Goal: Task Accomplishment & Management: Complete application form

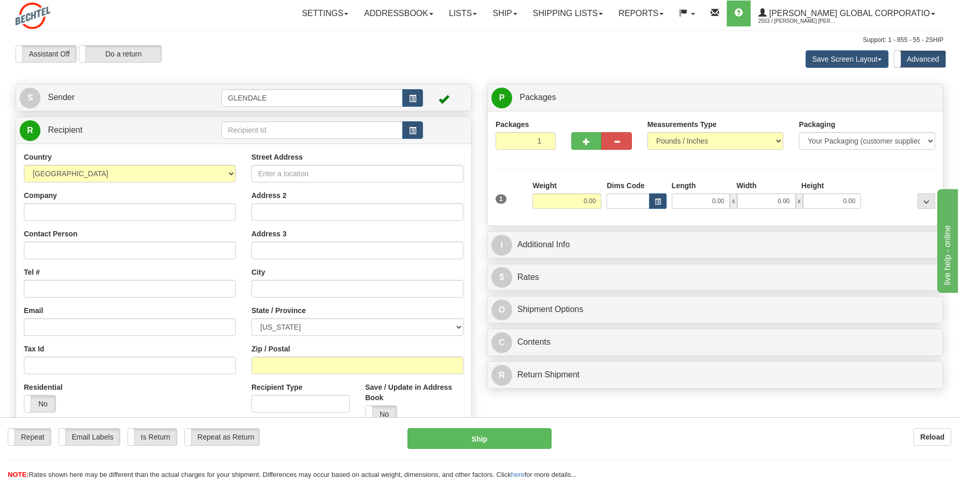
click at [330, 50] on div "Assistant On Assistant Off Do a return Do a return" at bounding box center [204, 54] width 393 height 18
click at [69, 102] on link "S Sender" at bounding box center [121, 97] width 202 height 21
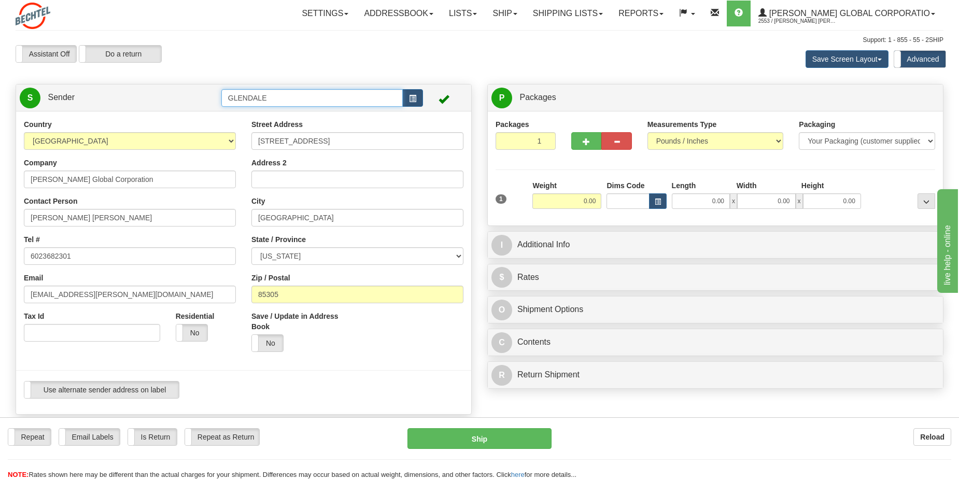
click at [355, 93] on input "GLENDALE" at bounding box center [311, 98] width 181 height 18
click at [415, 97] on span "button" at bounding box center [412, 98] width 7 height 7
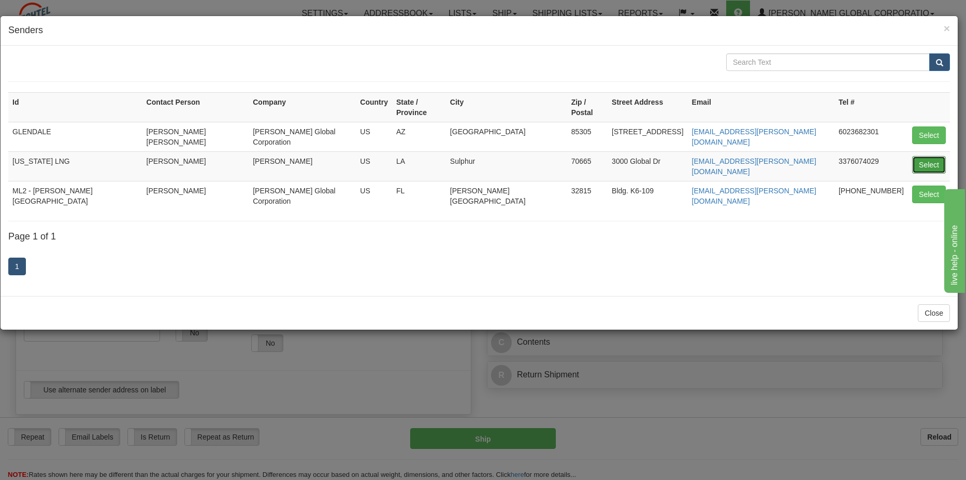
click at [925, 156] on button "Select" at bounding box center [930, 165] width 34 height 18
type input "[US_STATE] LNG"
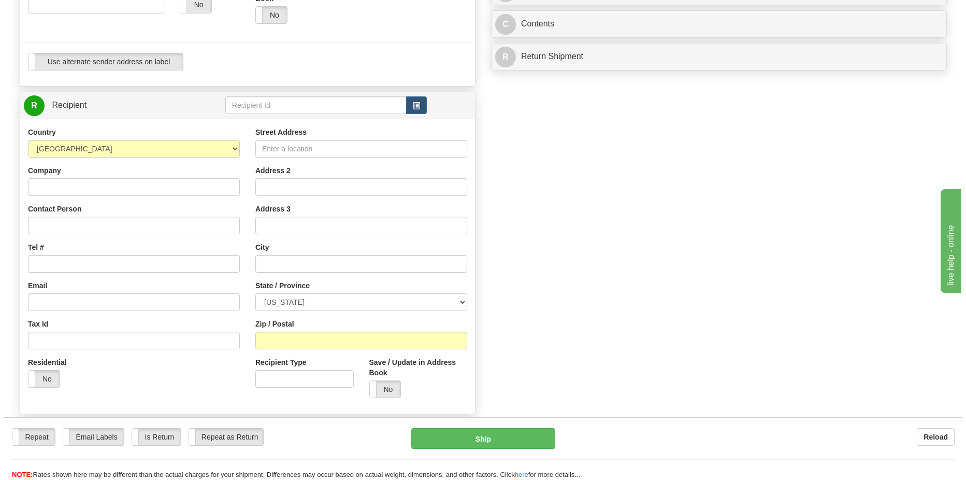
scroll to position [329, 0]
click at [414, 109] on span "button" at bounding box center [412, 105] width 7 height 7
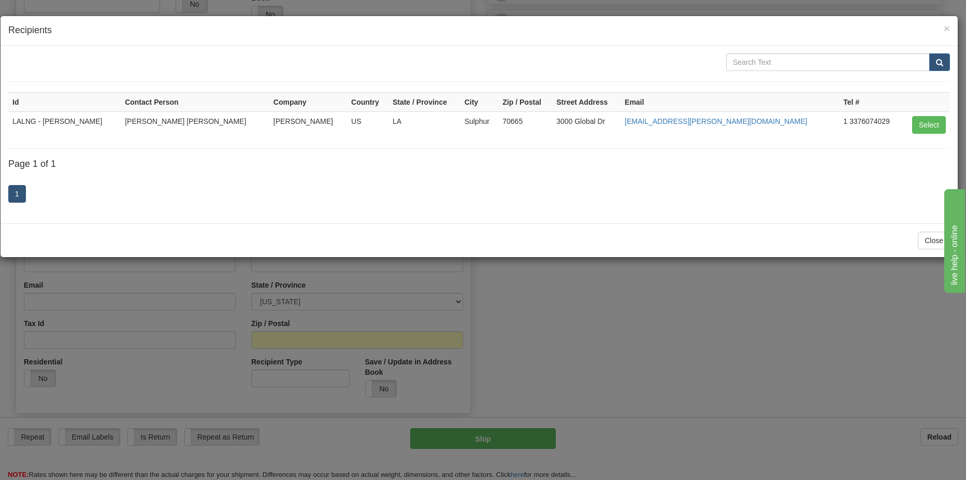
click at [579, 287] on div "× Recipients Id Contact Person Company Country State / Province City Zip / Post…" at bounding box center [483, 240] width 966 height 480
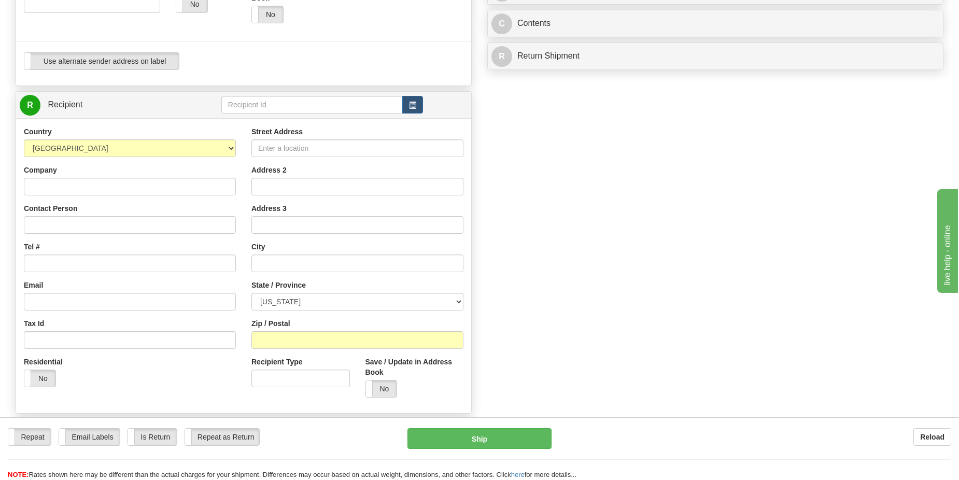
click at [65, 173] on div "Company" at bounding box center [130, 180] width 212 height 31
click at [65, 181] on input "Company" at bounding box center [130, 187] width 212 height 18
click at [308, 149] on input "Street Address" at bounding box center [357, 148] width 212 height 18
click at [416, 106] on button "button" at bounding box center [412, 105] width 21 height 18
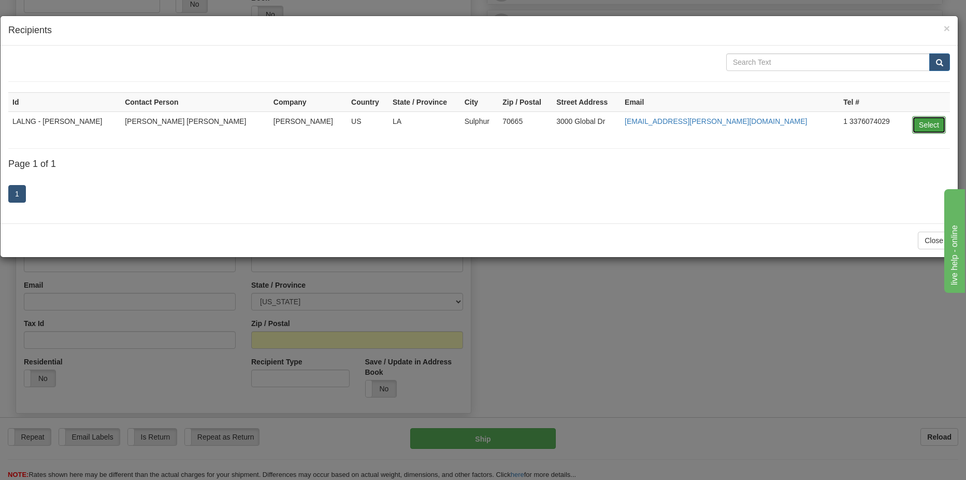
click at [924, 122] on button "Select" at bounding box center [930, 125] width 34 height 18
type input "LALNG - [PERSON_NAME]"
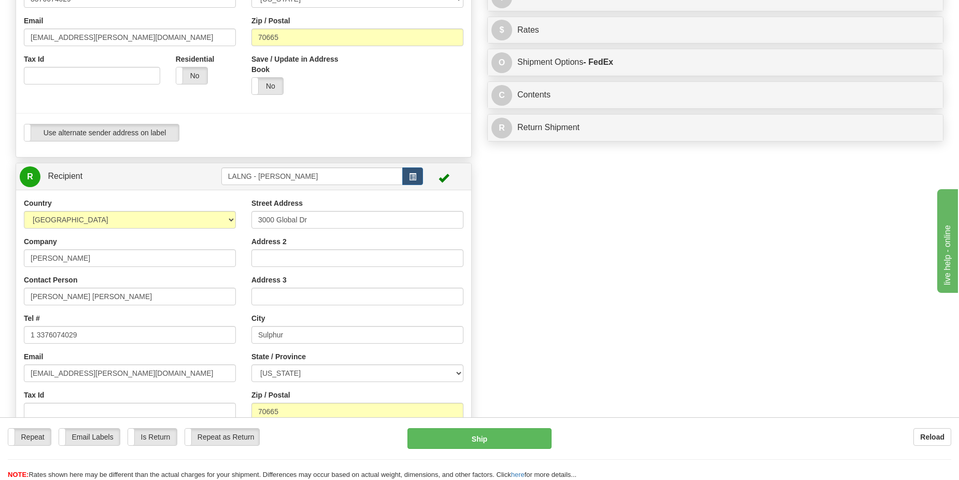
scroll to position [259, 0]
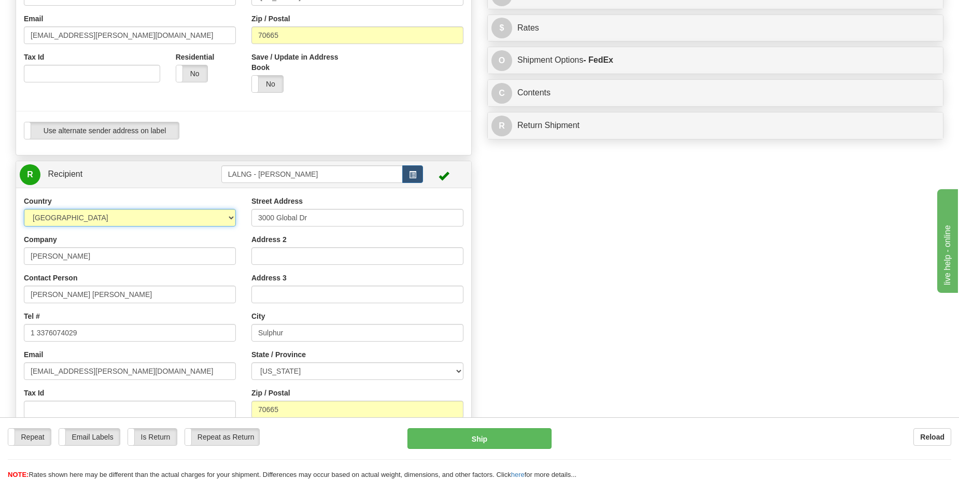
type input "0.00"
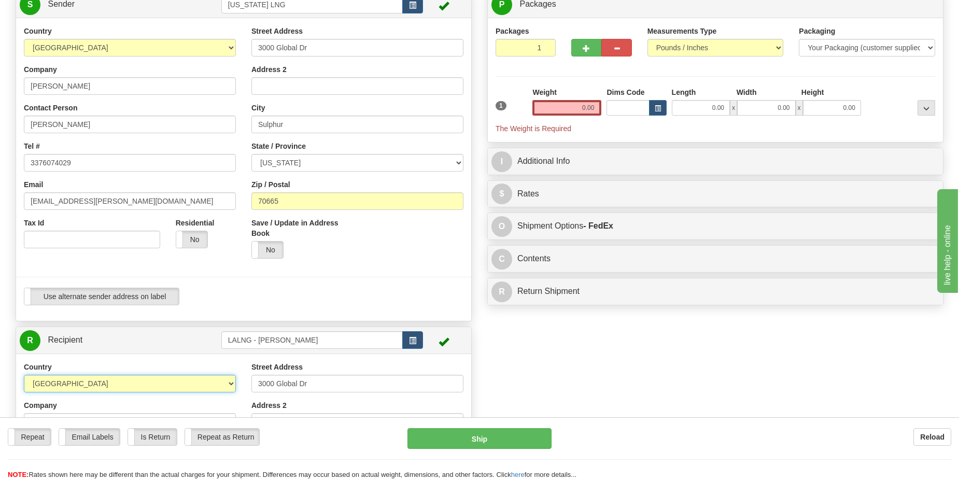
scroll to position [0, 0]
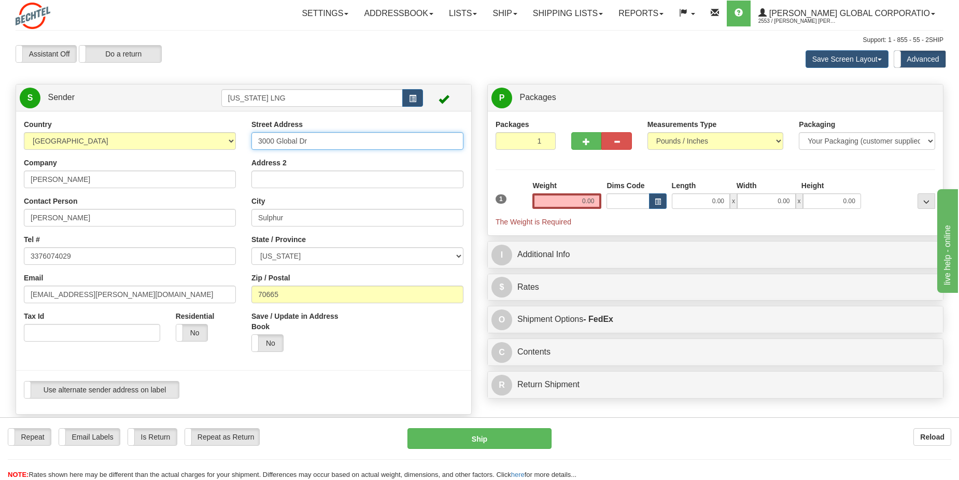
drag, startPoint x: 341, startPoint y: 138, endPoint x: 239, endPoint y: 139, distance: 102.1
click at [239, 139] on div "Country AFGHANISTAN ALAND ISLANDS ALBANIA ALGERIA AMERICAN SAMOA ANDORRA ANGOLA…" at bounding box center [243, 262] width 455 height 287
click at [280, 139] on input "Street Address" at bounding box center [357, 141] width 212 height 18
type input "2nd Floor, Room C09"
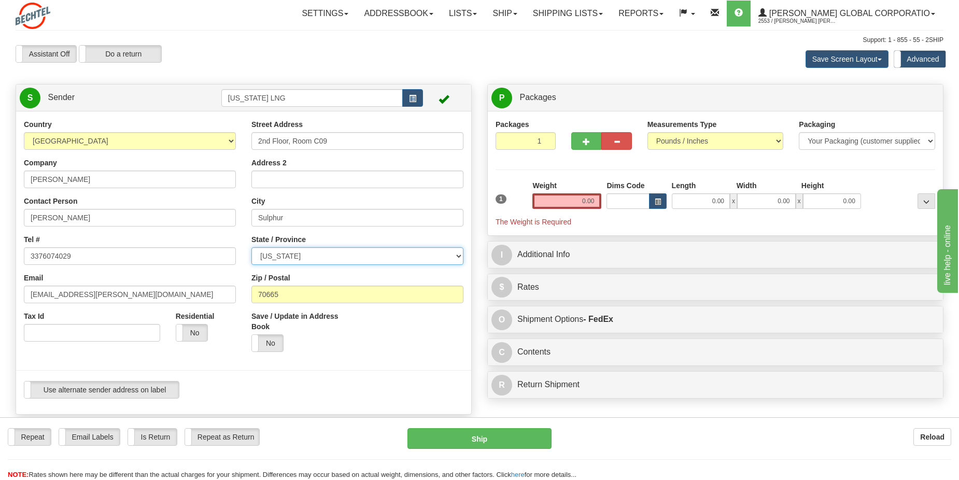
select select "FL"
click at [299, 175] on input "Address 2" at bounding box center [357, 179] width 212 height 18
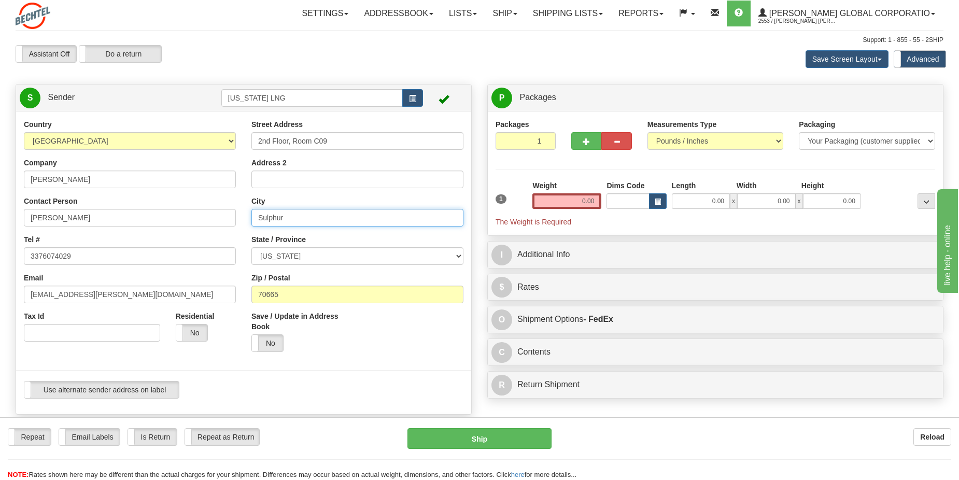
drag, startPoint x: 304, startPoint y: 216, endPoint x: 233, endPoint y: 212, distance: 70.6
click at [233, 212] on div "Country AFGHANISTAN ALAND ISLANDS ALBANIA ALGERIA AMERICAN SAMOA ANDORRA ANGOLA…" at bounding box center [243, 262] width 455 height 287
type input "[PERSON_NAME][GEOGRAPHIC_DATA]"
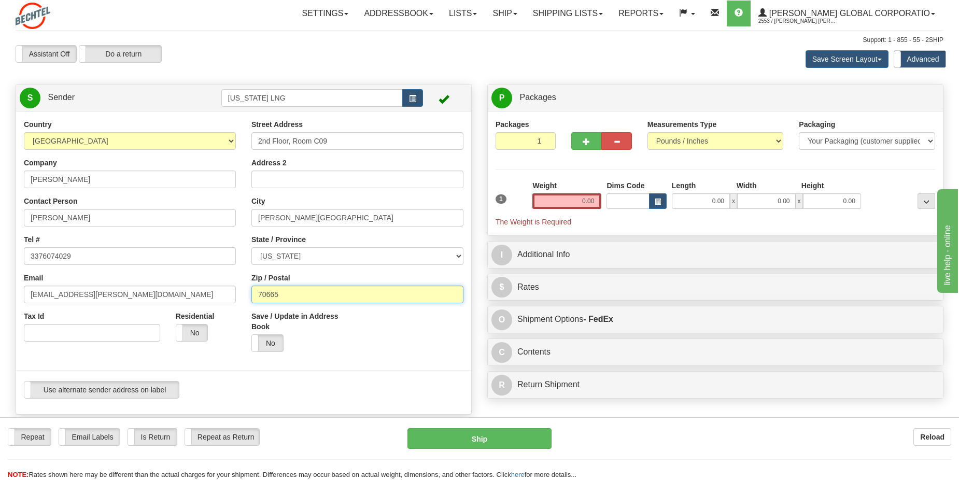
drag, startPoint x: 295, startPoint y: 289, endPoint x: 239, endPoint y: 288, distance: 55.5
click at [239, 288] on div "Country AFGHANISTAN ALAND ISLANDS ALBANIA ALGERIA AMERICAN SAMOA ANDORRA ANGOLA…" at bounding box center [243, 262] width 455 height 287
type input "32815"
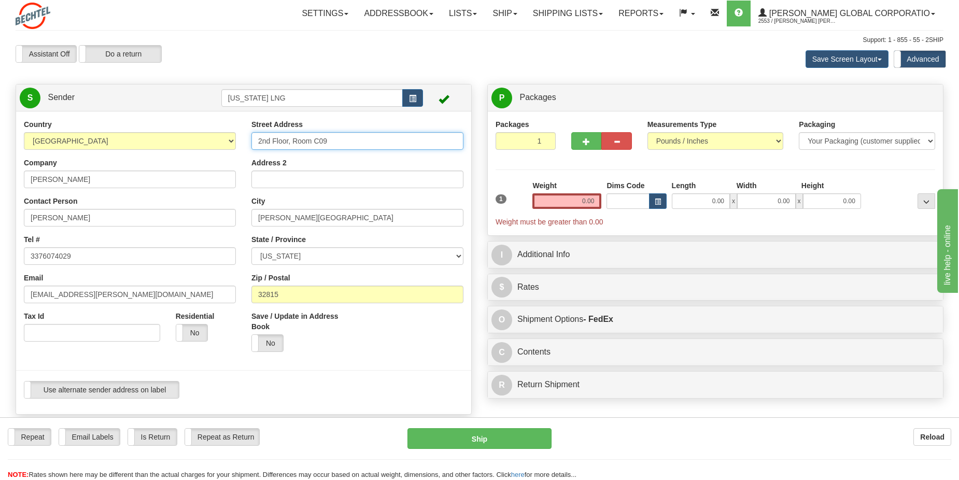
drag, startPoint x: 345, startPoint y: 136, endPoint x: 242, endPoint y: 135, distance: 102.6
click at [242, 135] on div "Country AFGHANISTAN ALAND ISLANDS ALBANIA ALGERIA AMERICAN SAMOA ANDORRA ANGOLA…" at bounding box center [243, 262] width 455 height 287
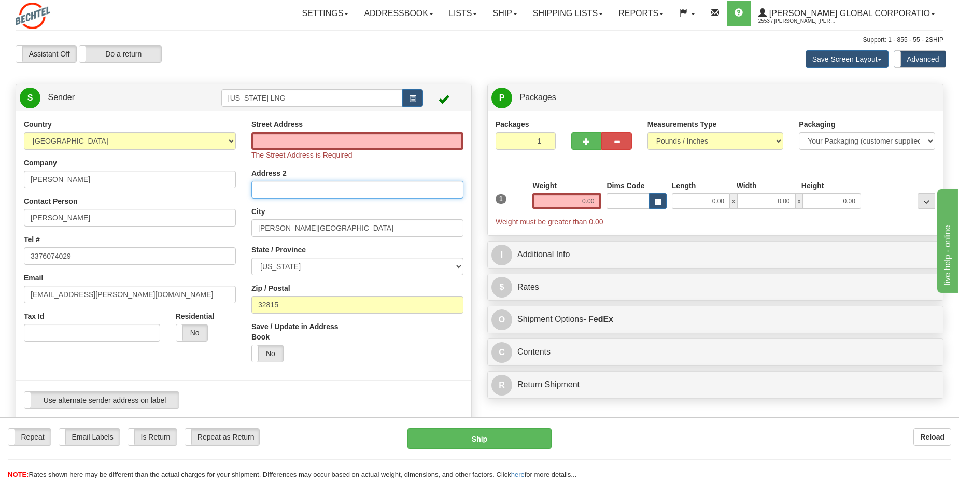
click at [274, 182] on input "Address 2" at bounding box center [357, 190] width 212 height 18
paste input "2nd Floor, Room C09"
type input "2nd Floor, Room C09"
click at [284, 147] on input "Street Address" at bounding box center [357, 141] width 212 height 18
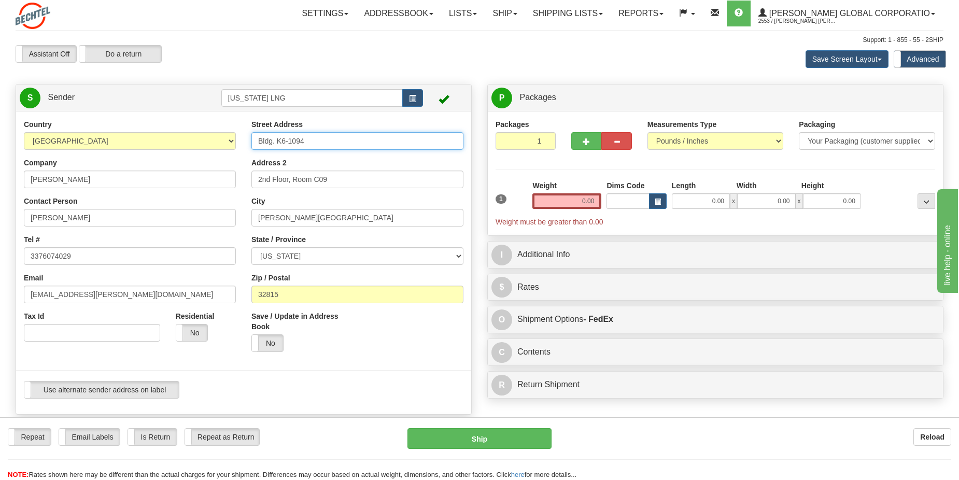
type input "Bldg. K6-1094"
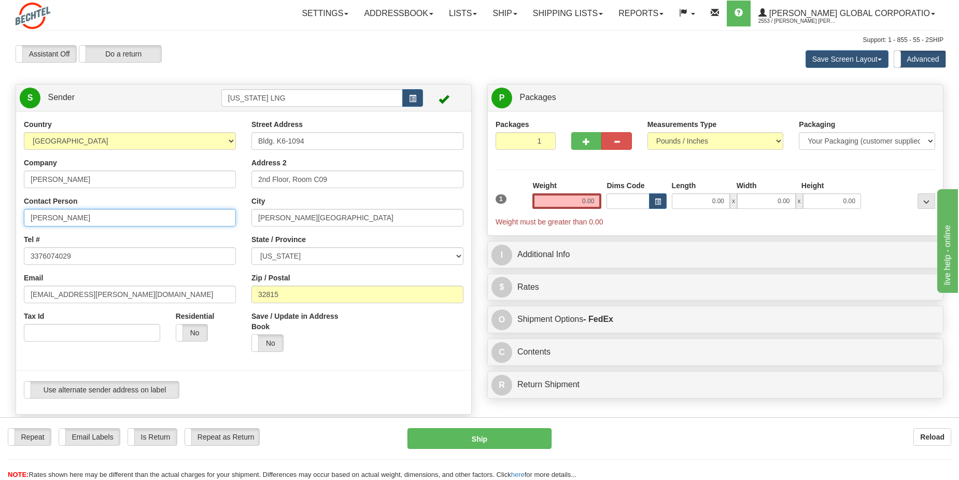
drag, startPoint x: 48, startPoint y: 219, endPoint x: -8, endPoint y: 214, distance: 55.7
click at [0, 214] on html "Training Course Close Toggle navigation Settings Shipping Preferences New Sende…" at bounding box center [479, 240] width 959 height 480
type input "Jeff Parmelee"
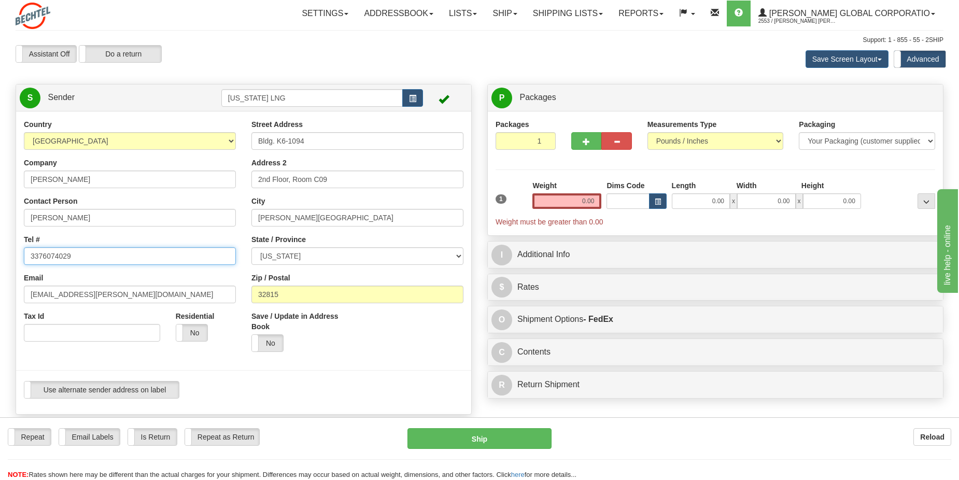
drag, startPoint x: 81, startPoint y: 257, endPoint x: -1, endPoint y: 258, distance: 81.9
click at [0, 258] on html "Training Course Close Toggle navigation Settings Shipping Preferences New Sende…" at bounding box center [479, 240] width 959 height 480
type input "6023682301"
click at [594, 200] on input "0.00" at bounding box center [566, 201] width 69 height 16
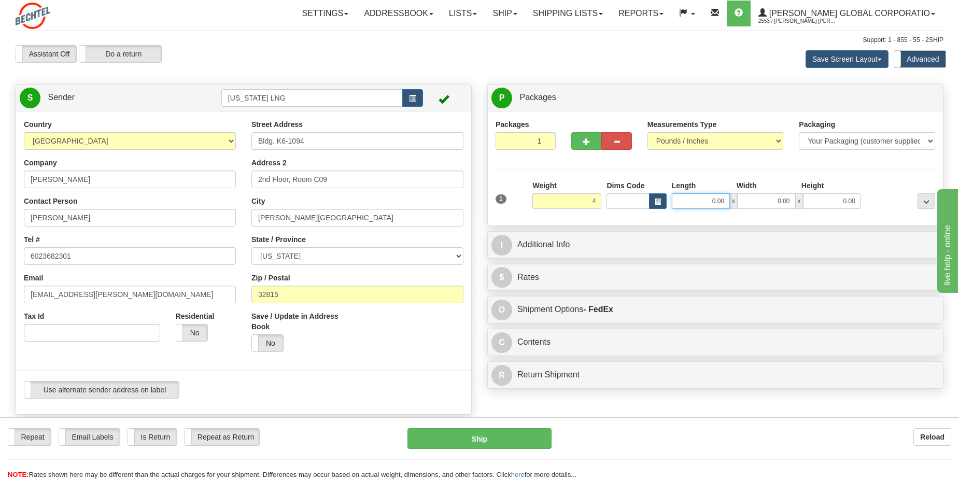
click at [722, 200] on input "0.00" at bounding box center [701, 201] width 58 height 16
type input "4.00"
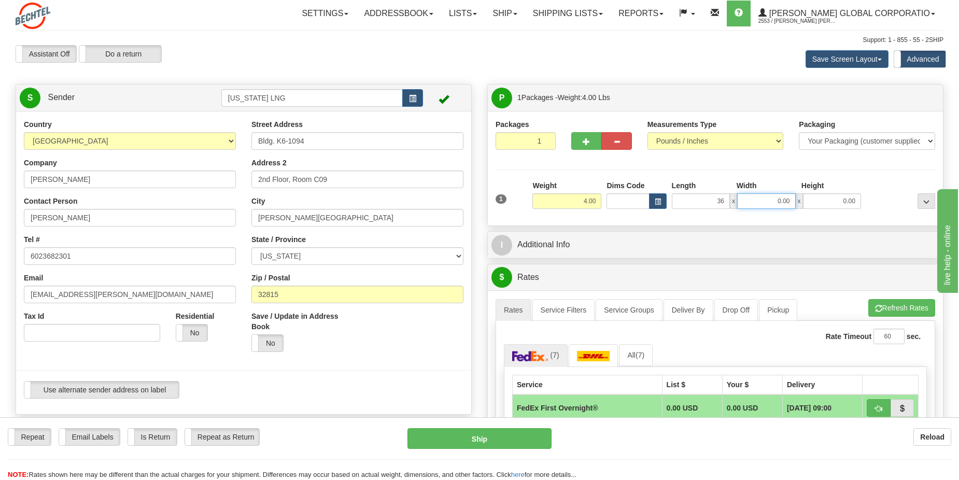
type input "36.00"
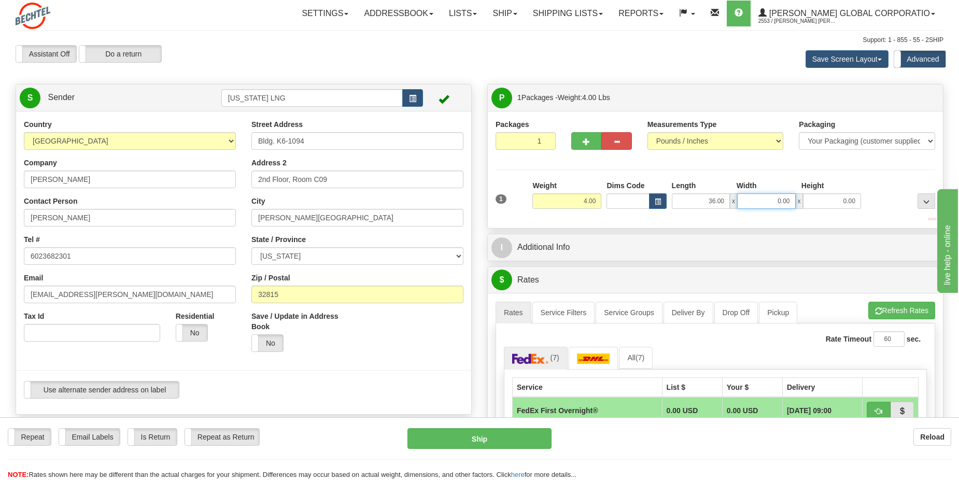
click at [791, 200] on input "0.00" at bounding box center [766, 201] width 58 height 16
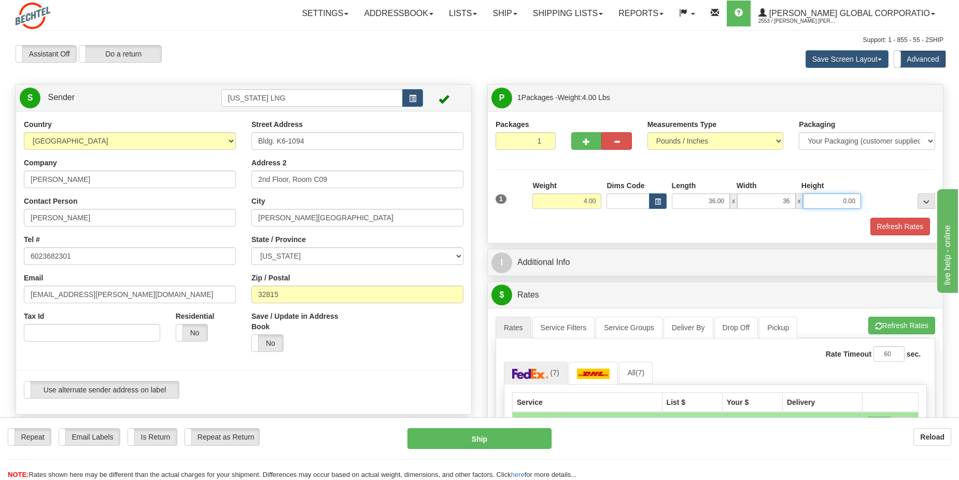
type input "36.00"
click at [823, 201] on input "0.00" at bounding box center [832, 201] width 58 height 16
type input "0.00"
click at [759, 201] on input "36.00" at bounding box center [766, 201] width 58 height 16
type input "12.00"
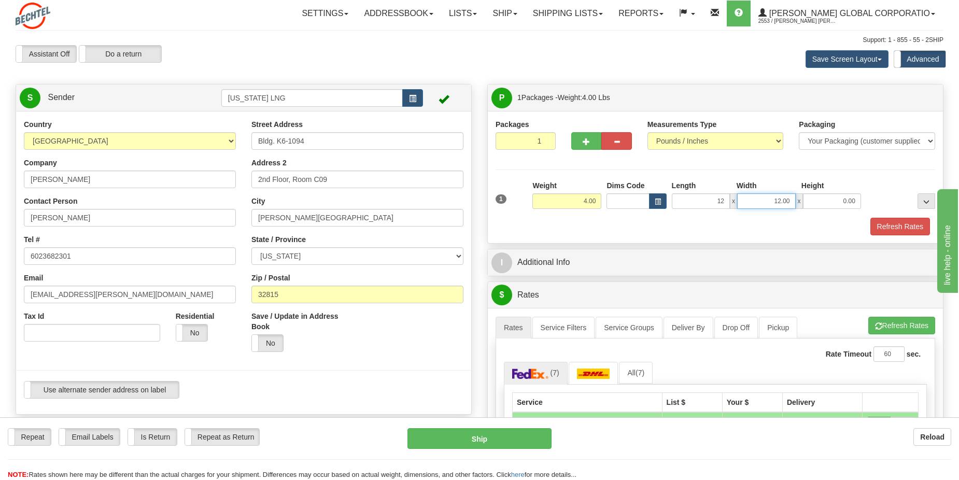
type input "12.00"
type input "4.00"
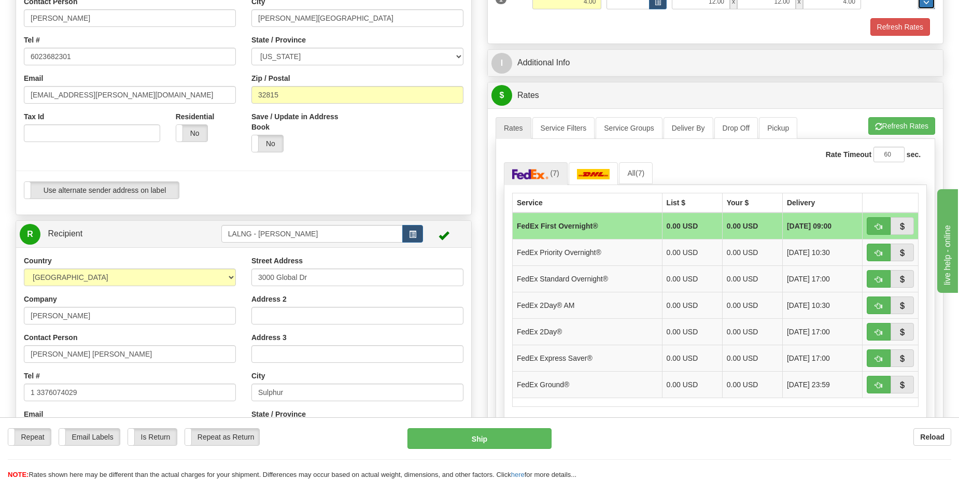
scroll to position [207, 0]
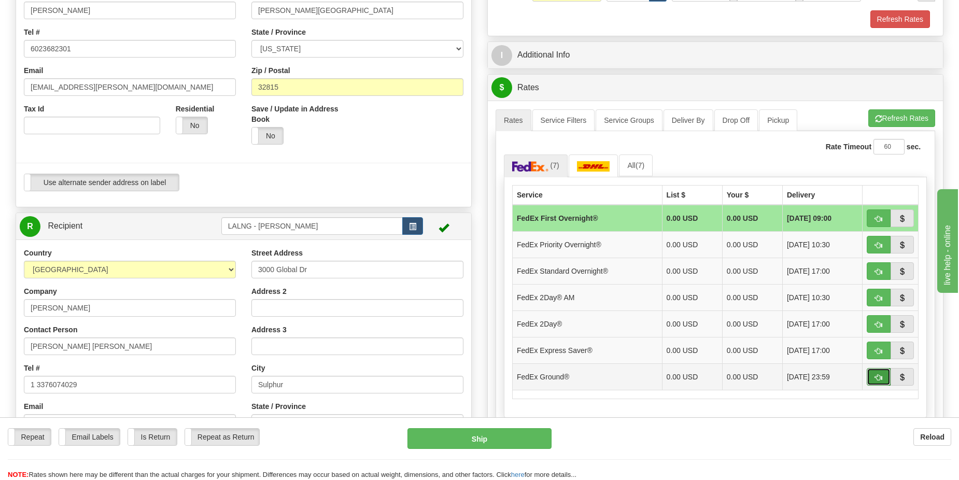
click at [879, 376] on span "button" at bounding box center [878, 377] width 7 height 7
type input "92"
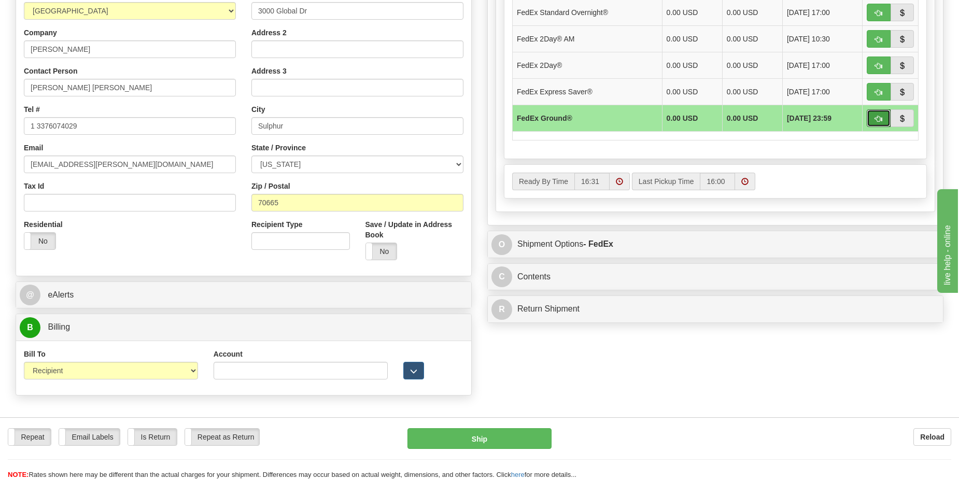
scroll to position [466, 0]
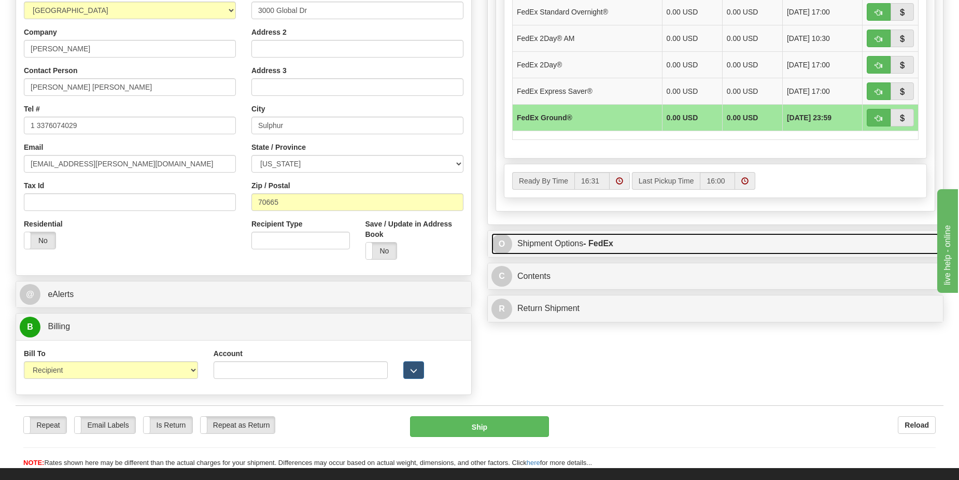
click at [635, 240] on link "O Shipment Options - FedEx" at bounding box center [715, 243] width 448 height 21
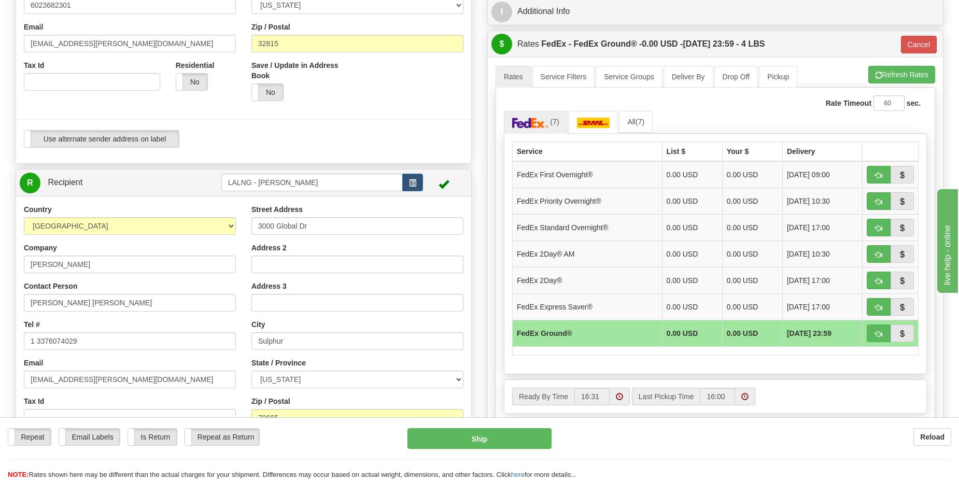
scroll to position [155, 0]
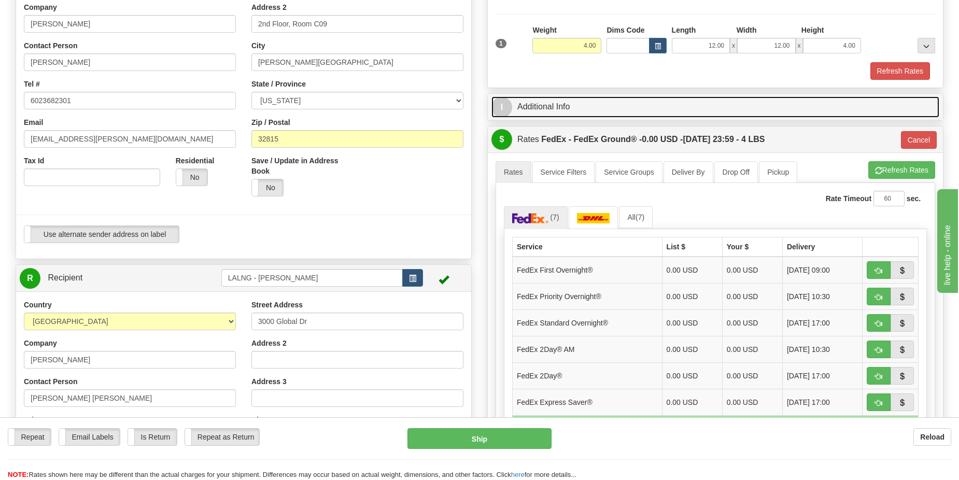
click at [652, 115] on link "I Additional Info" at bounding box center [715, 106] width 448 height 21
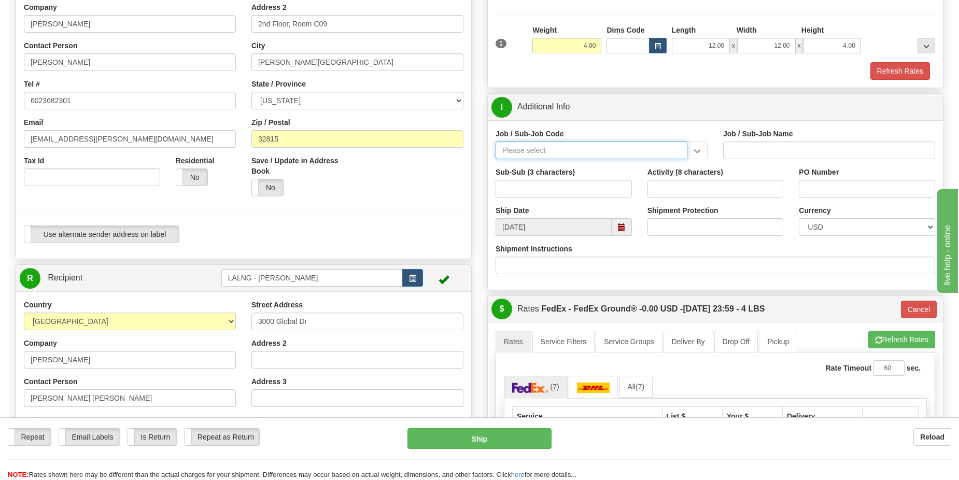
click at [616, 149] on input "Job / Sub-Job Code" at bounding box center [591, 150] width 192 height 18
type input "26132-540"
click at [539, 163] on div "26132-540" at bounding box center [589, 166] width 181 height 11
type input "DRIFTWOOD LNG - CRAFT, FIELD MAT'L. & SC"
click at [546, 150] on input "26132-540" at bounding box center [591, 150] width 192 height 18
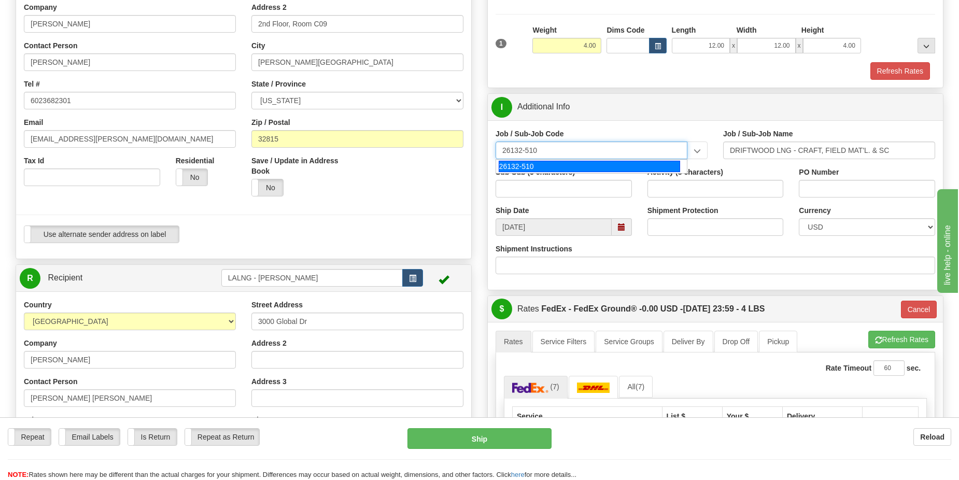
type input "26132-510"
type input "DRIFTWOOD LNG - FNM - LNG CONSTRUCTION"
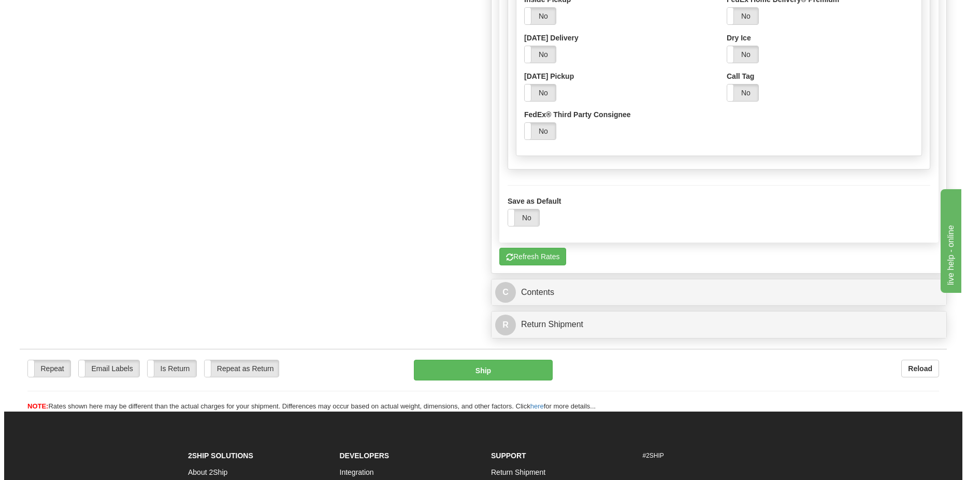
scroll to position [1036, 0]
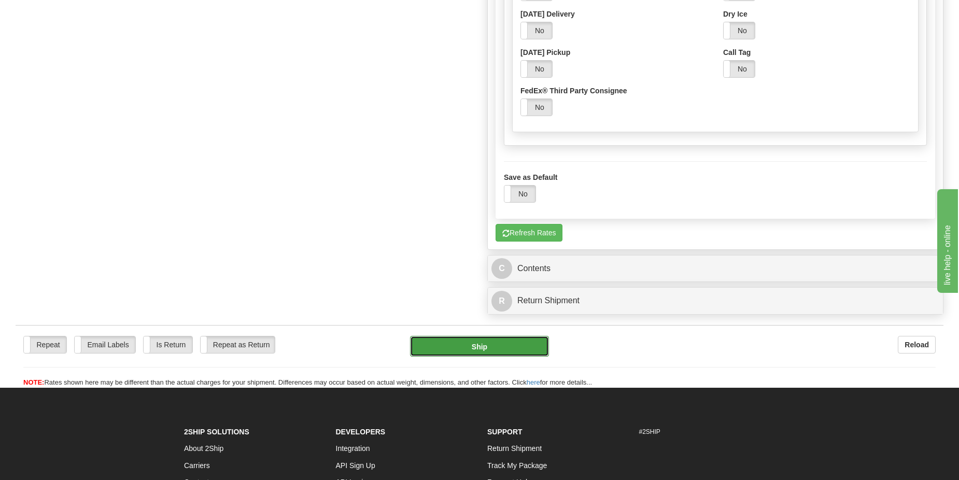
click at [476, 345] on button "Ship" at bounding box center [479, 346] width 139 height 21
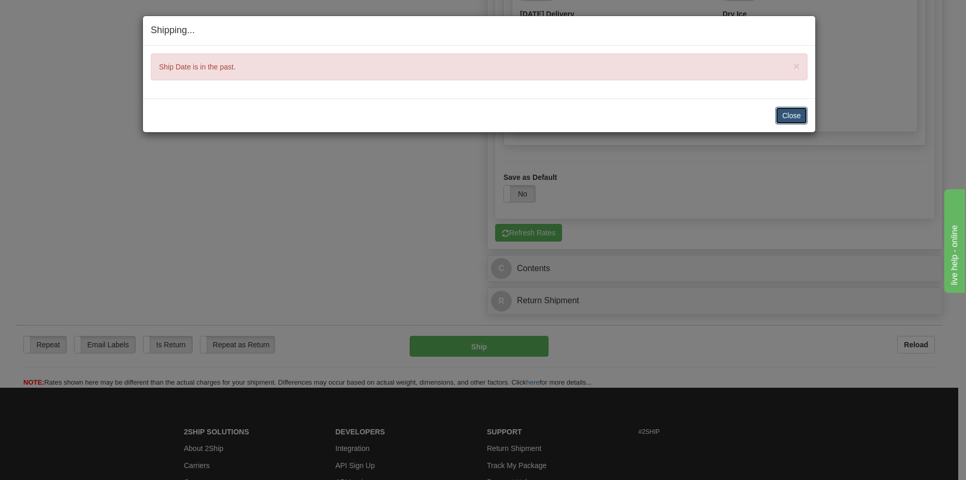
click at [784, 114] on button "Close" at bounding box center [792, 116] width 32 height 18
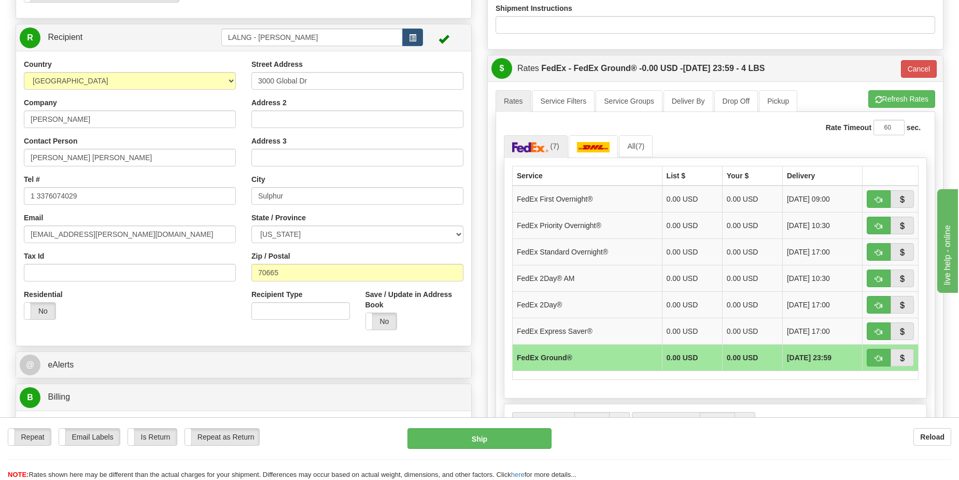
scroll to position [424, 0]
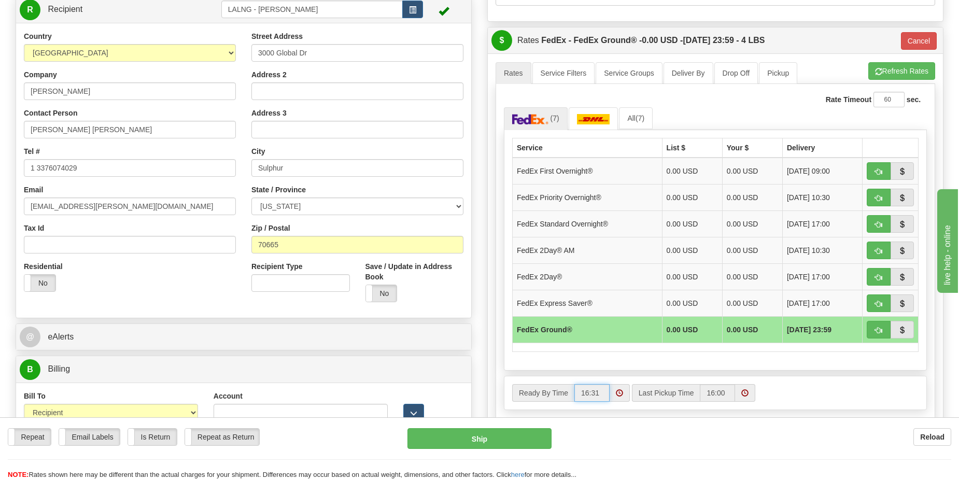
click at [583, 392] on input "16:31" at bounding box center [591, 393] width 35 height 18
click at [556, 395] on label "Ready By Time" at bounding box center [543, 393] width 62 height 18
click at [574, 395] on input "16:31" at bounding box center [591, 393] width 35 height 18
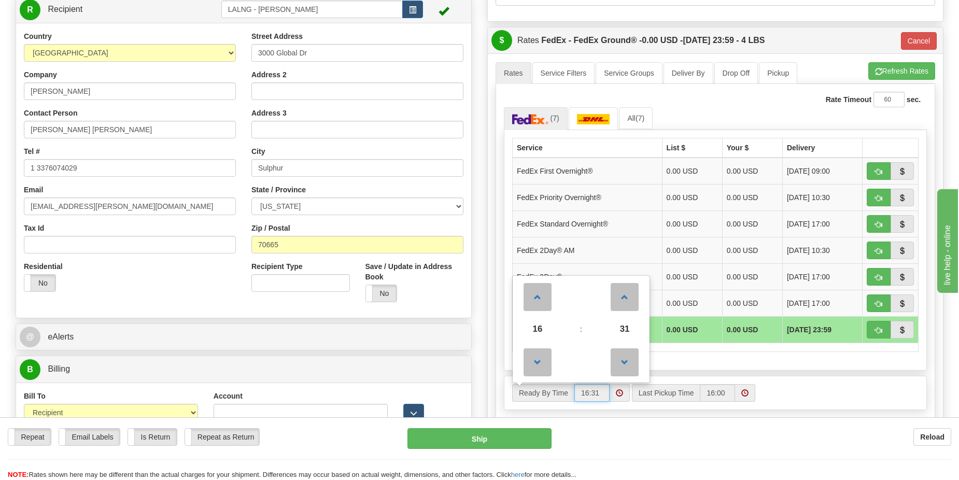
click at [620, 388] on span at bounding box center [619, 393] width 20 height 18
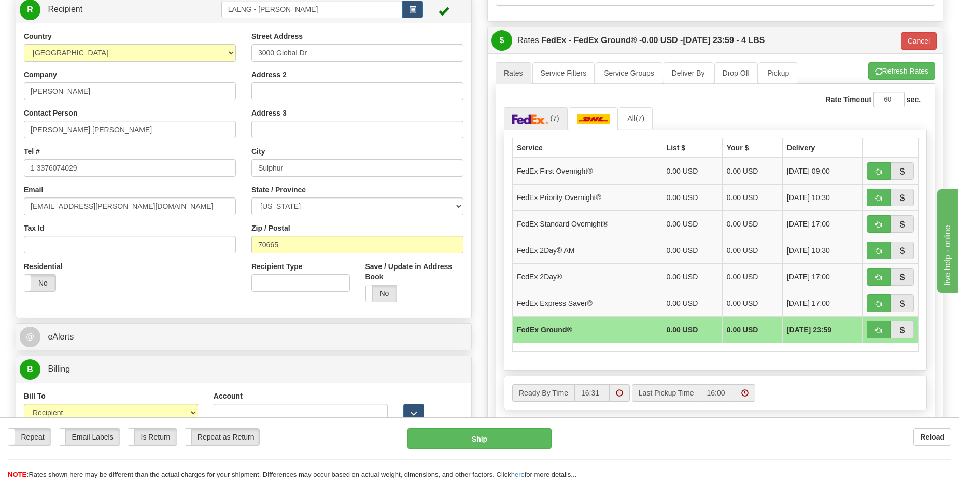
click at [621, 389] on span at bounding box center [619, 392] width 7 height 7
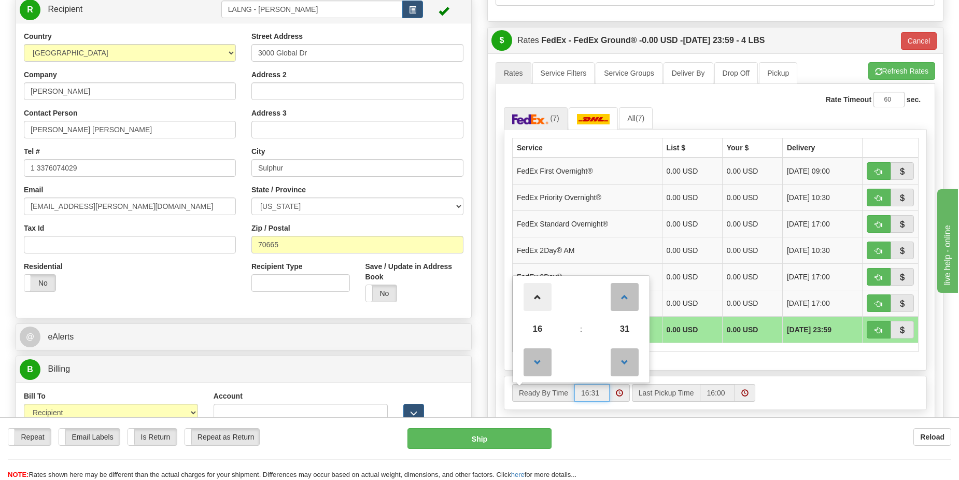
click at [541, 302] on span at bounding box center [537, 297] width 28 height 28
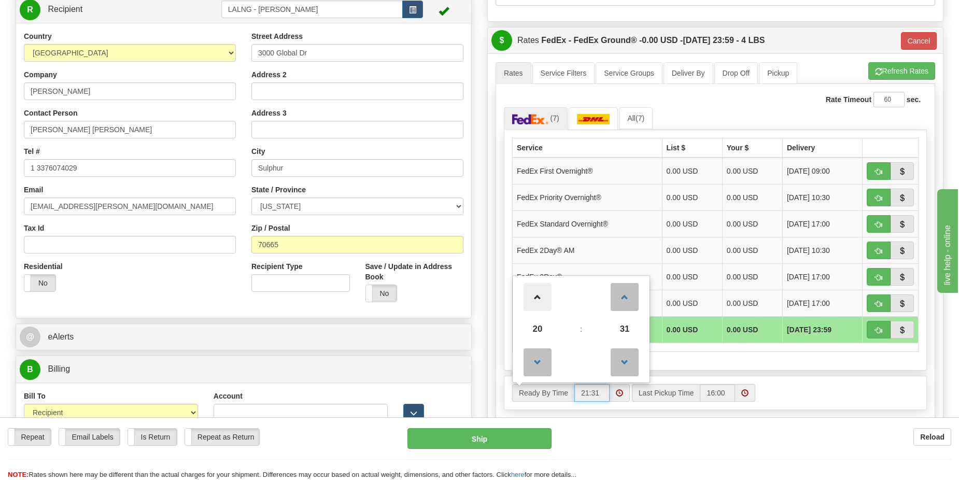
click at [541, 302] on span at bounding box center [537, 297] width 28 height 28
click at [621, 302] on span at bounding box center [624, 297] width 28 height 28
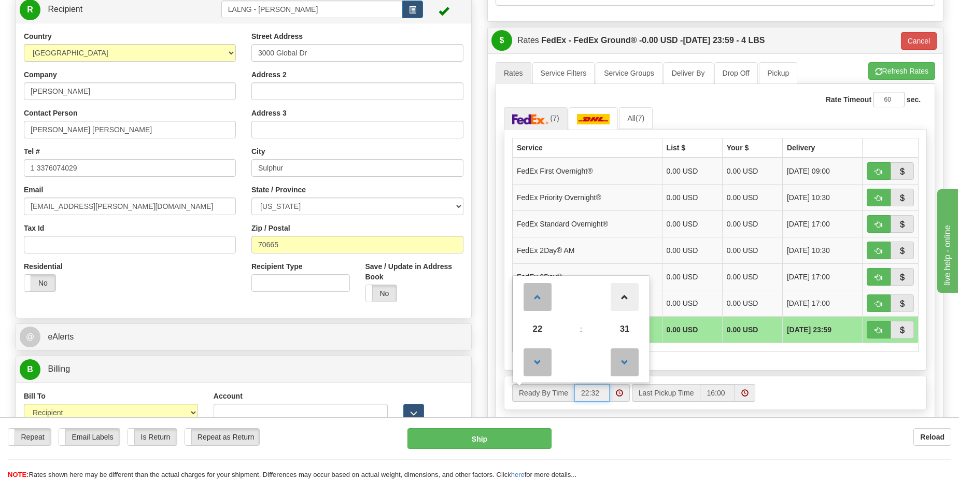
click at [621, 302] on span at bounding box center [624, 297] width 28 height 28
type input "22:35"
click at [812, 385] on div "Ready By Time 22 : 35 00 01 02 03 04 05 06 07 08 09 10 11 12 13 14 15 16 17 18 …" at bounding box center [715, 393] width 422 height 18
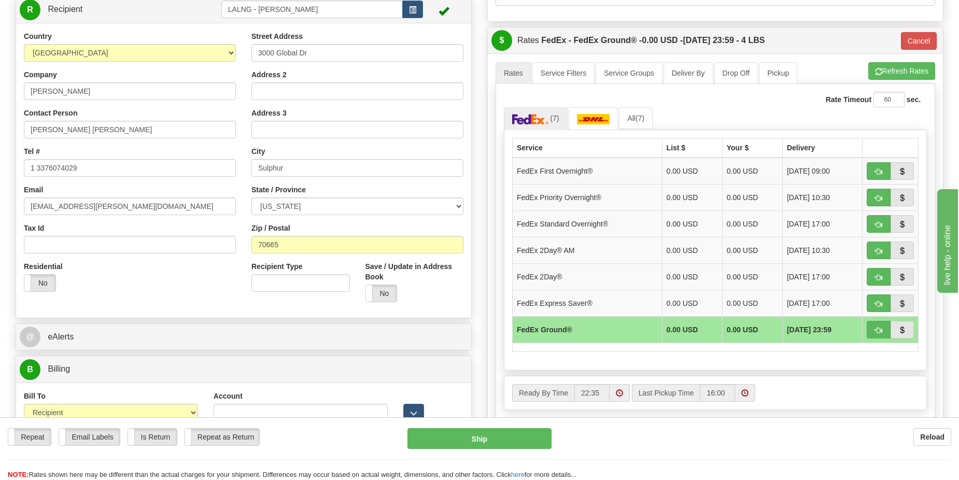
click at [743, 391] on span at bounding box center [744, 392] width 7 height 7
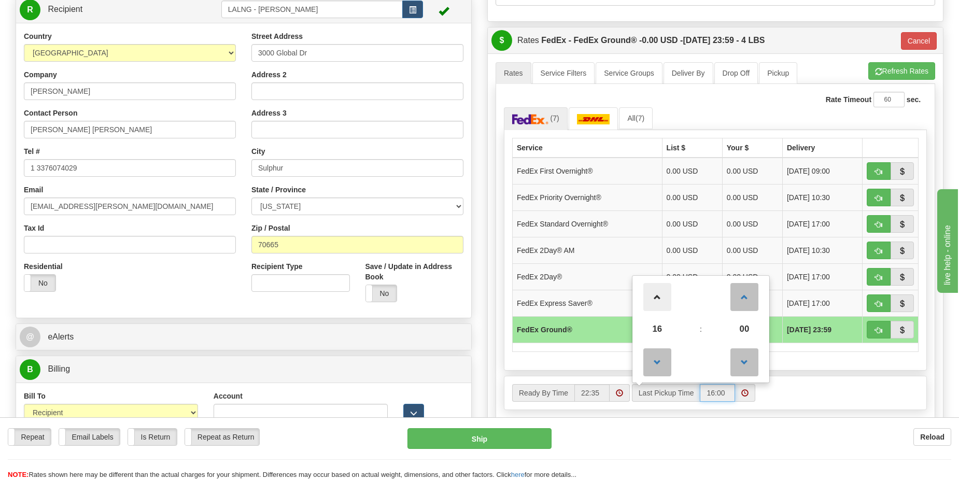
click at [658, 299] on span at bounding box center [657, 297] width 28 height 28
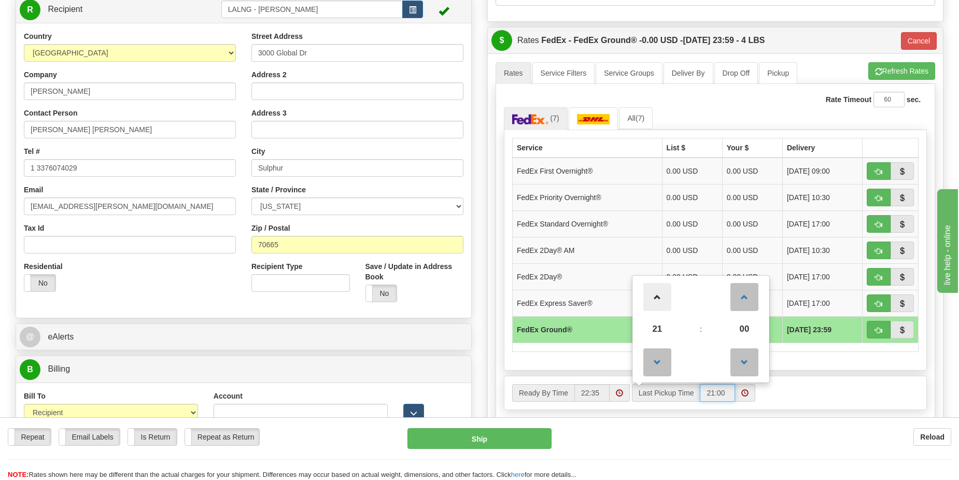
click at [658, 299] on span at bounding box center [657, 297] width 28 height 28
type input "23:00"
click at [658, 299] on span at bounding box center [657, 297] width 28 height 28
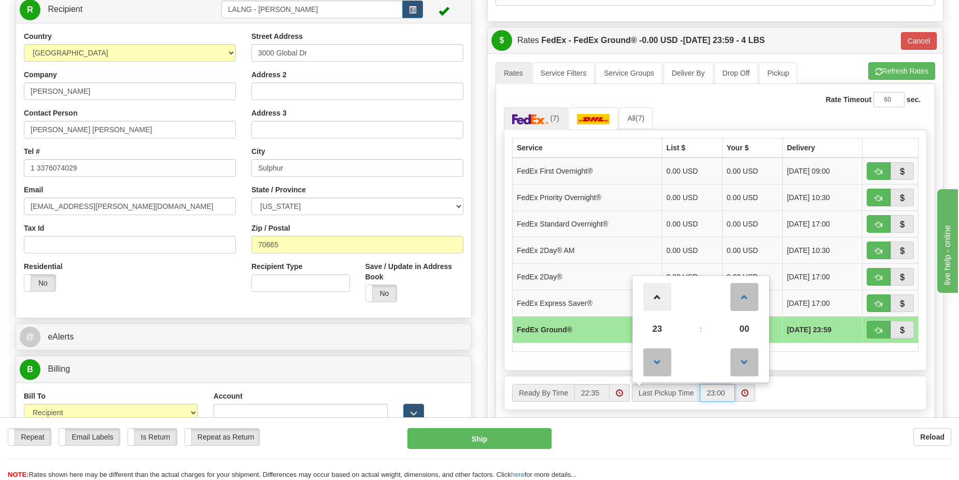
click at [658, 299] on span at bounding box center [657, 297] width 28 height 28
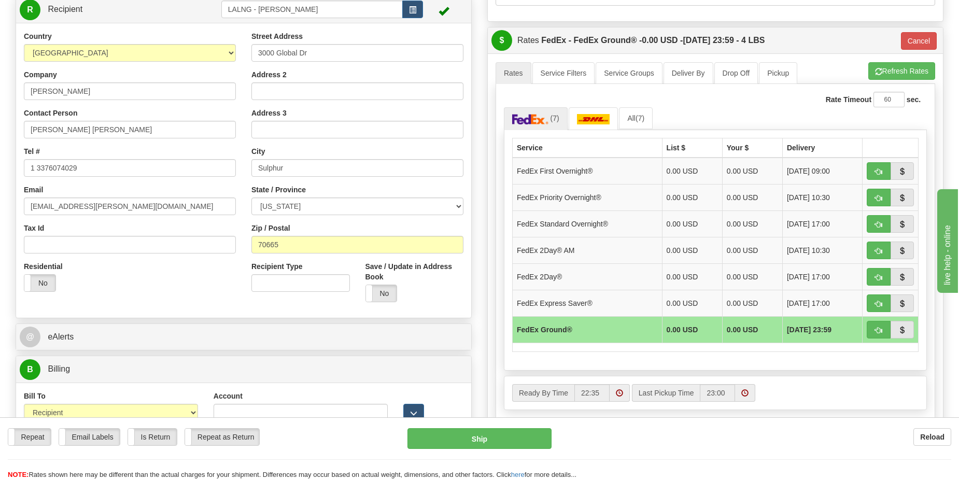
click at [810, 371] on div "Rate Timeout 60 sec. 92 (7) All (7) Carrier Service List $ Your $" at bounding box center [714, 253] width 439 height 339
click at [494, 440] on button "Ship" at bounding box center [479, 438] width 144 height 21
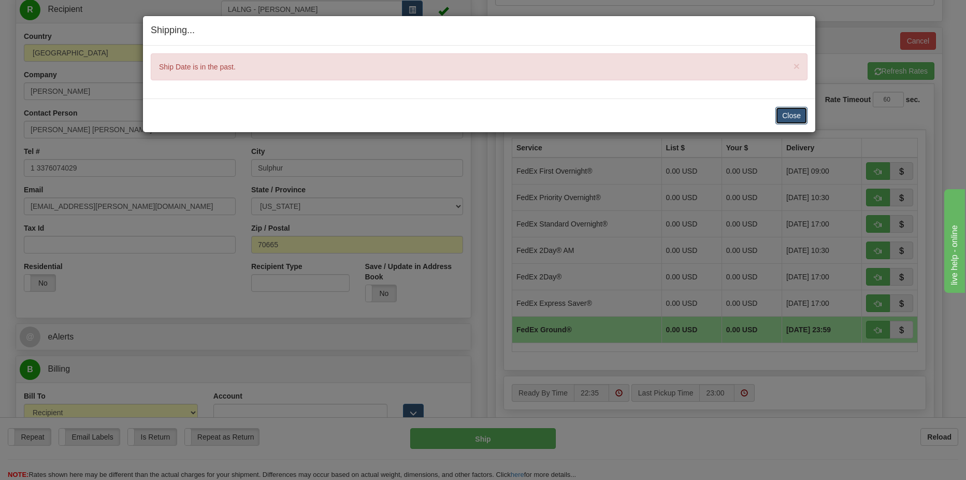
click at [788, 117] on button "Close" at bounding box center [792, 116] width 32 height 18
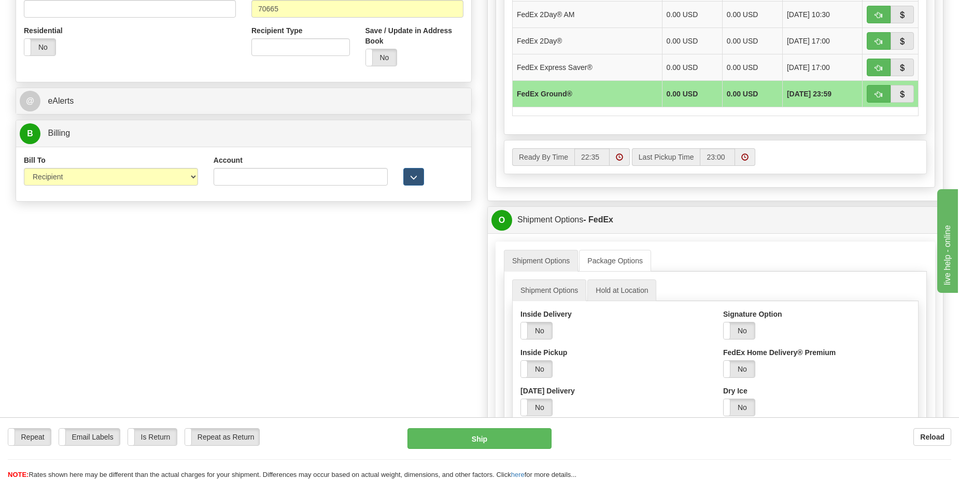
scroll to position [683, 0]
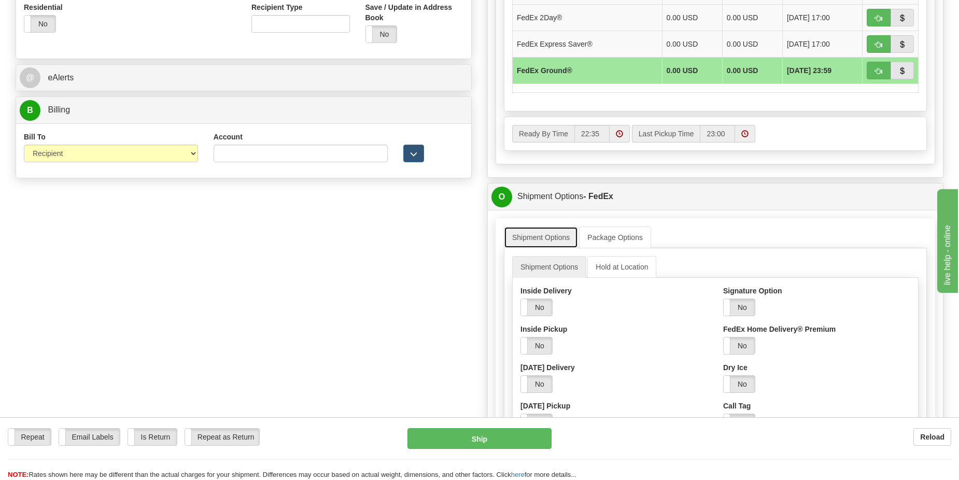
click at [551, 238] on link "Shipment Options" at bounding box center [541, 237] width 74 height 22
click at [568, 184] on div "O Shipment Options - FedEx" at bounding box center [715, 196] width 455 height 26
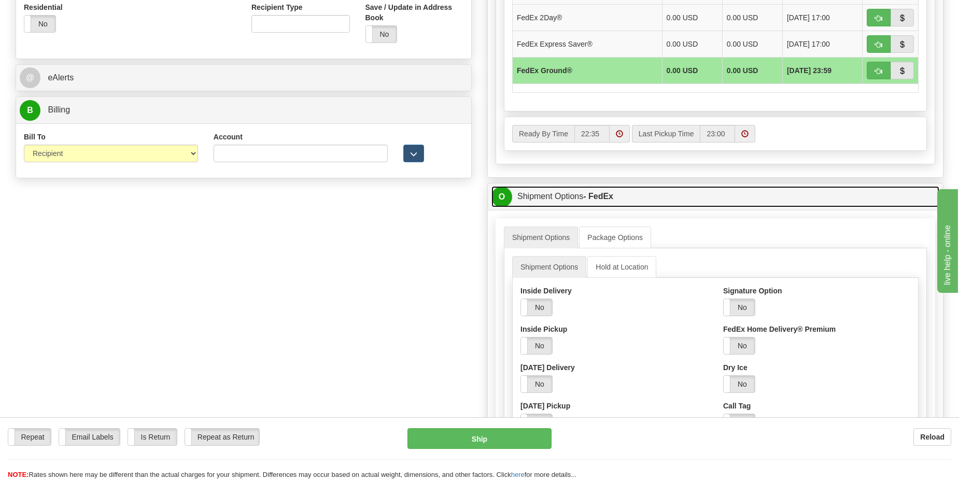
click at [567, 192] on link "O Shipment Options - FedEx" at bounding box center [715, 196] width 448 height 21
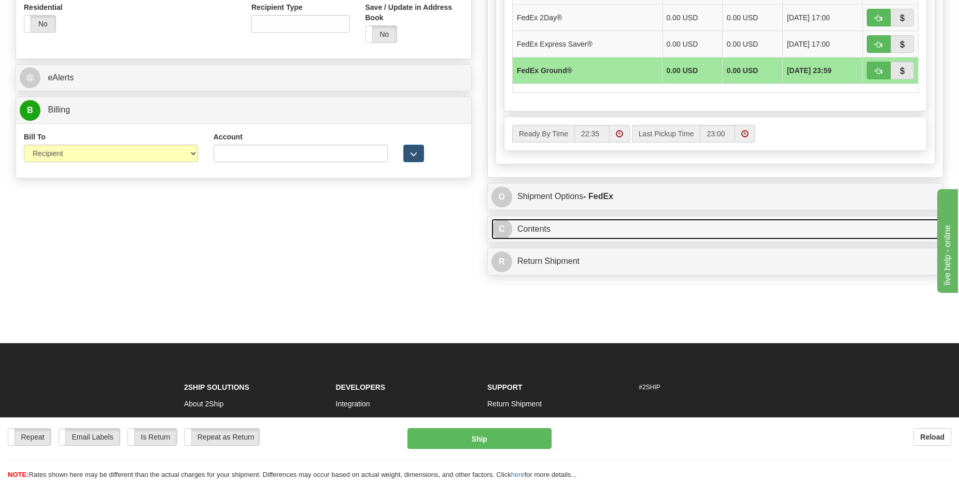
click at [550, 231] on link "C Contents" at bounding box center [715, 229] width 448 height 21
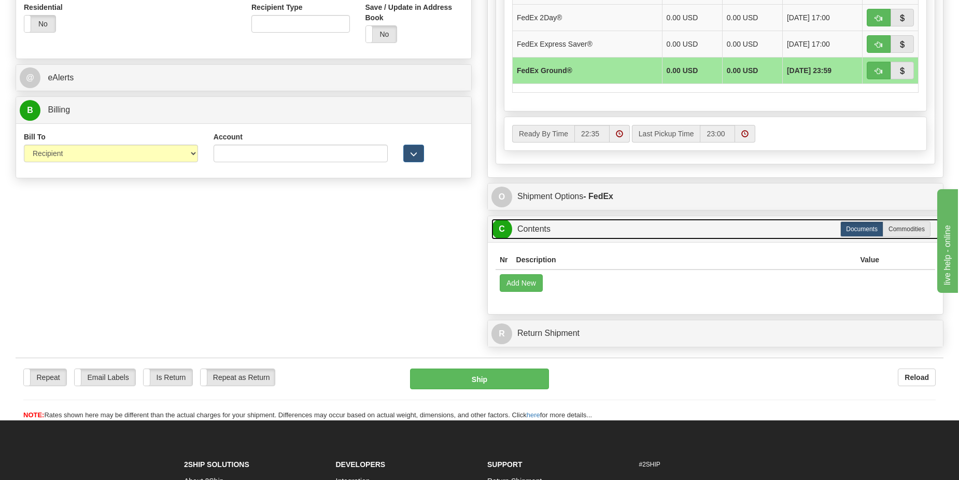
click at [543, 230] on link "C Contents" at bounding box center [715, 229] width 448 height 21
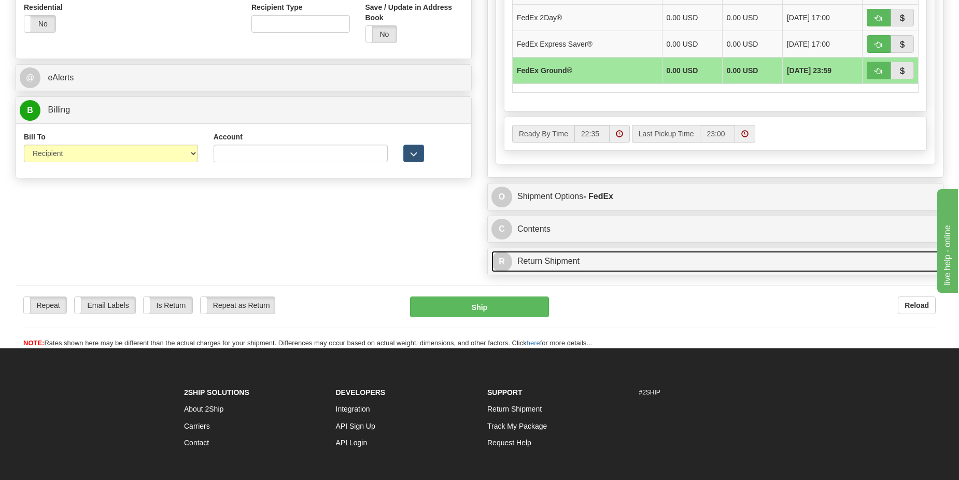
click at [543, 256] on link "R Return Shipment" at bounding box center [715, 261] width 448 height 21
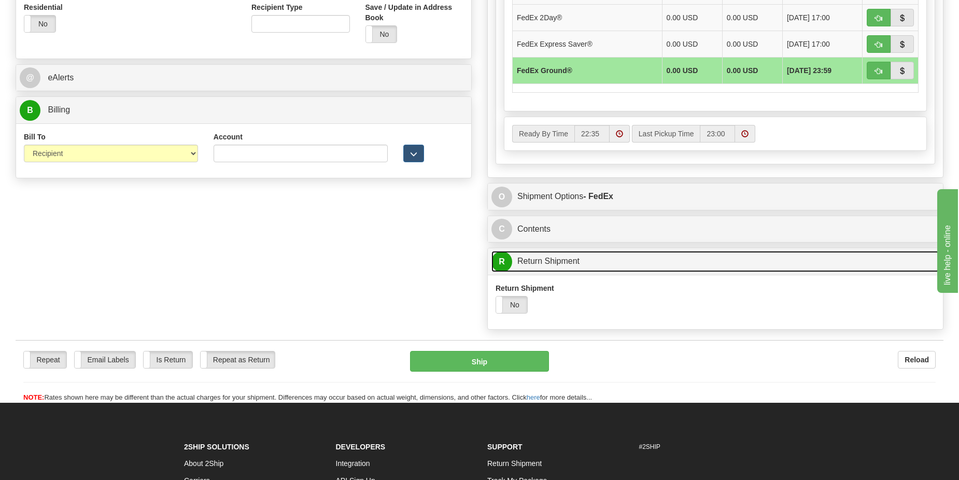
click at [521, 263] on link "R Return Shipment" at bounding box center [715, 261] width 448 height 21
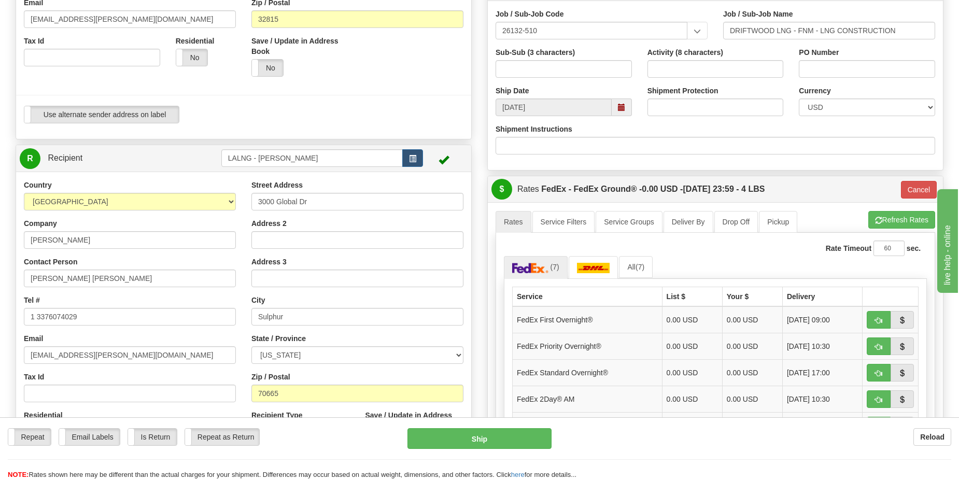
scroll to position [0, 0]
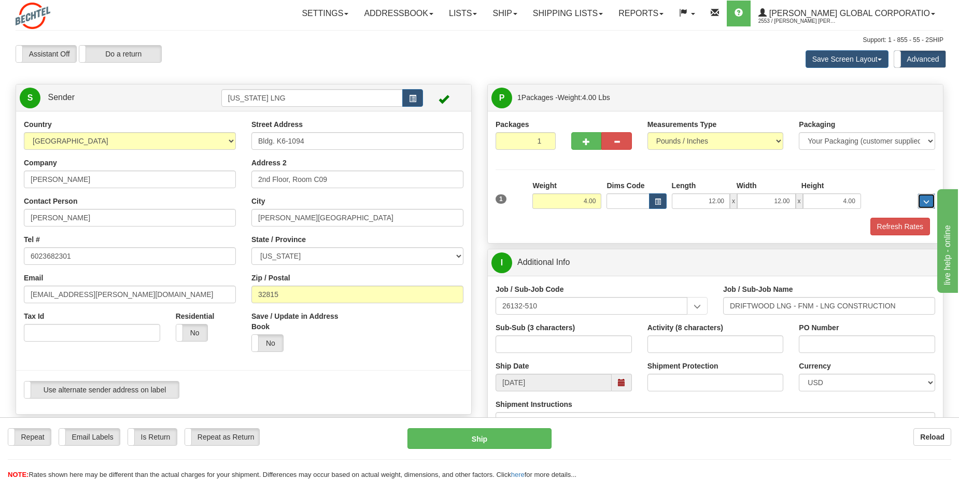
click at [923, 200] on span "..." at bounding box center [926, 202] width 6 height 6
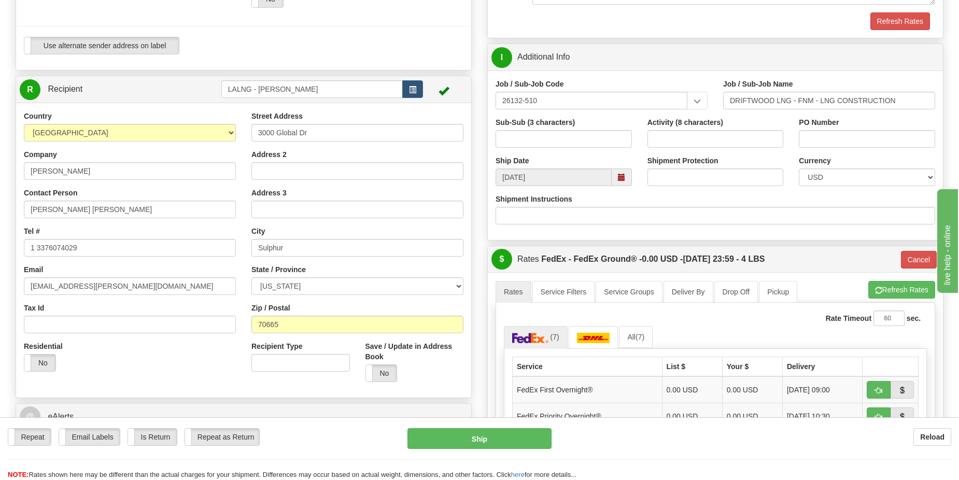
scroll to position [363, 0]
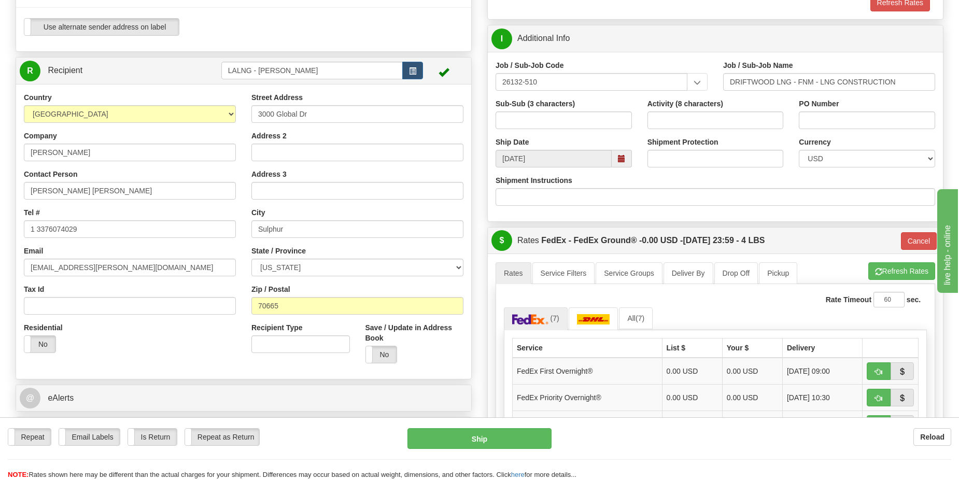
click at [628, 162] on span at bounding box center [621, 159] width 20 height 18
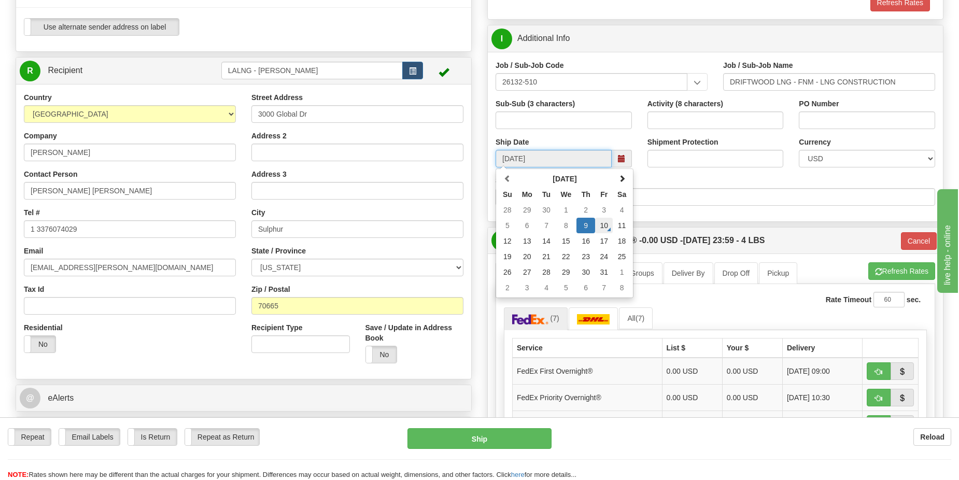
click at [607, 225] on td "10" at bounding box center [604, 226] width 18 height 16
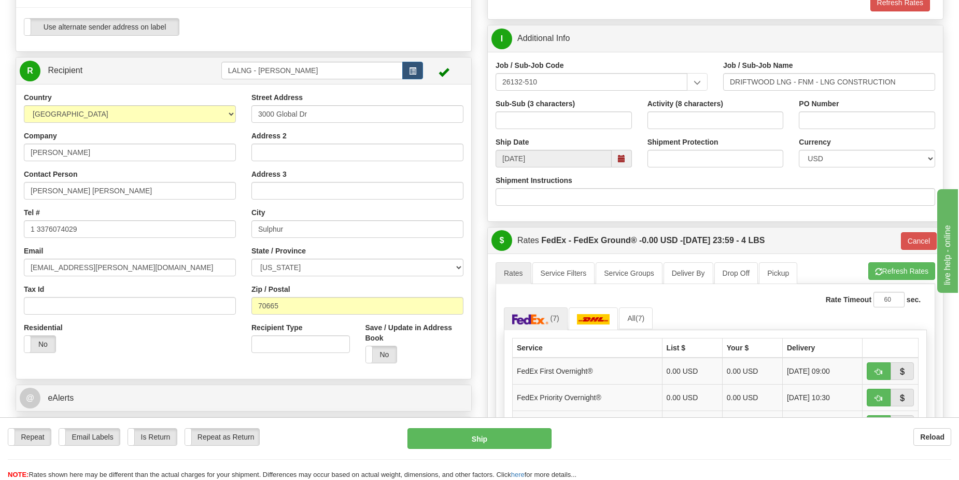
click at [623, 153] on span at bounding box center [621, 159] width 20 height 18
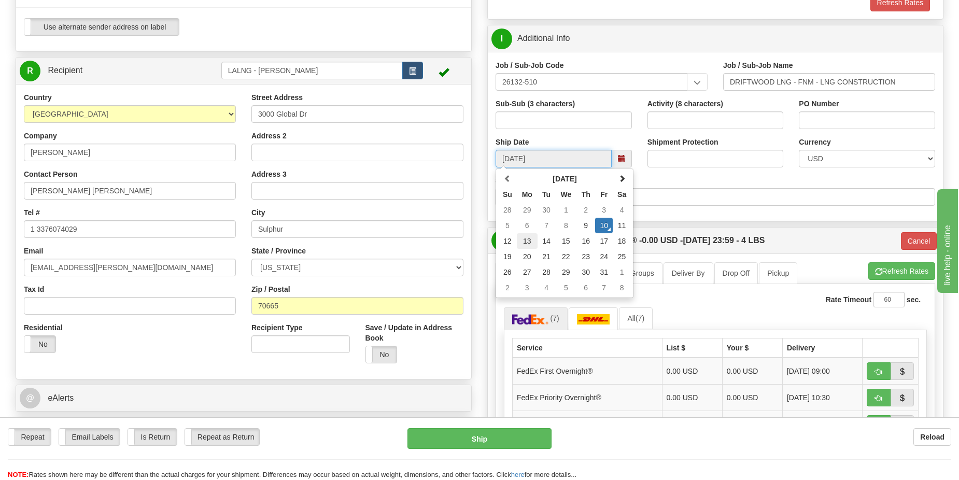
click at [530, 243] on td "13" at bounding box center [527, 241] width 21 height 16
type input "10/13/2025"
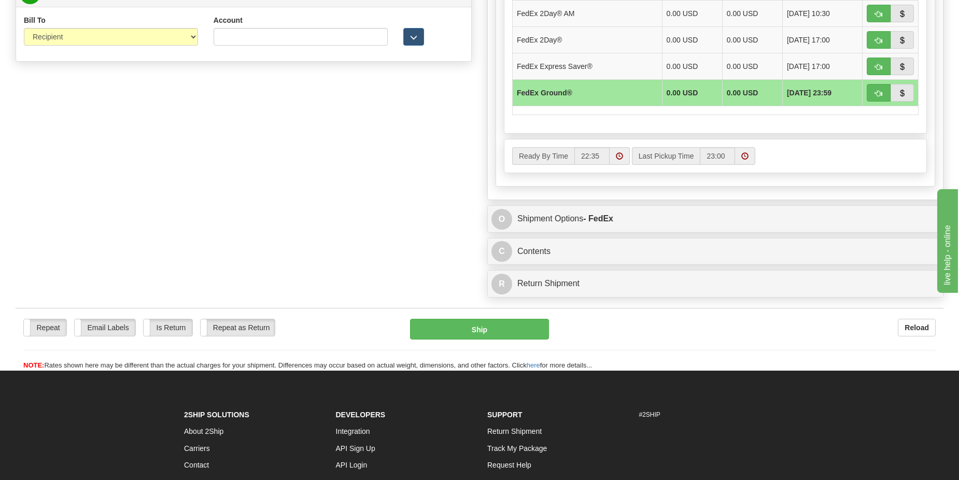
scroll to position [881, 0]
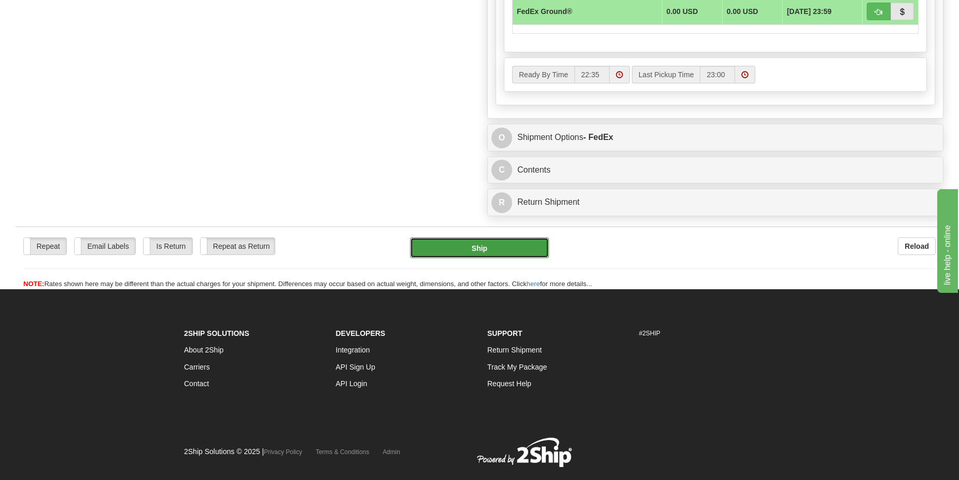
click at [495, 246] on button "Ship" at bounding box center [479, 247] width 139 height 21
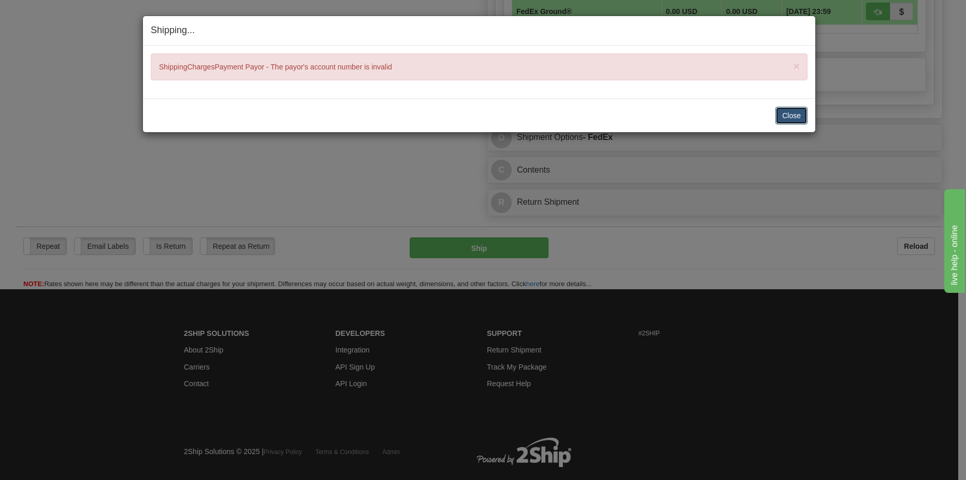
click at [798, 118] on button "Close" at bounding box center [792, 116] width 32 height 18
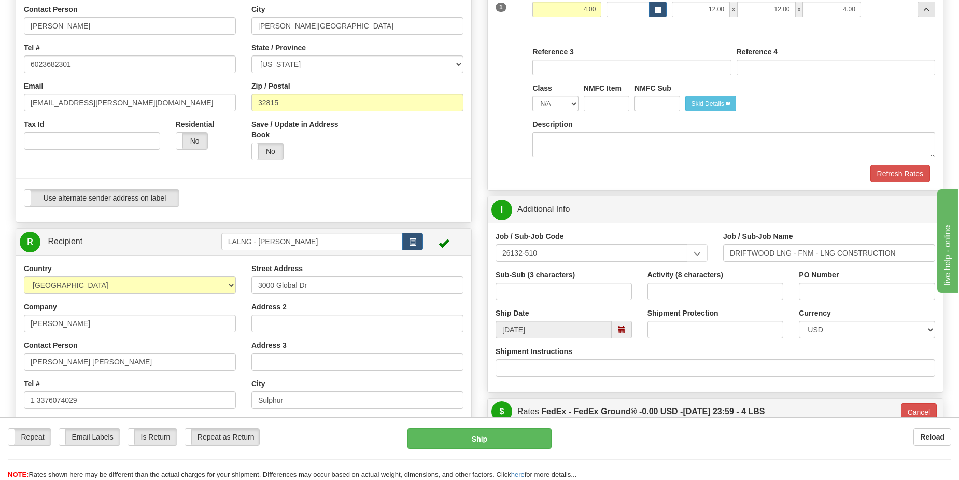
scroll to position [155, 0]
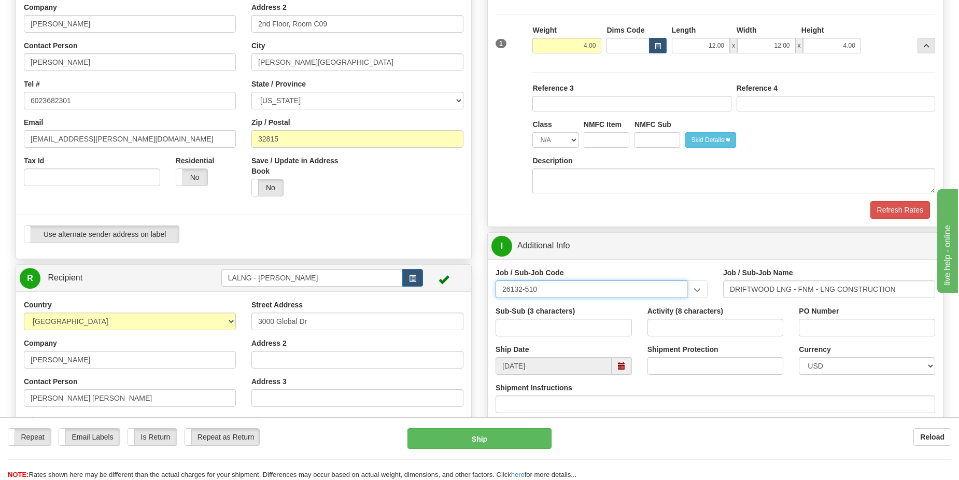
click at [540, 290] on input "26132-510" at bounding box center [591, 289] width 192 height 18
type input "26132-540"
click at [535, 304] on div "26132-540" at bounding box center [589, 305] width 181 height 11
type input "DRIFTWOOD LNG - CRAFT, FIELD MAT'L. & SC"
type input "26132-540"
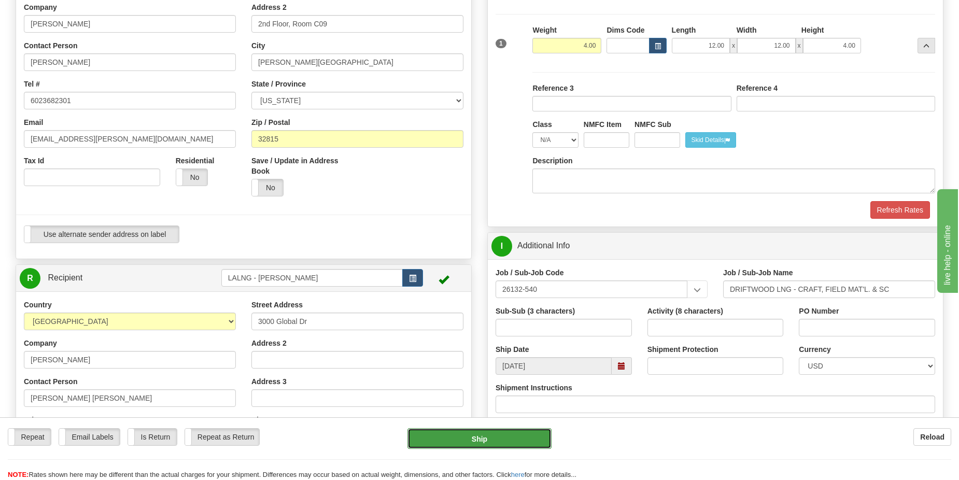
click at [487, 439] on button "Ship" at bounding box center [479, 438] width 144 height 21
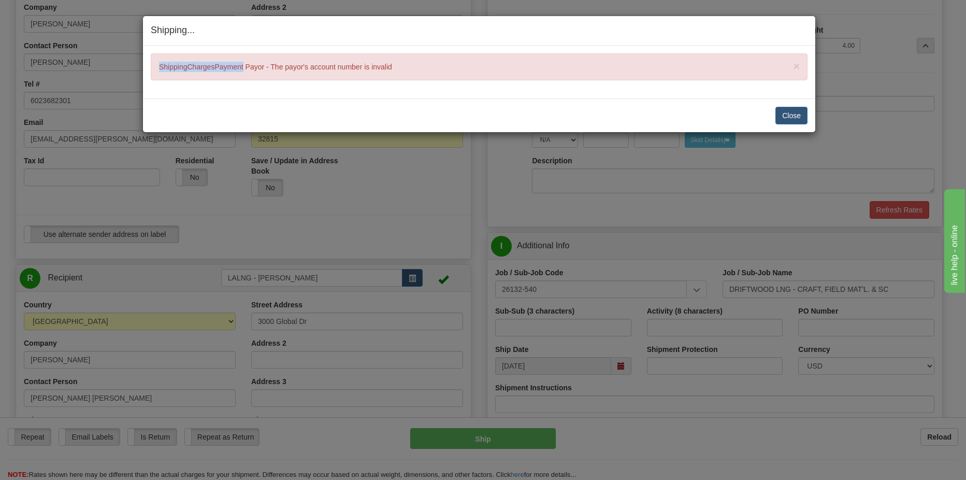
drag, startPoint x: 160, startPoint y: 67, endPoint x: 243, endPoint y: 67, distance: 83.4
click at [243, 67] on div "× ShippingChargesPayment Payor - The payor's account number is invalid" at bounding box center [479, 66] width 657 height 27
copy div "ShippingChargesPayment"
click at [793, 117] on button "Close" at bounding box center [792, 116] width 32 height 18
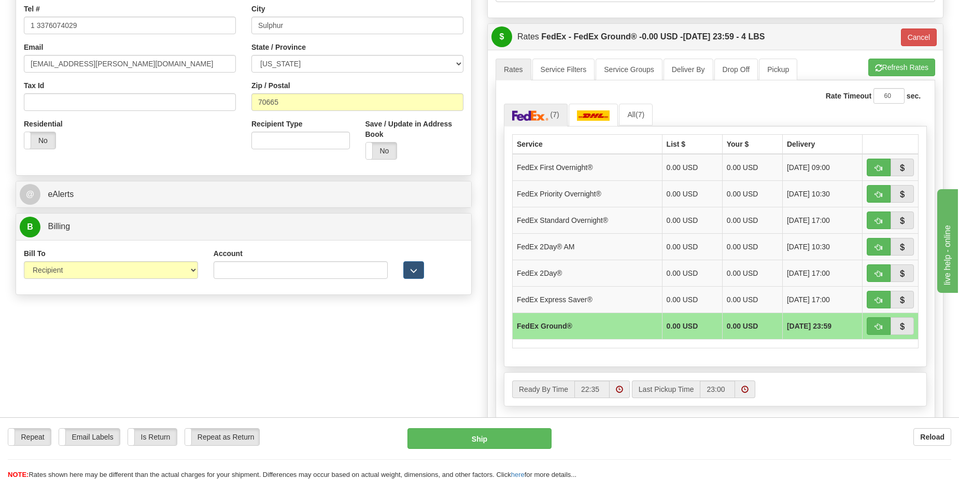
scroll to position [570, 0]
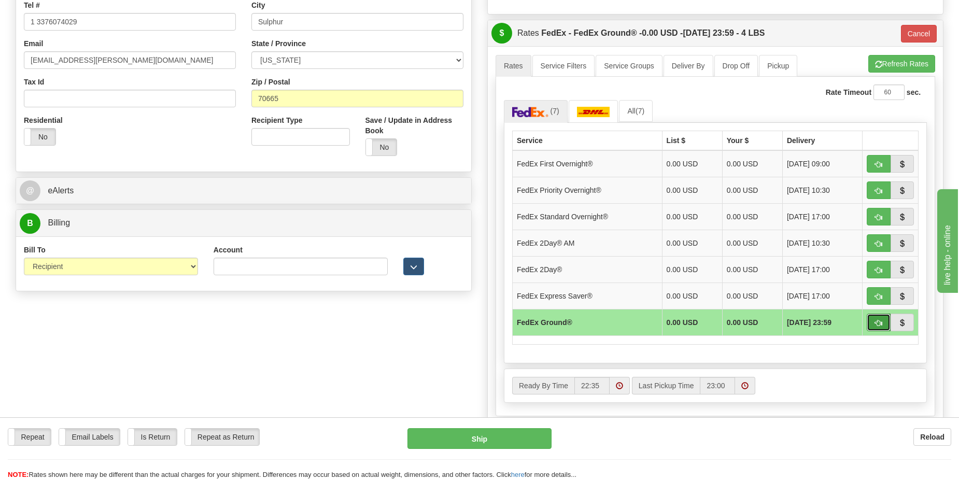
click at [877, 323] on span "button" at bounding box center [878, 323] width 7 height 7
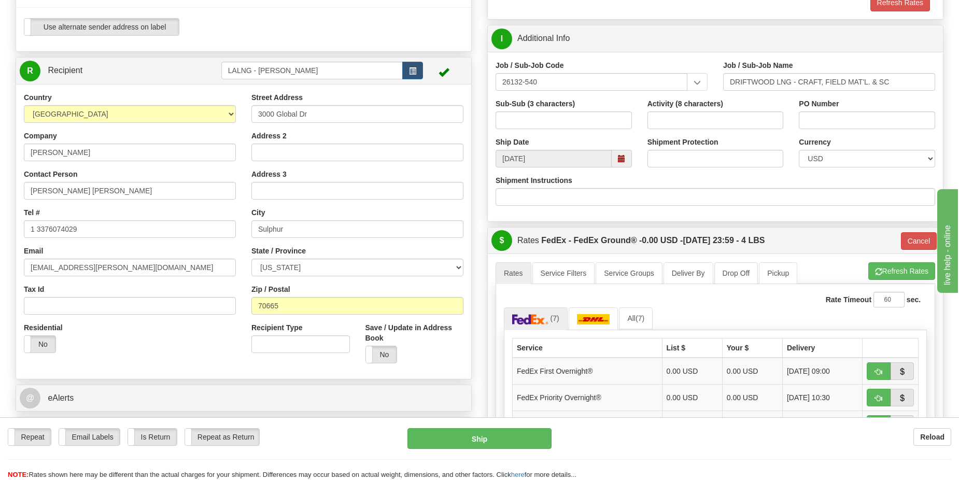
scroll to position [155, 0]
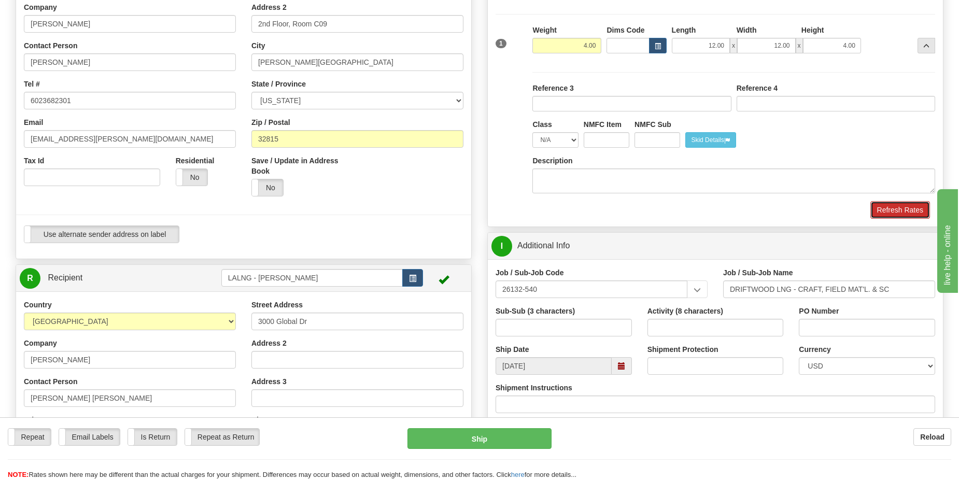
click at [892, 211] on button "Refresh Rates" at bounding box center [900, 210] width 60 height 18
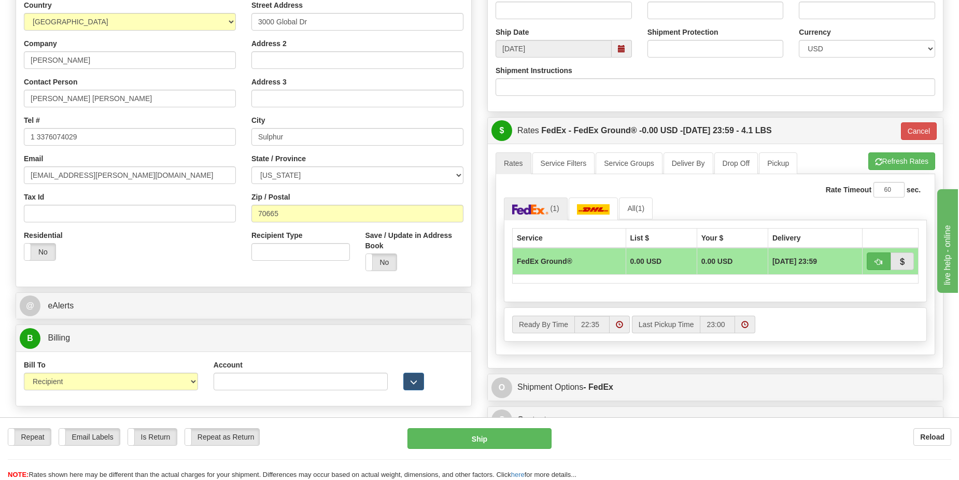
scroll to position [466, 0]
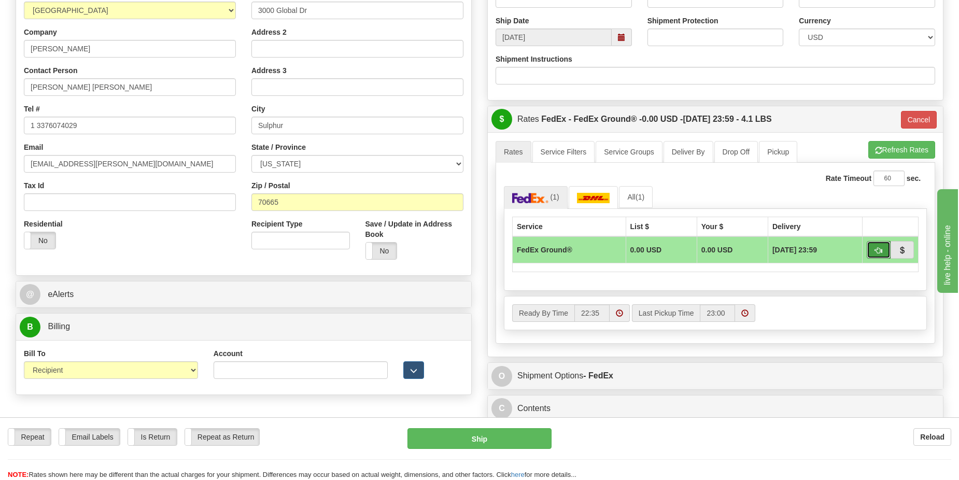
click at [878, 248] on span "button" at bounding box center [878, 250] width 7 height 7
click at [899, 247] on span "button" at bounding box center [901, 250] width 7 height 7
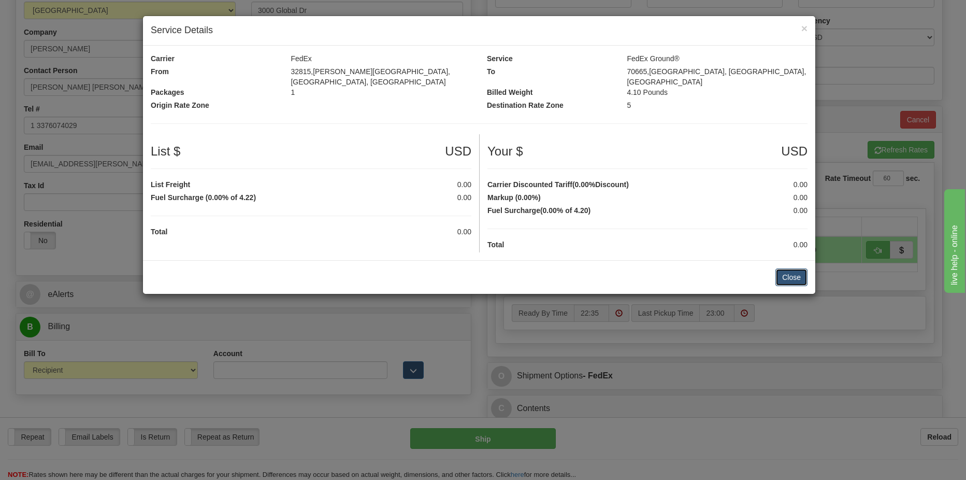
click at [795, 269] on button "Close" at bounding box center [792, 277] width 32 height 18
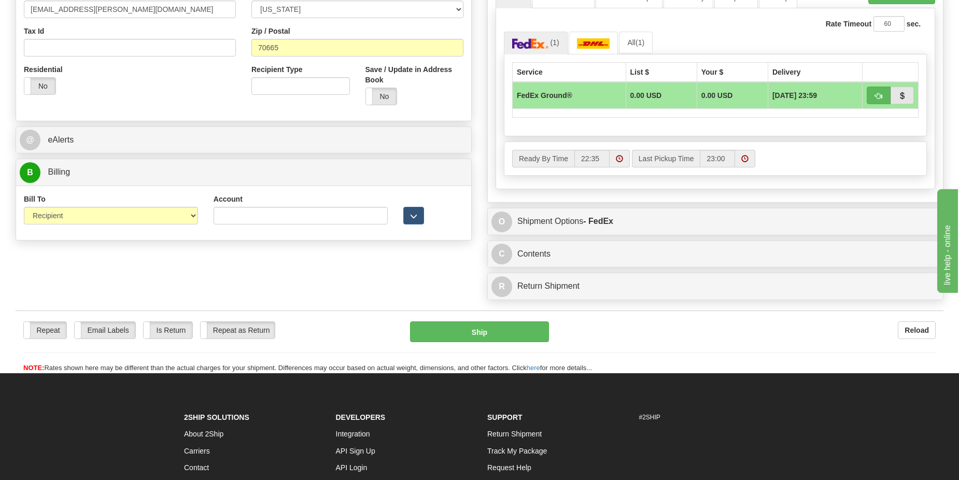
scroll to position [622, 0]
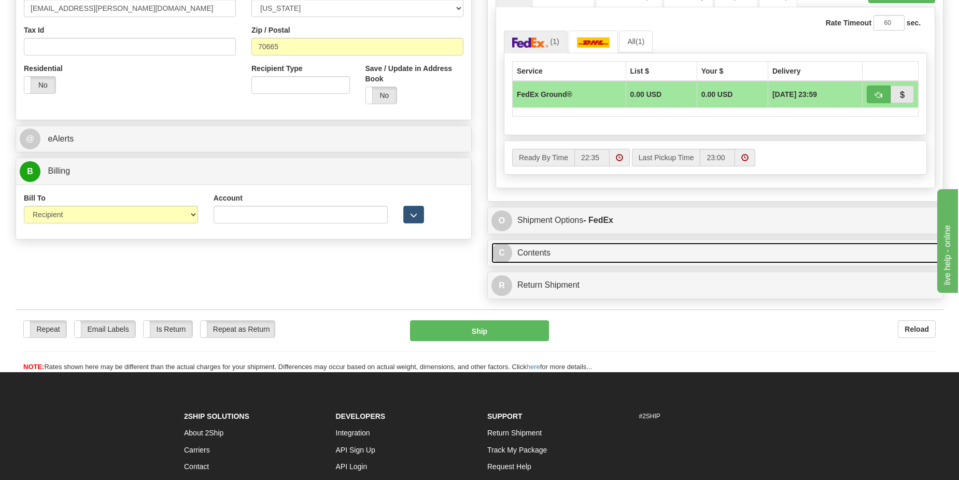
click at [552, 257] on link "C Contents" at bounding box center [715, 253] width 448 height 21
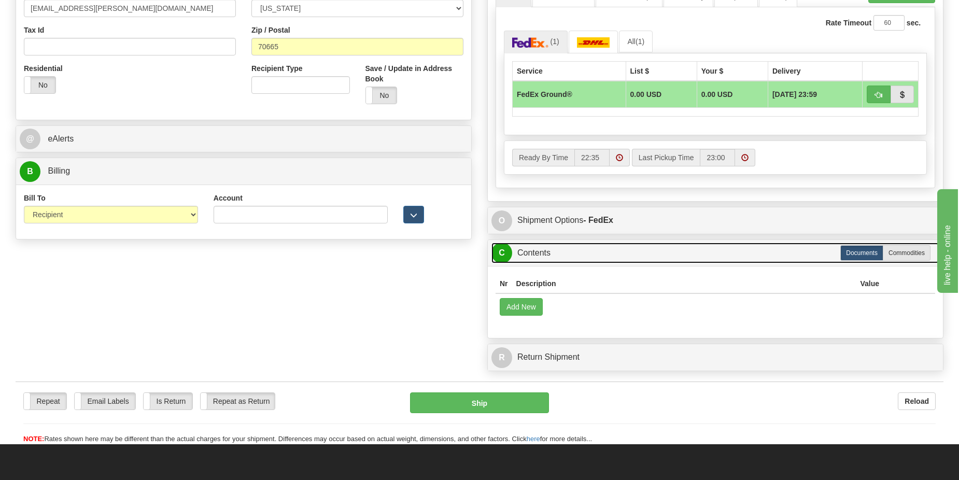
click at [503, 254] on span "C" at bounding box center [501, 253] width 21 height 21
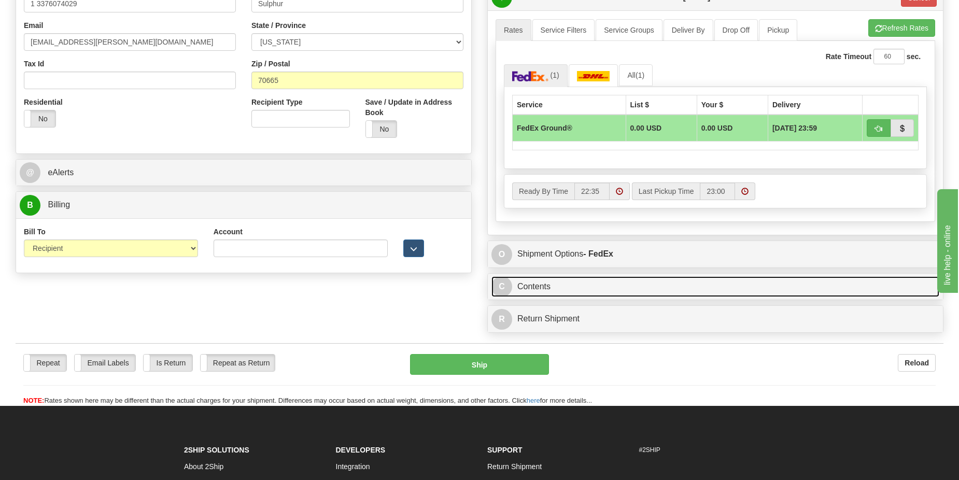
scroll to position [570, 0]
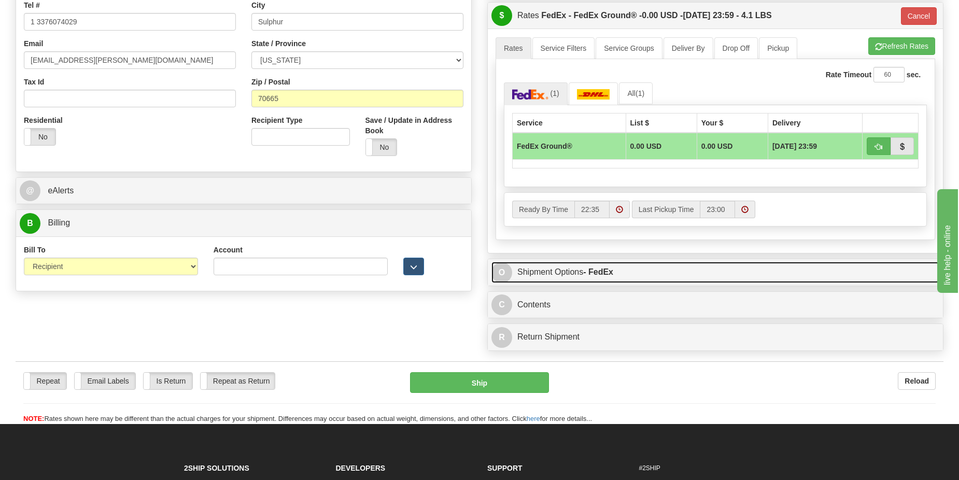
click at [549, 269] on link "O Shipment Options - FedEx" at bounding box center [715, 272] width 448 height 21
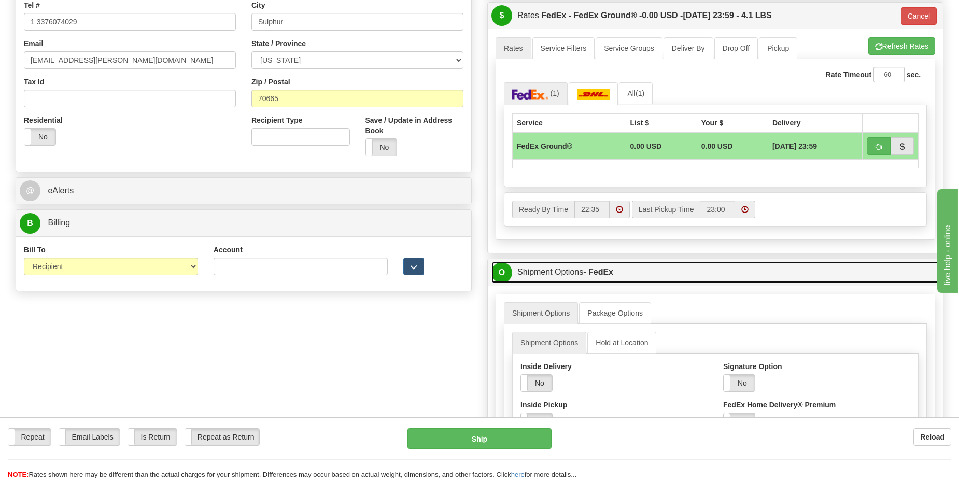
click at [557, 274] on link "O Shipment Options - FedEx" at bounding box center [715, 272] width 448 height 21
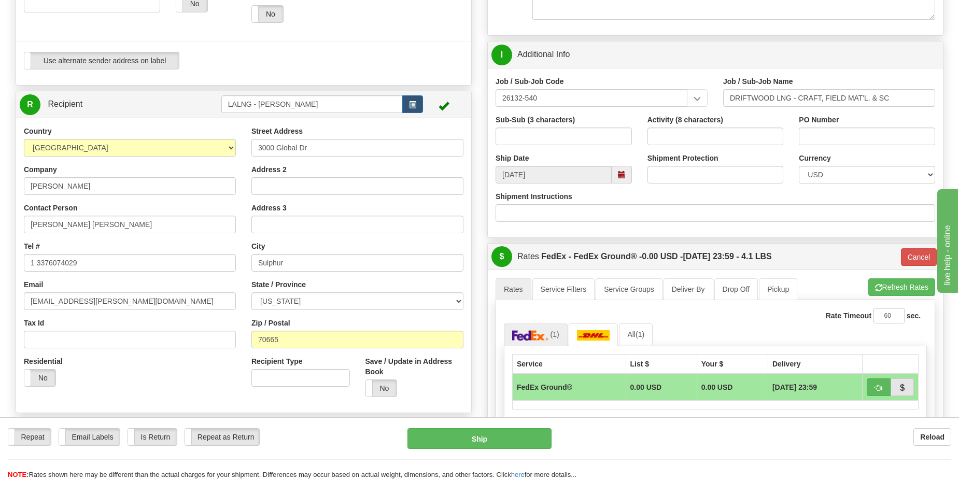
scroll to position [311, 0]
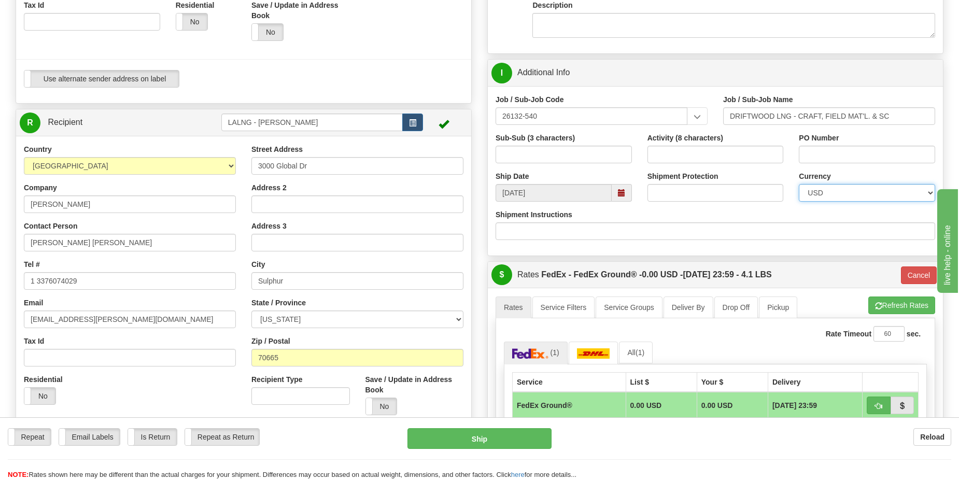
click at [834, 194] on select "CAD USD EUR ZAR RON ANG ARN AUD AUS AWG BBD BFR BGN BHD BMD BND BRC BRL CHP CKZ…" at bounding box center [867, 193] width 136 height 18
click at [831, 194] on select "CAD USD EUR ZAR RON ANG ARN AUD AUS AWG BBD BFR BGN BHD BMD BND BRC BRL CHP CKZ…" at bounding box center [867, 193] width 136 height 18
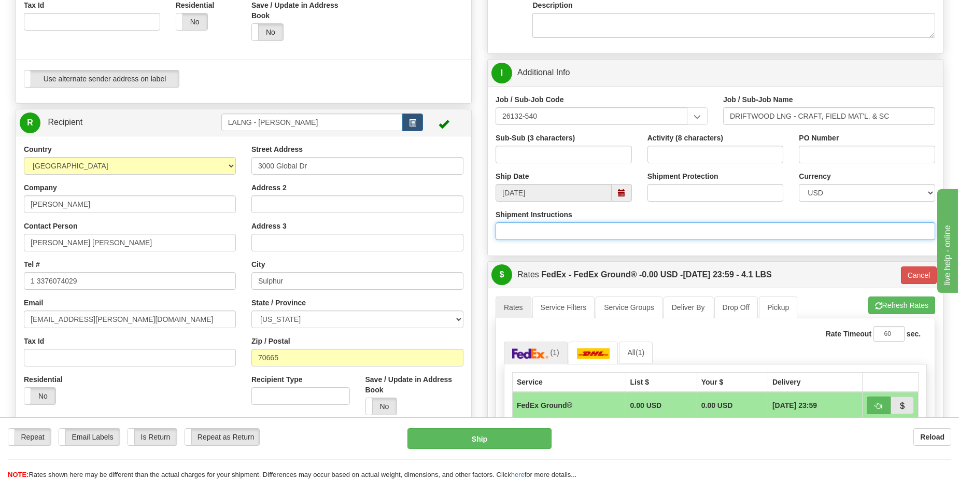
click at [632, 231] on input "Shipment Instructions" at bounding box center [714, 231] width 439 height 18
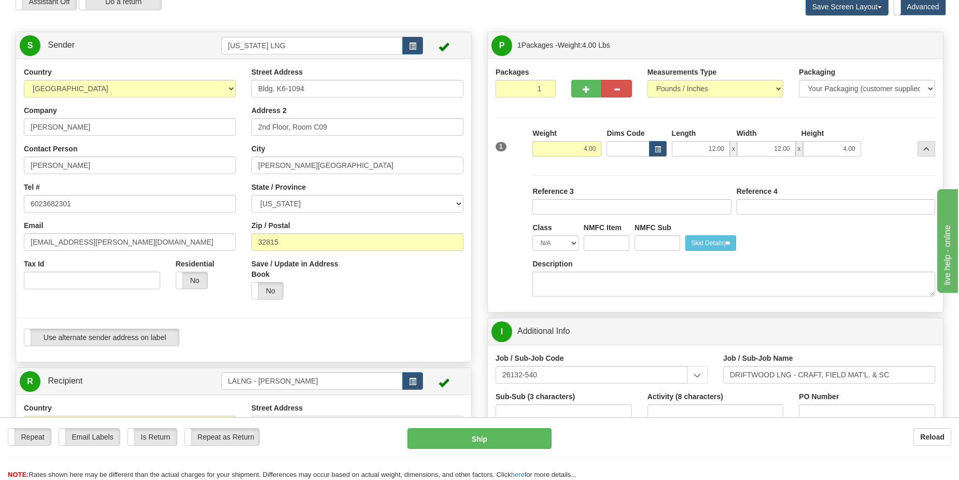
scroll to position [52, 0]
click at [440, 47] on span at bounding box center [443, 47] width 10 height 10
click at [444, 47] on span at bounding box center [443, 47] width 10 height 10
click at [412, 45] on span "button" at bounding box center [412, 47] width 7 height 7
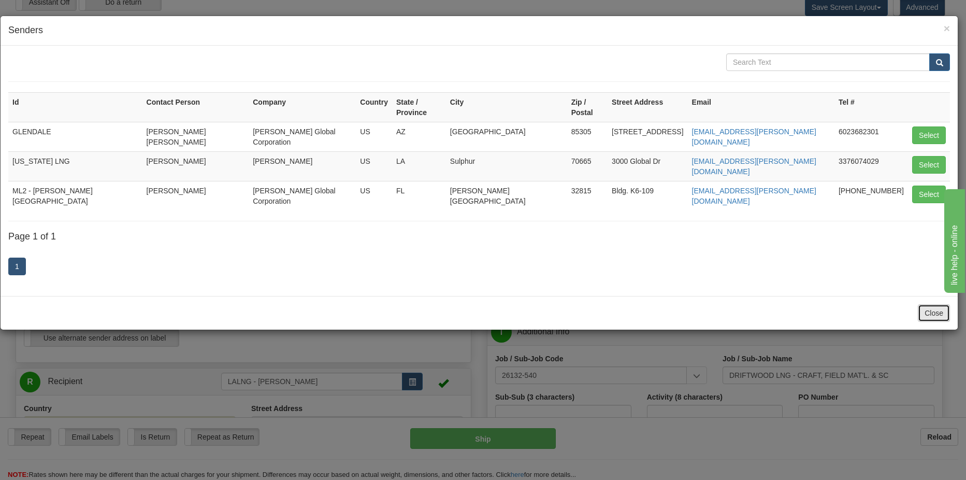
click at [929, 304] on button "Close" at bounding box center [934, 313] width 32 height 18
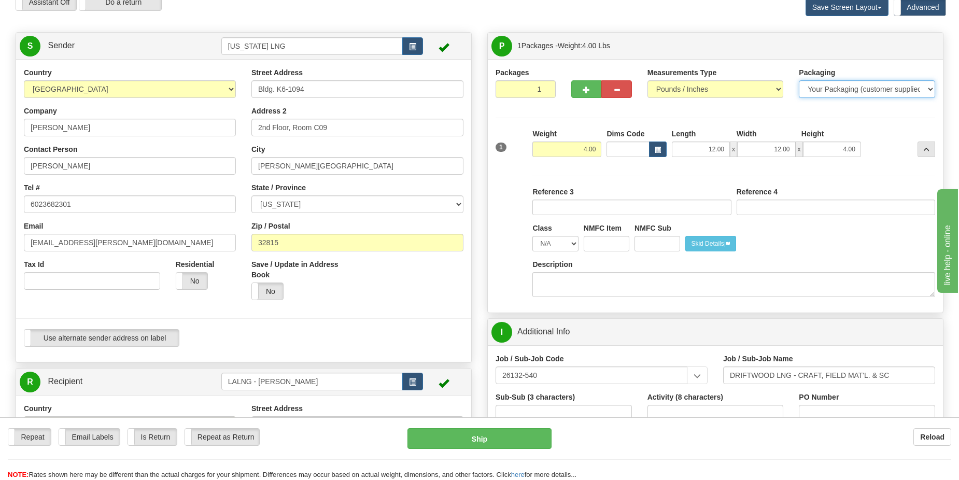
click at [885, 93] on select "Your Packaging (customer supplied) Envelope (carrier supplied) Pack (carrier su…" at bounding box center [867, 89] width 136 height 18
click at [799, 80] on select "Your Packaging (customer supplied) Envelope (carrier supplied) Pack (carrier su…" at bounding box center [867, 89] width 136 height 18
click at [571, 243] on select "N/A 50.0 55.0 60.0 65.0 70.0 85.0 92.5 100.0 125.0 175.0 250.0 300.0 400.0" at bounding box center [555, 244] width 46 height 16
click at [573, 245] on select "N/A 50.0 55.0 60.0 65.0 70.0 85.0 92.5 100.0 125.0 175.0 250.0 300.0 400.0" at bounding box center [555, 244] width 46 height 16
click at [637, 141] on input "Dims Code" at bounding box center [627, 149] width 42 height 16
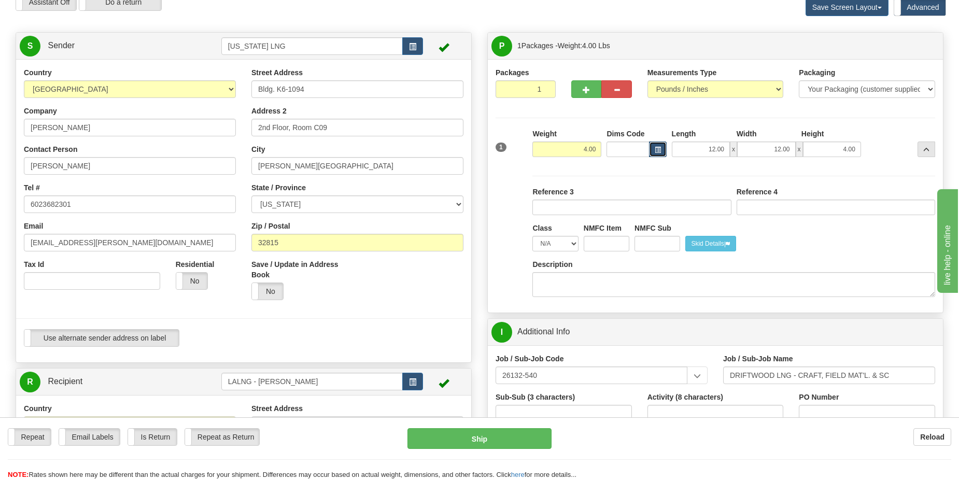
click at [659, 149] on span "button" at bounding box center [658, 150] width 6 height 6
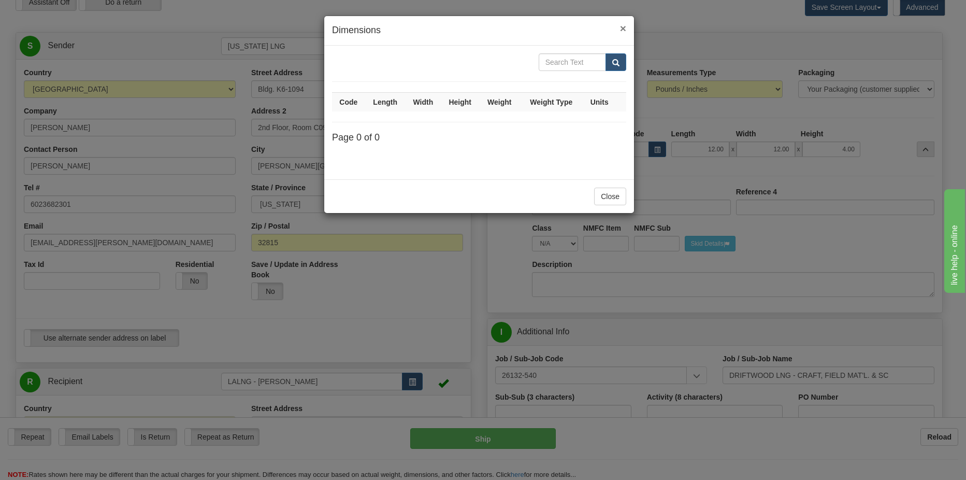
click at [622, 28] on span "×" at bounding box center [623, 28] width 6 height 12
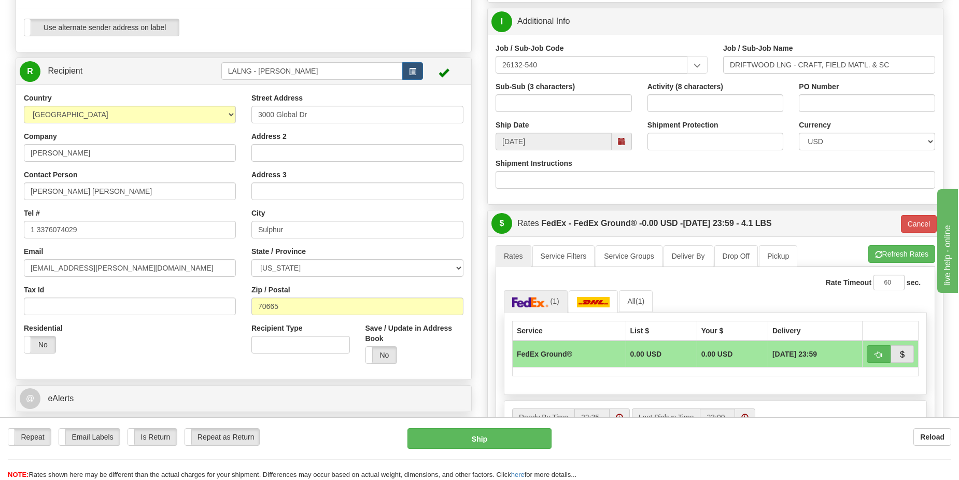
scroll to position [363, 0]
click at [910, 251] on button "Refresh Rates" at bounding box center [901, 254] width 67 height 18
type input "92"
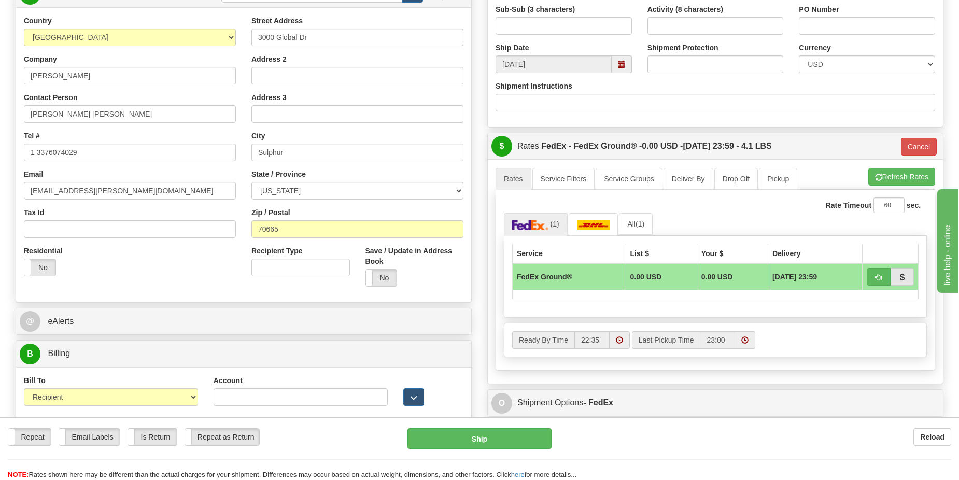
scroll to position [415, 0]
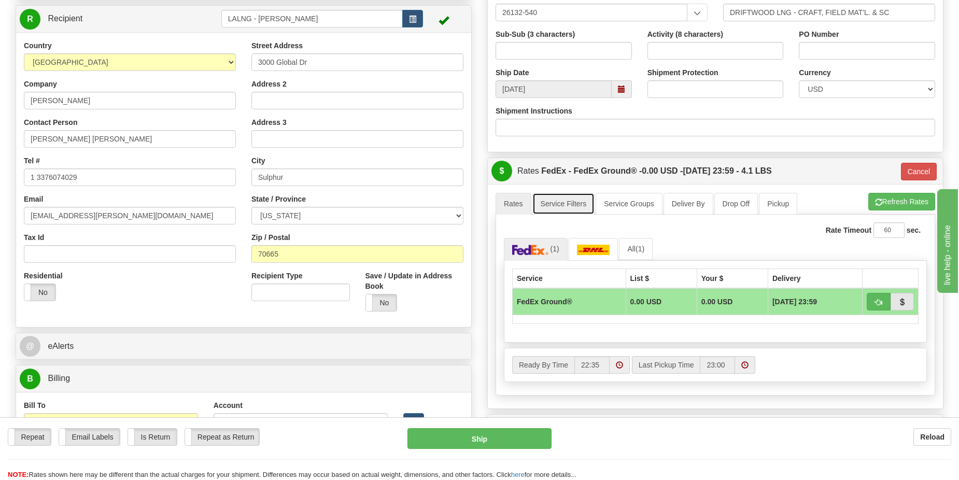
click at [559, 202] on link "Service Filters" at bounding box center [563, 204] width 63 height 22
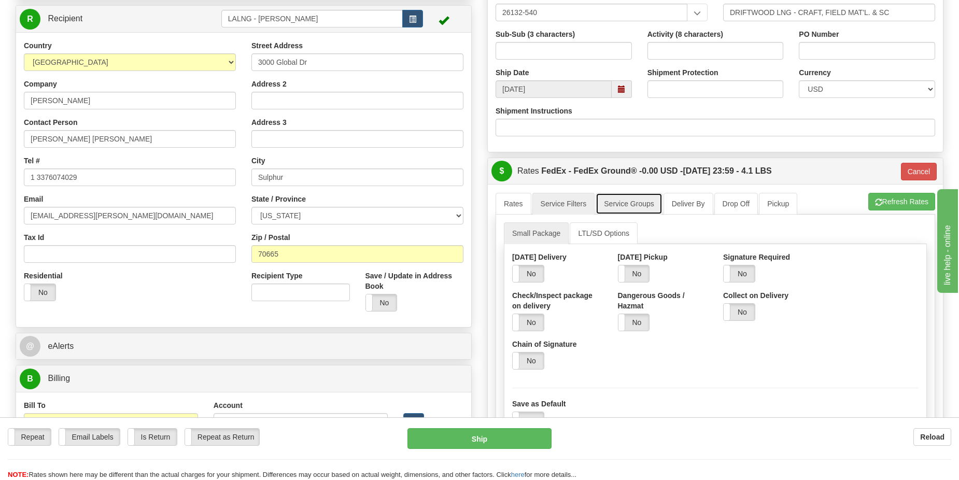
click at [618, 209] on link "Service Groups" at bounding box center [628, 204] width 66 height 22
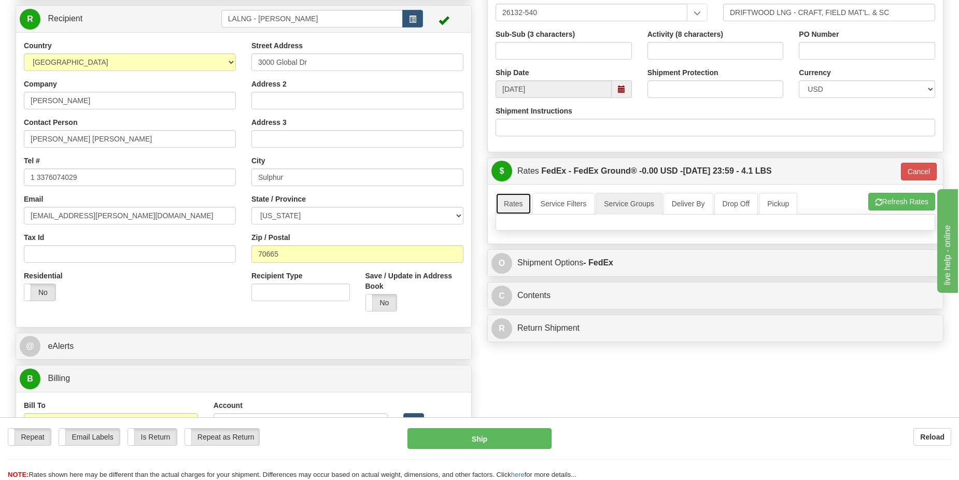
click at [508, 203] on link "Rates" at bounding box center [513, 204] width 36 height 22
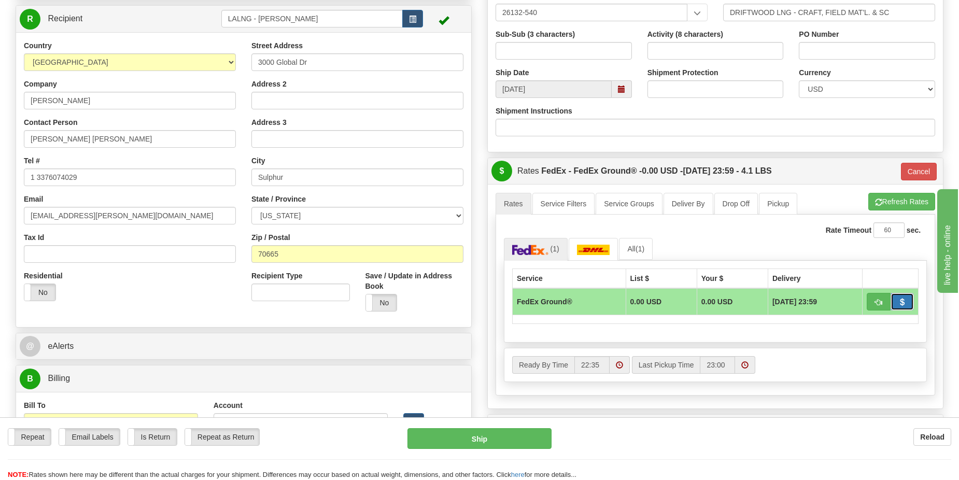
click at [900, 299] on span "button" at bounding box center [901, 302] width 7 height 7
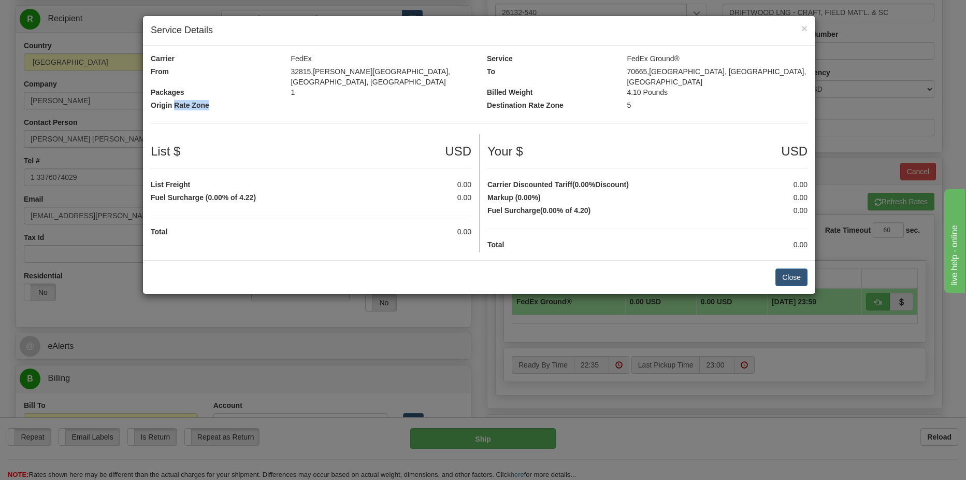
drag, startPoint x: 174, startPoint y: 101, endPoint x: 252, endPoint y: 100, distance: 77.7
click at [252, 100] on label "Origin Rate Zone" at bounding box center [213, 105] width 140 height 10
drag, startPoint x: 252, startPoint y: 100, endPoint x: 359, endPoint y: 105, distance: 107.4
click at [359, 105] on div "Origin Rate Zone" at bounding box center [311, 106] width 336 height 13
click at [802, 269] on button "Close" at bounding box center [792, 277] width 32 height 18
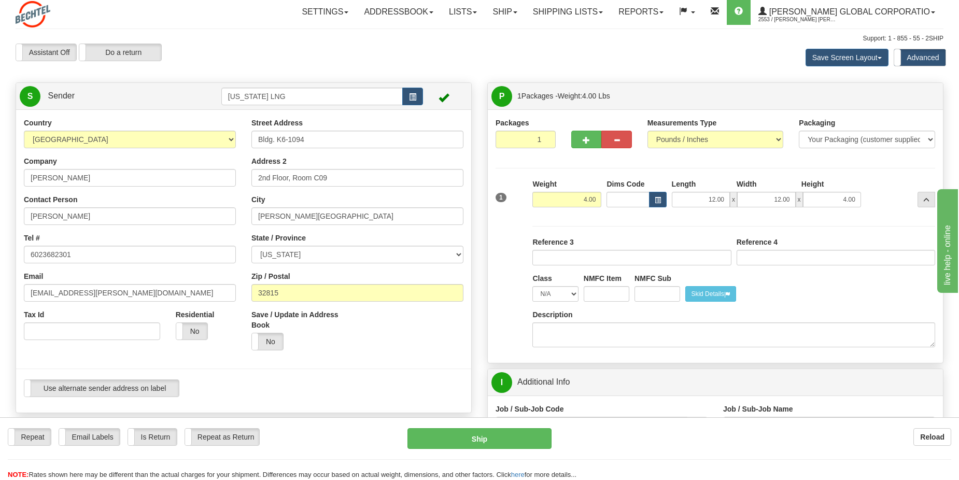
scroll to position [0, 0]
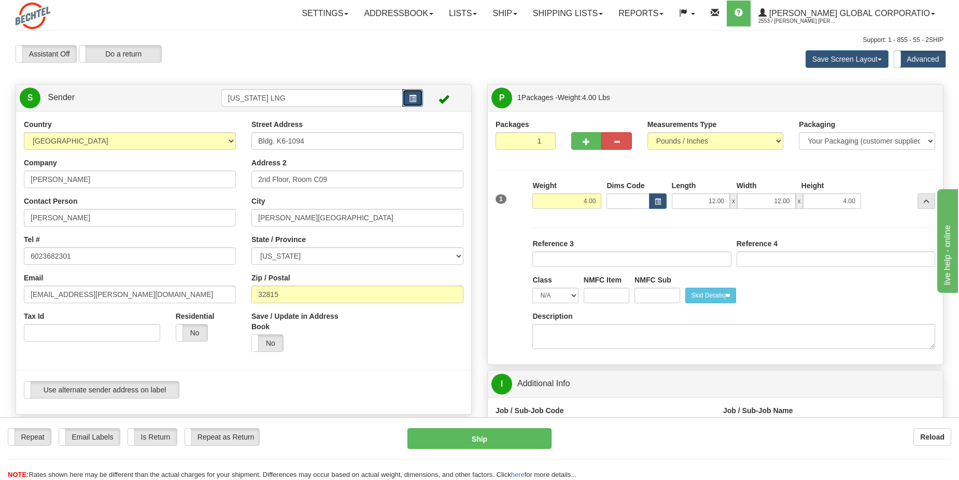
click at [409, 101] on span "button" at bounding box center [412, 98] width 7 height 7
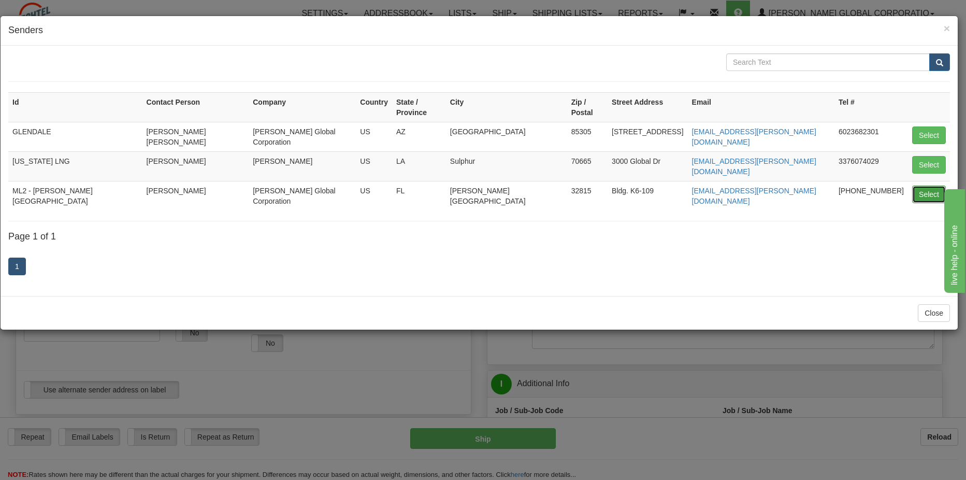
click at [929, 186] on button "Select" at bounding box center [930, 195] width 34 height 18
type input "ML2 - [PERSON_NAME][GEOGRAPHIC_DATA]"
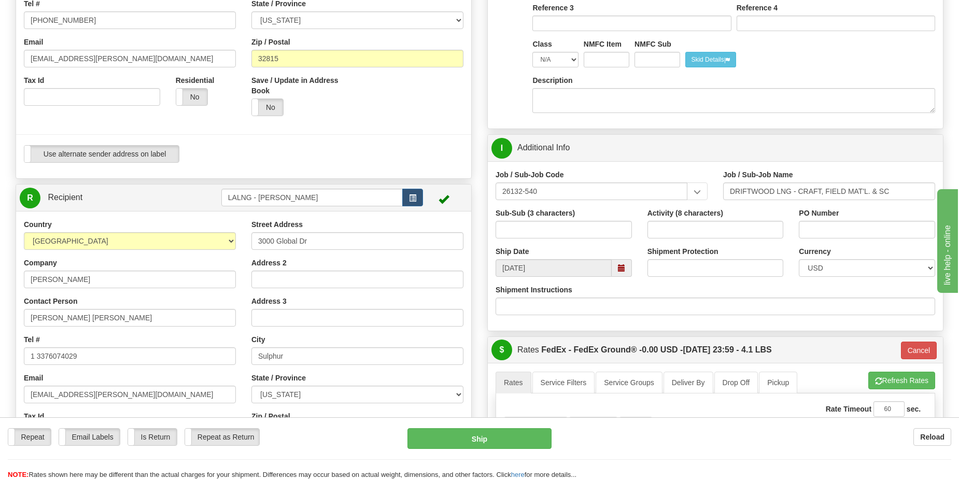
scroll to position [466, 0]
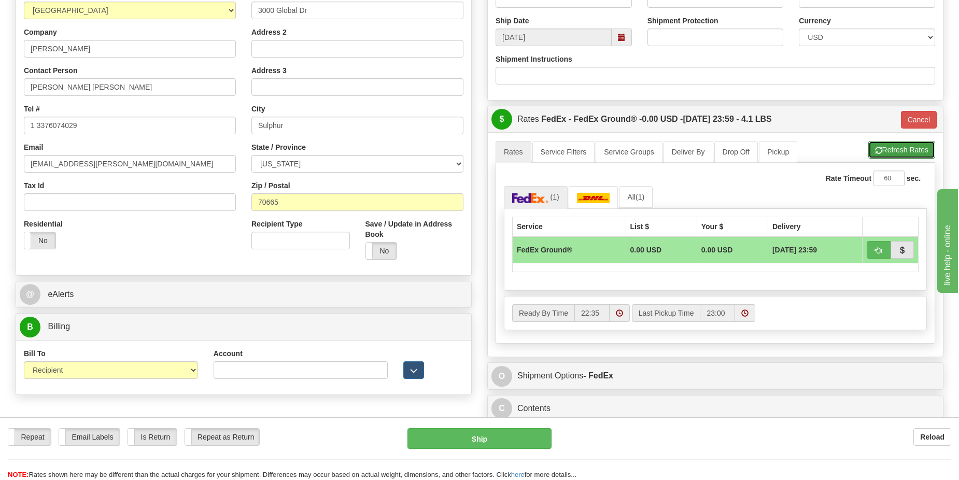
click at [894, 149] on button "Refresh Rates" at bounding box center [901, 150] width 67 height 18
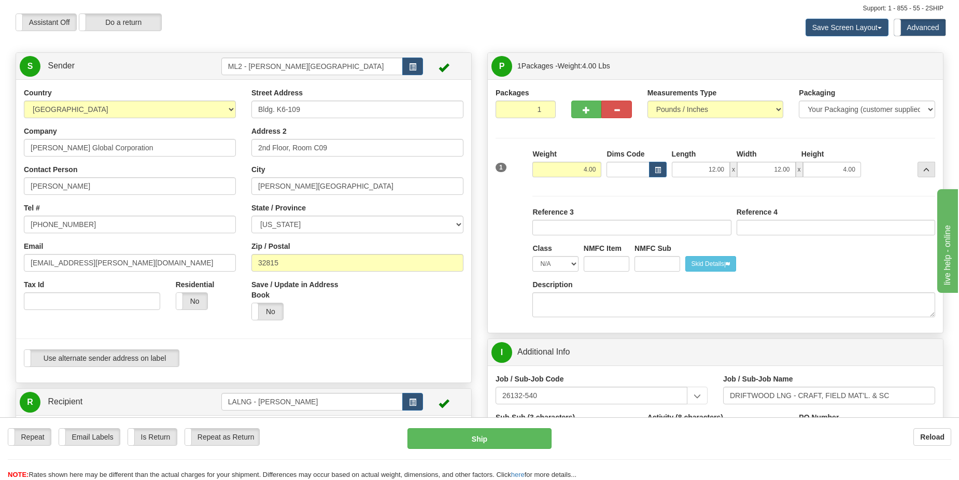
scroll to position [0, 0]
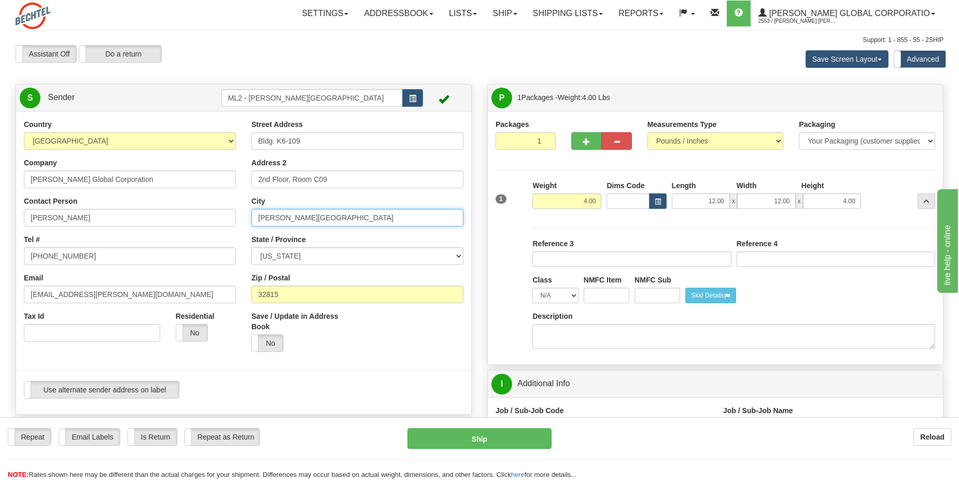
click at [347, 215] on input "[PERSON_NAME][GEOGRAPHIC_DATA]" at bounding box center [357, 218] width 212 height 18
click at [929, 198] on button "..." at bounding box center [926, 201] width 18 height 16
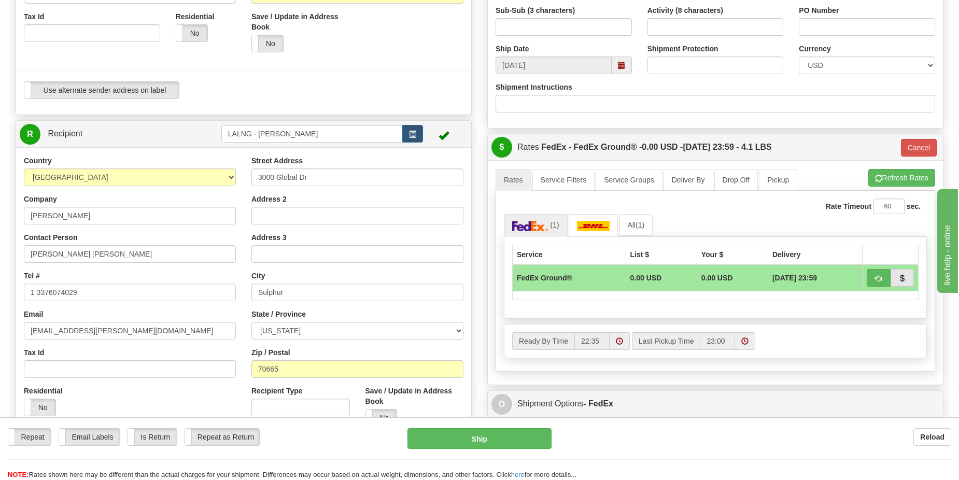
scroll to position [311, 0]
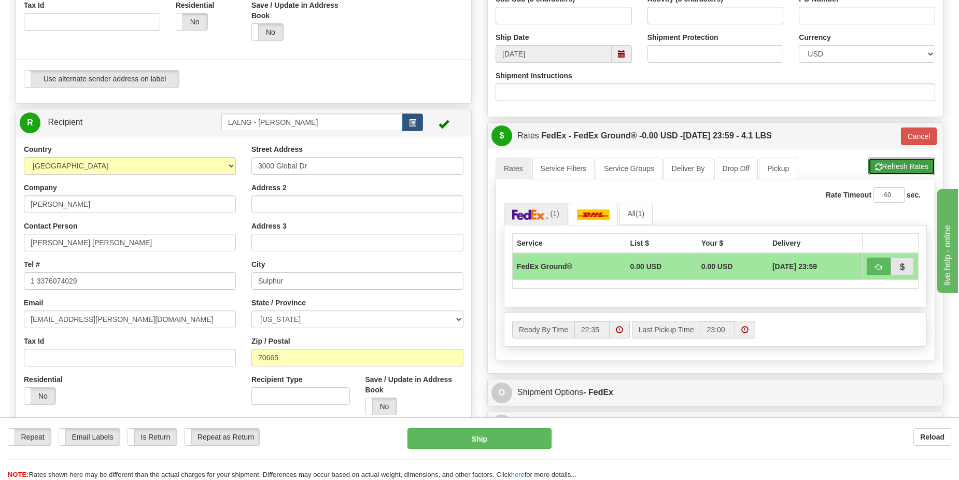
click at [886, 167] on button "Refresh Rates" at bounding box center [901, 167] width 67 height 18
click at [637, 216] on link "All (1)" at bounding box center [636, 214] width 34 height 22
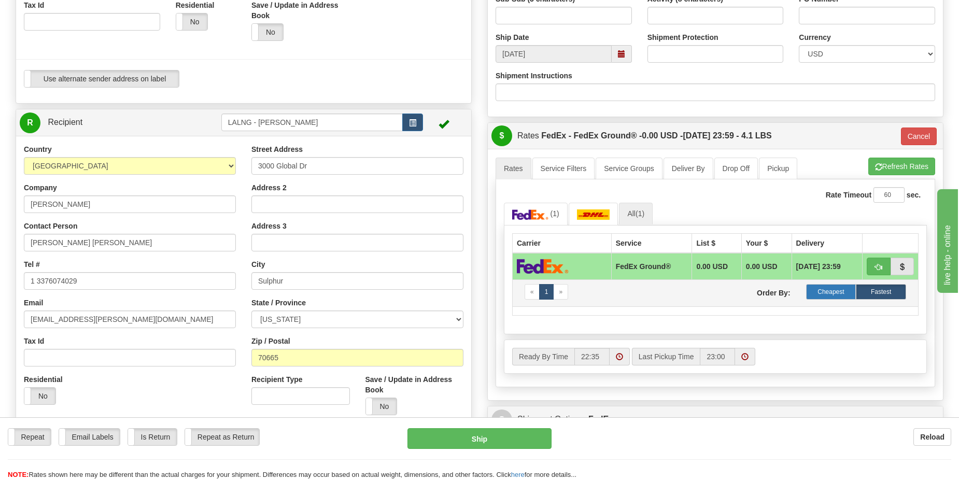
click at [829, 291] on label "Cheapest" at bounding box center [831, 292] width 50 height 16
click at [874, 269] on button "button" at bounding box center [878, 267] width 24 height 18
click at [895, 170] on button "Refresh Rates" at bounding box center [901, 167] width 67 height 18
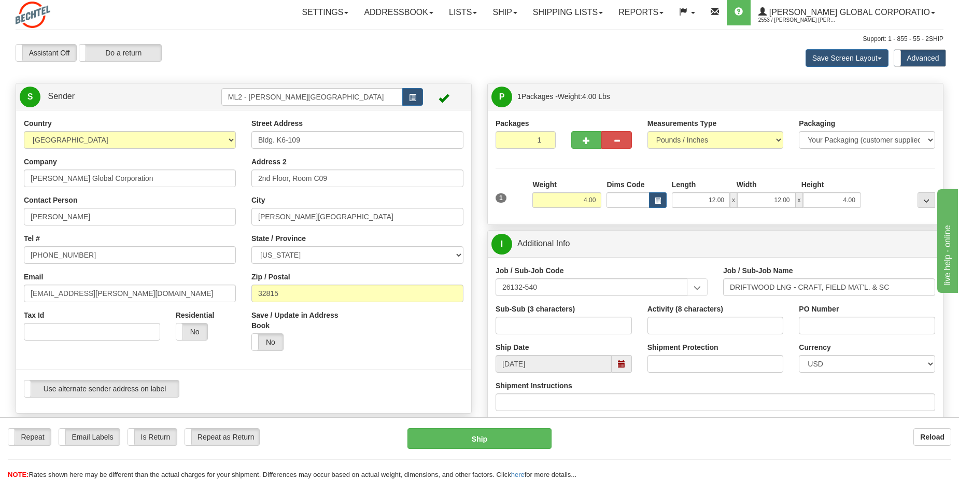
scroll to position [0, 0]
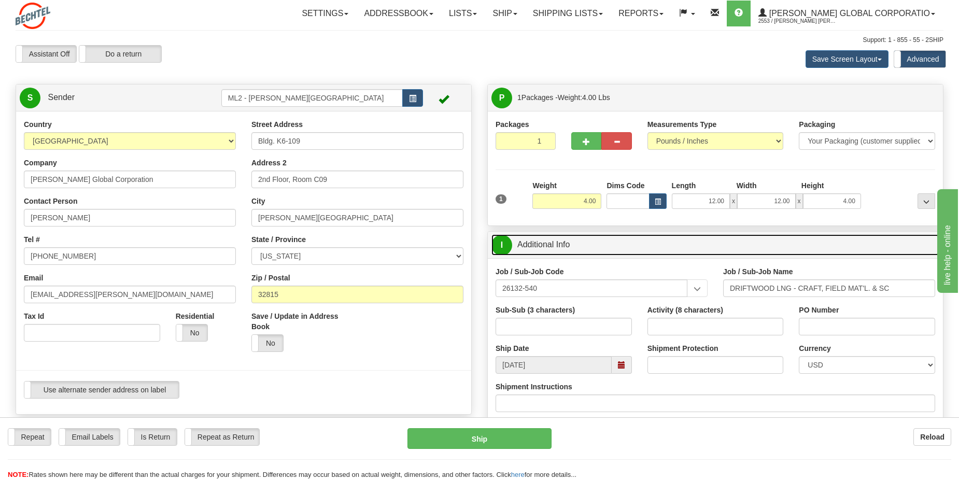
click at [691, 247] on link "I Additional Info" at bounding box center [715, 244] width 448 height 21
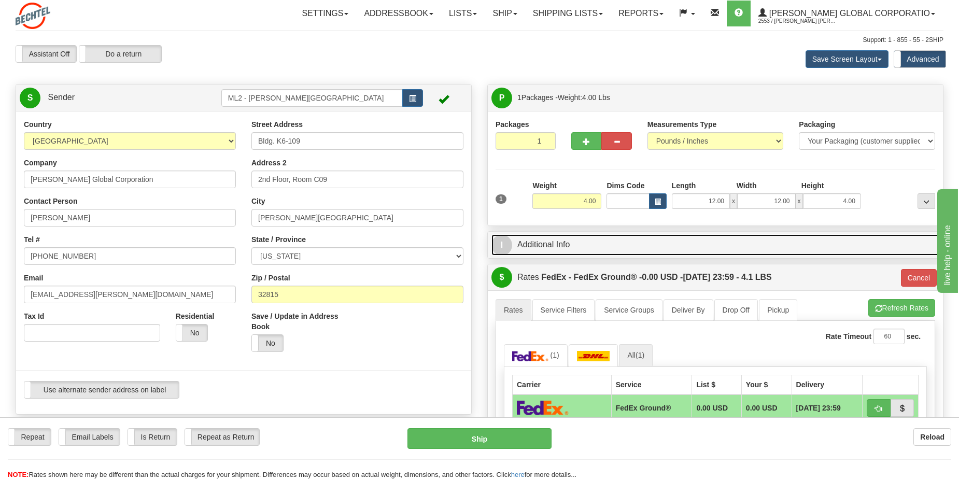
click at [691, 247] on link "I Additional Info" at bounding box center [715, 244] width 448 height 21
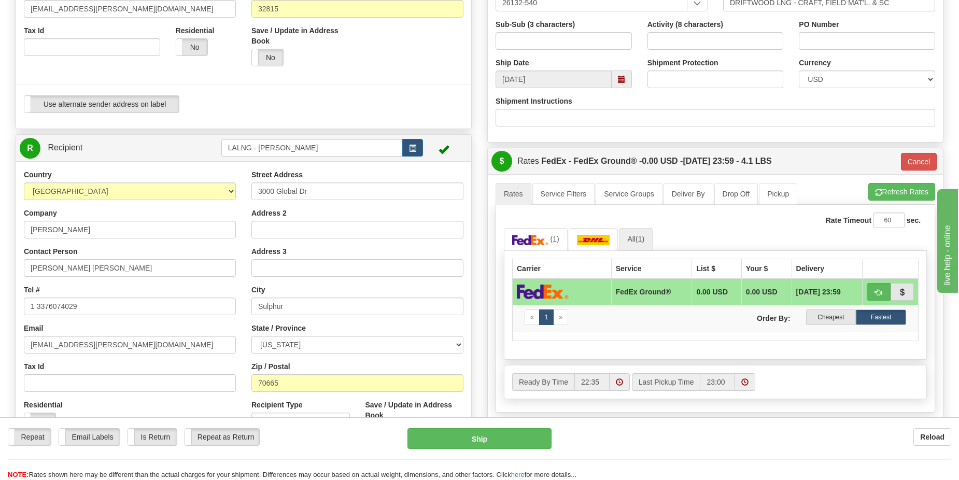
scroll to position [311, 0]
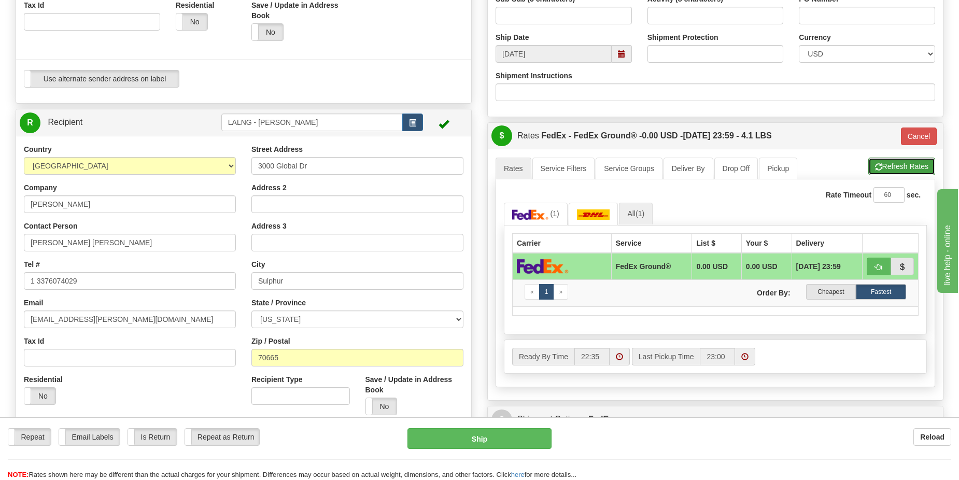
click at [926, 164] on button "Refresh Rates" at bounding box center [901, 167] width 67 height 18
click at [540, 216] on img at bounding box center [530, 214] width 36 height 10
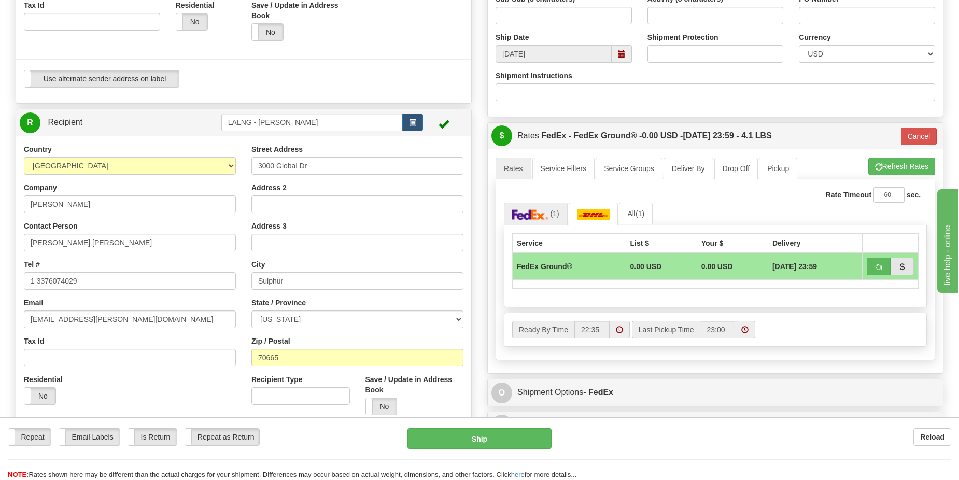
click at [644, 268] on td "0.00 USD" at bounding box center [660, 266] width 71 height 27
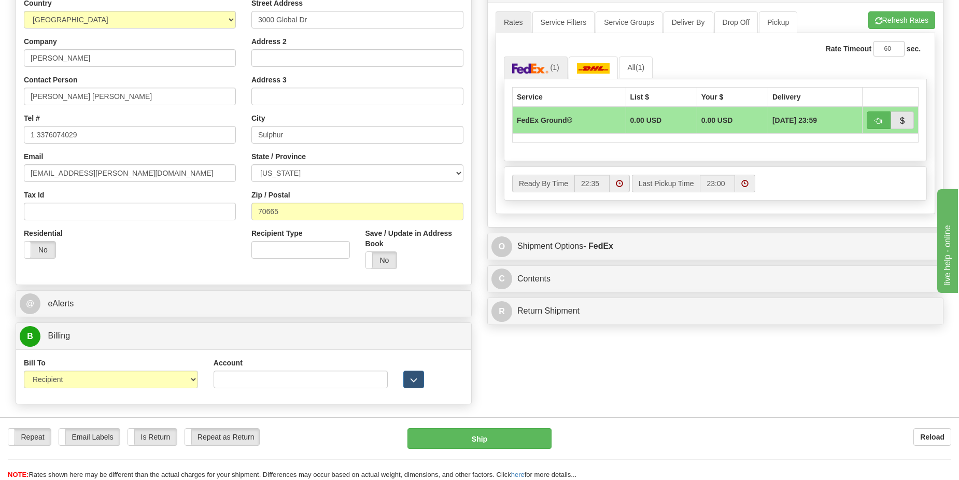
scroll to position [466, 0]
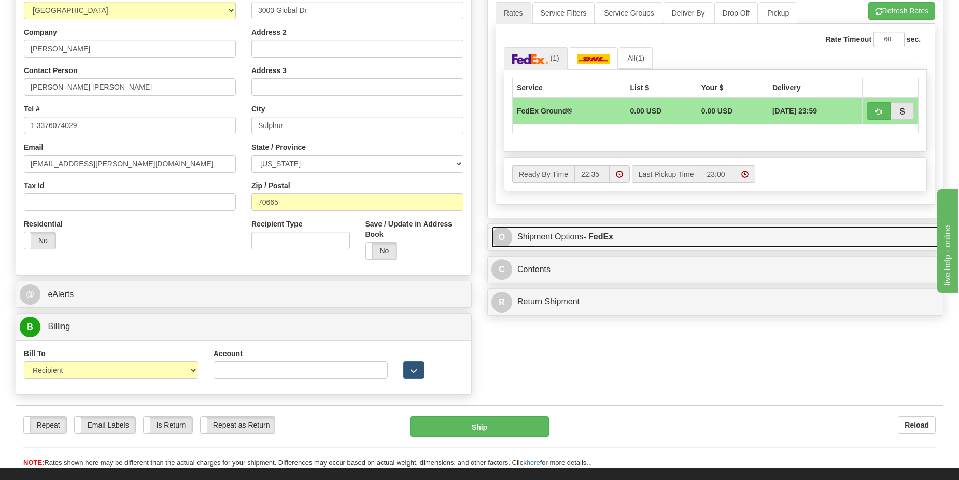
click at [543, 234] on link "O Shipment Options - FedEx" at bounding box center [715, 236] width 448 height 21
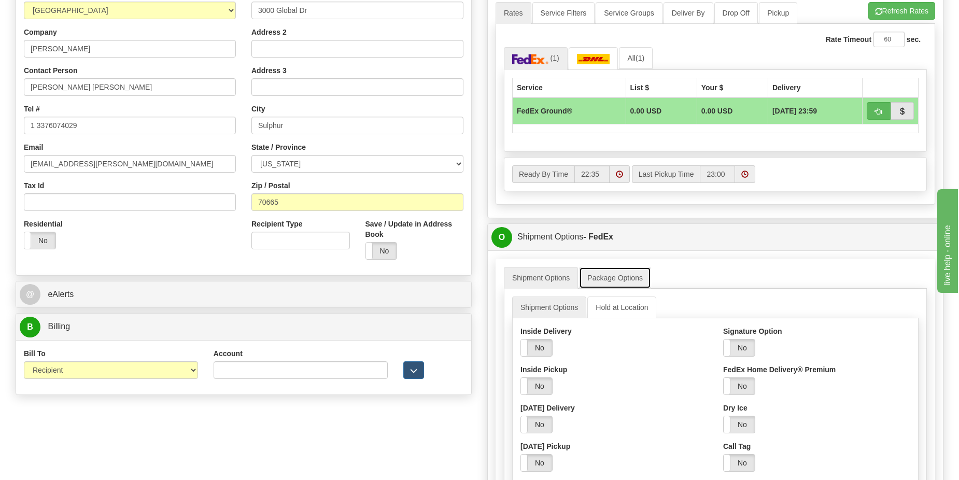
click at [624, 278] on link "Package Options" at bounding box center [615, 278] width 72 height 22
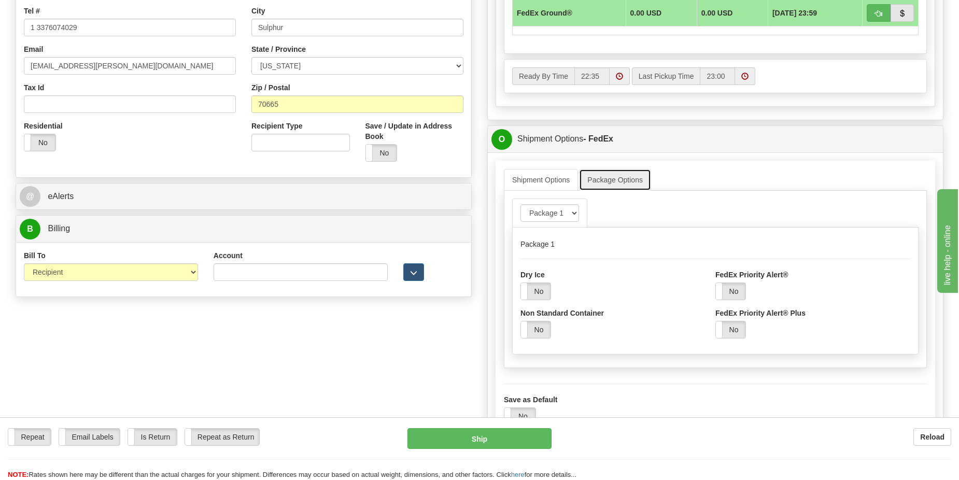
scroll to position [570, 0]
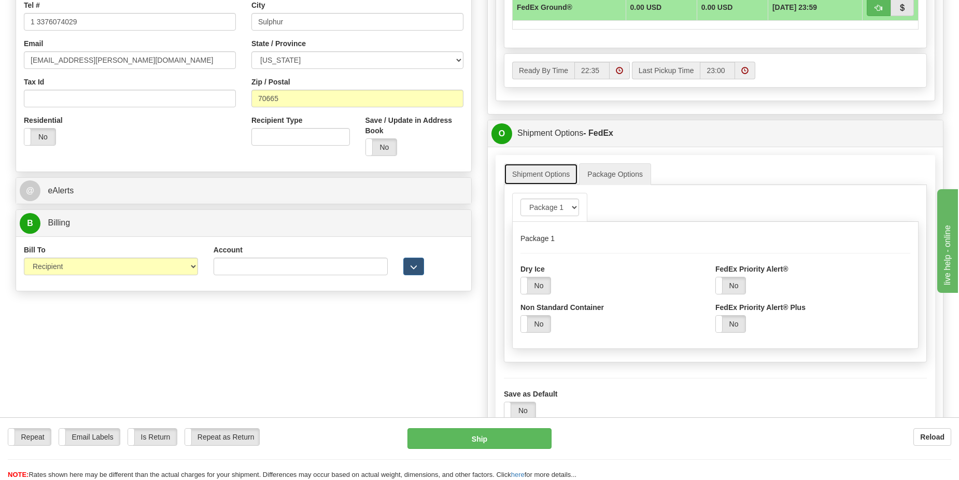
click at [562, 171] on link "Shipment Options" at bounding box center [541, 174] width 74 height 22
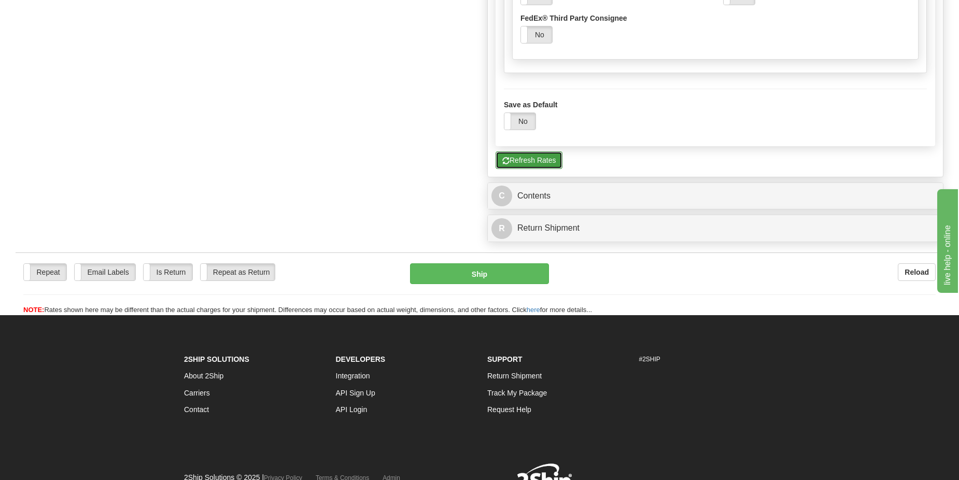
click at [534, 165] on button "Refresh Rates" at bounding box center [528, 160] width 67 height 18
type input "92"
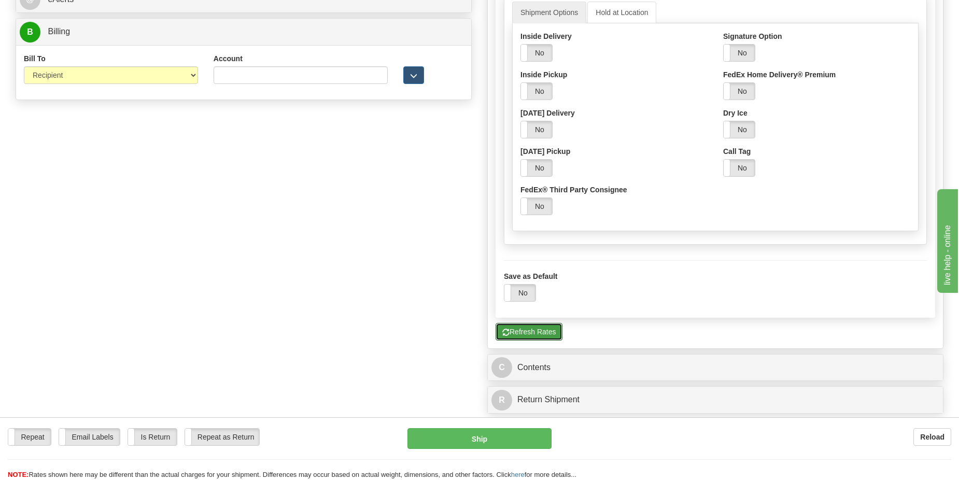
scroll to position [777, 0]
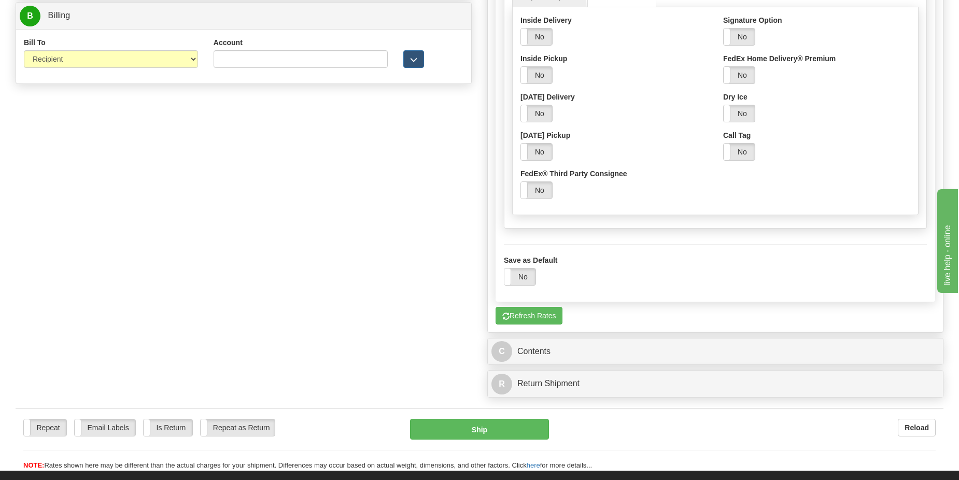
click at [537, 364] on div "C Contents Documents Commodities" at bounding box center [715, 351] width 455 height 26
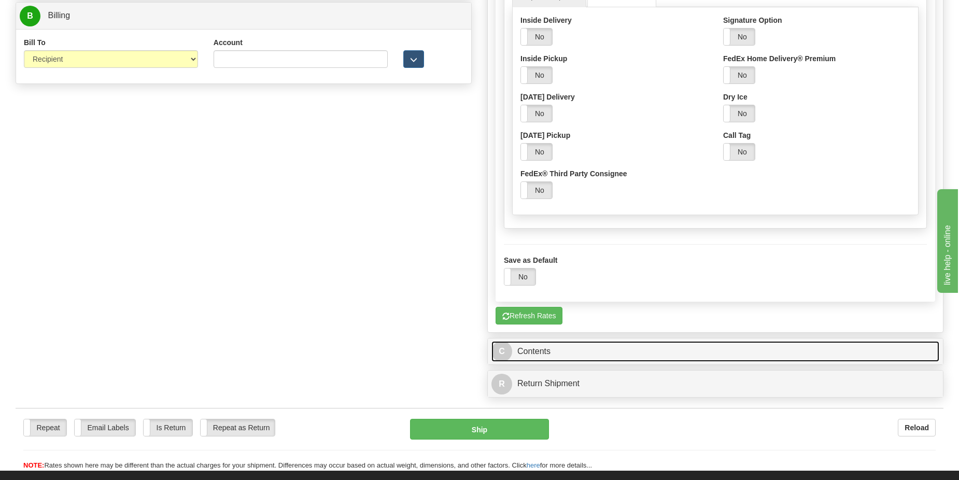
click at [534, 352] on link "C Contents" at bounding box center [715, 351] width 448 height 21
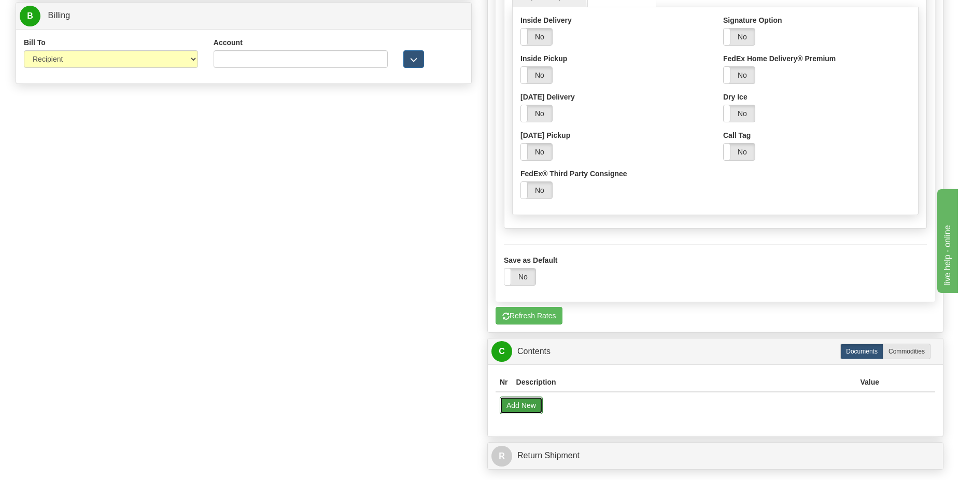
click at [529, 403] on button "Add New" at bounding box center [521, 405] width 43 height 18
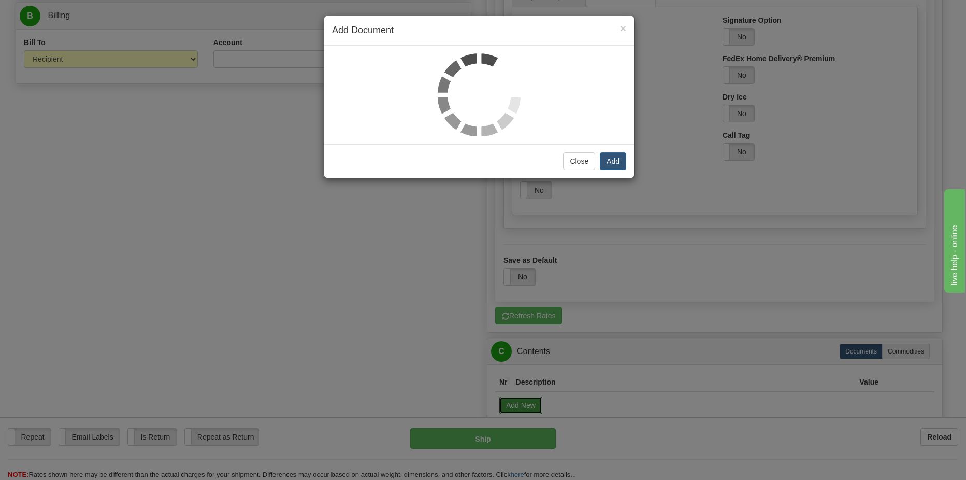
select select "US"
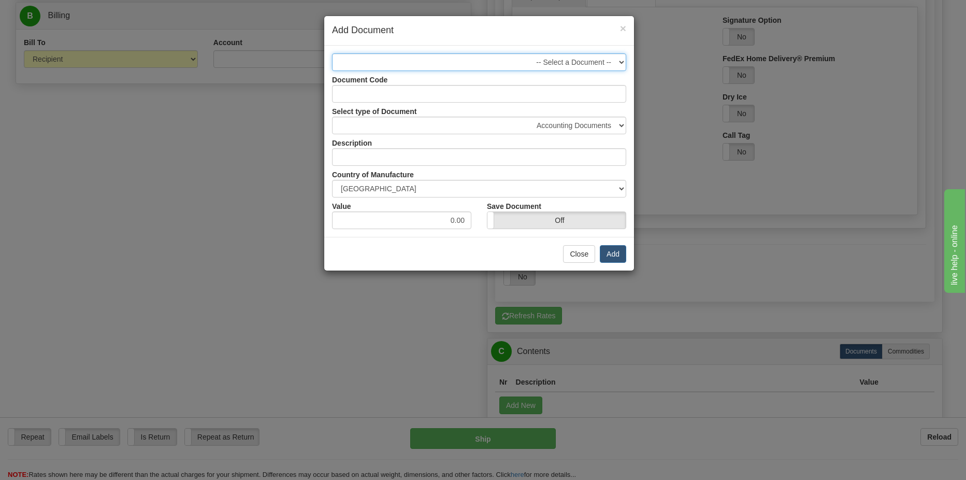
click at [565, 66] on select "-- Select a Document --" at bounding box center [479, 62] width 294 height 18
click at [567, 64] on select "-- Select a Document --" at bounding box center [479, 62] width 294 height 18
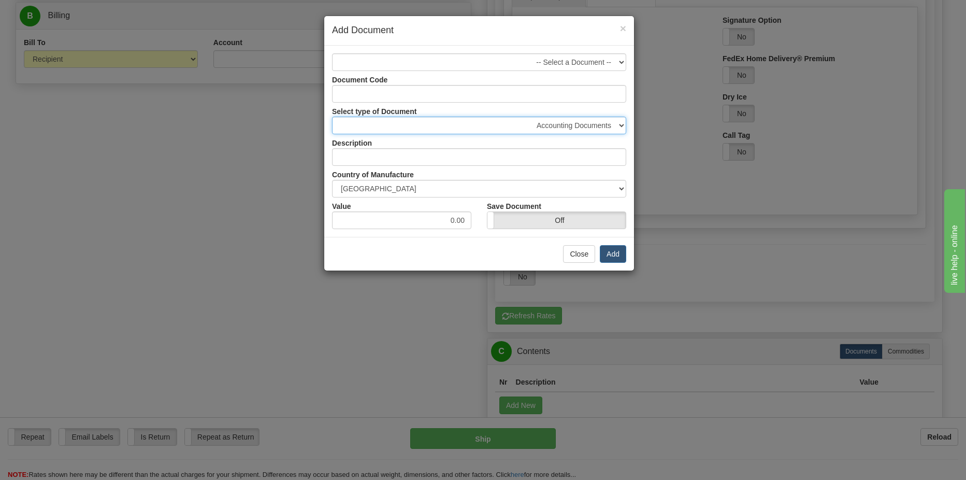
click at [579, 123] on select "Accounting Documents Analysis Reports Applications (Completed) Bank Statements …" at bounding box center [479, 126] width 294 height 18
click at [619, 26] on h4 "Add Document" at bounding box center [479, 30] width 294 height 13
click at [622, 31] on span "×" at bounding box center [623, 28] width 6 height 12
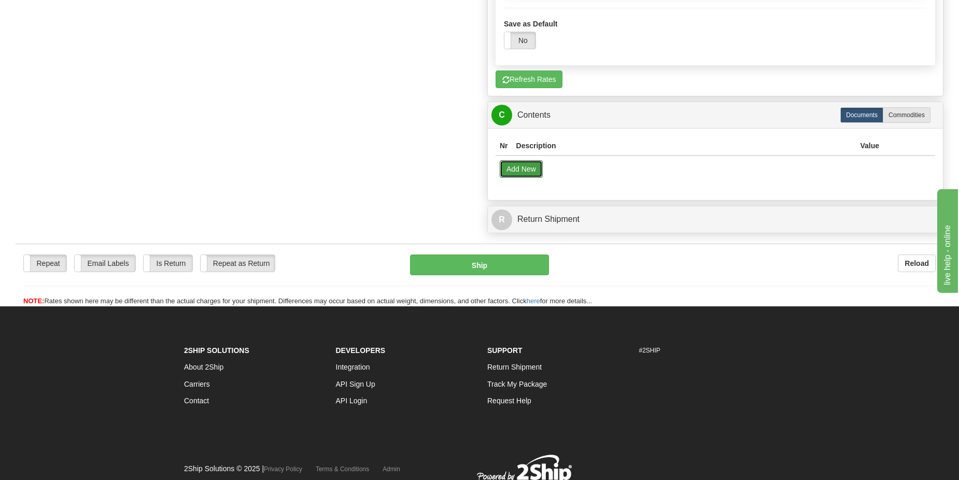
scroll to position [1036, 0]
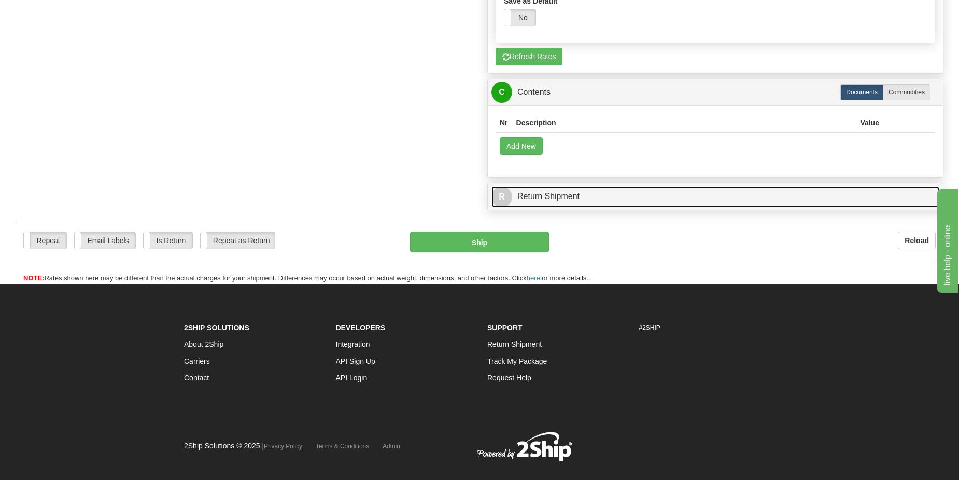
click at [575, 196] on link "R Return Shipment" at bounding box center [715, 196] width 448 height 21
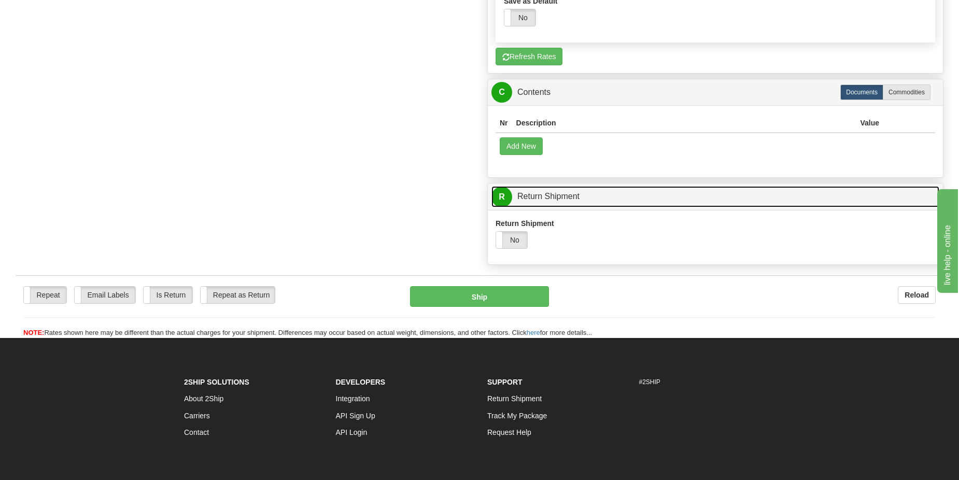
click at [583, 200] on link "R Return Shipment" at bounding box center [715, 196] width 448 height 21
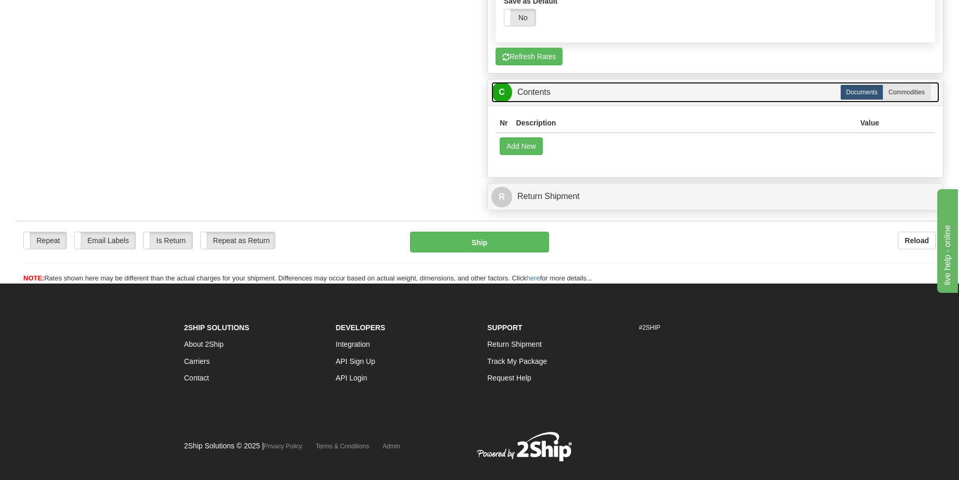
click at [548, 88] on link "C Contents" at bounding box center [715, 92] width 448 height 21
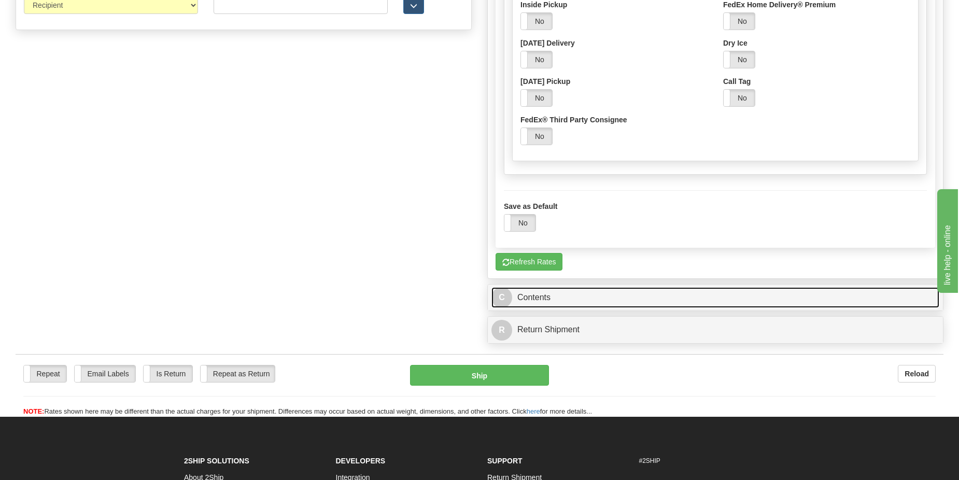
scroll to position [828, 0]
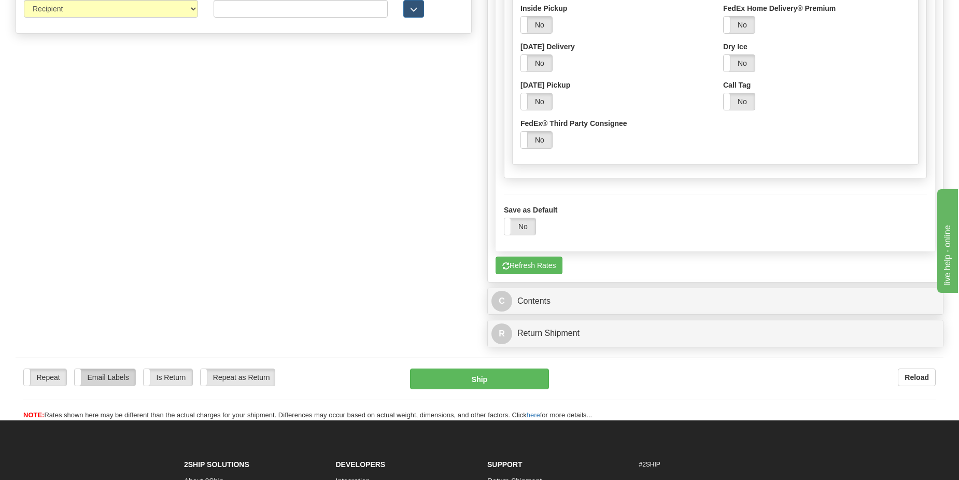
click at [99, 383] on label "Email Labels" at bounding box center [105, 377] width 61 height 17
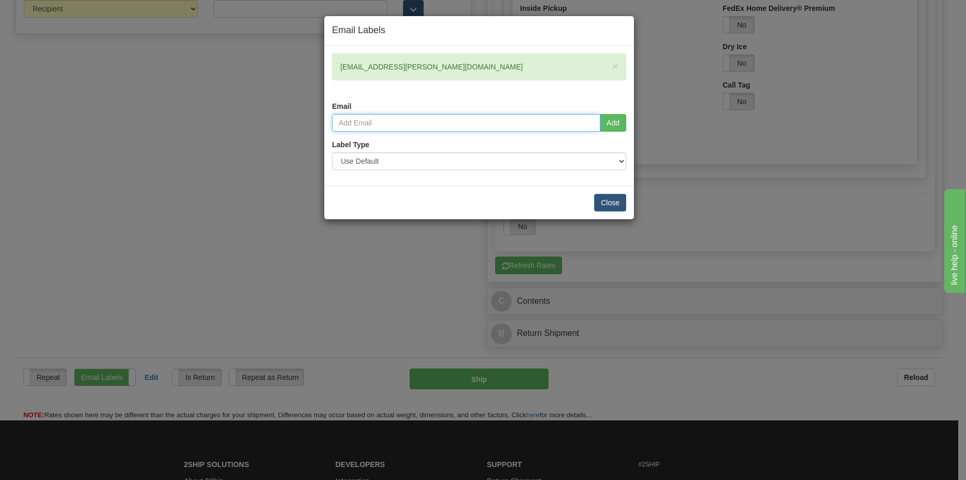
click at [385, 124] on input "email" at bounding box center [466, 123] width 268 height 18
click at [396, 123] on input "email" at bounding box center [466, 123] width 268 height 18
click at [245, 142] on div "Email Labels × [EMAIL_ADDRESS][PERSON_NAME][DOMAIN_NAME] Email Add Label Type U…" at bounding box center [483, 240] width 966 height 480
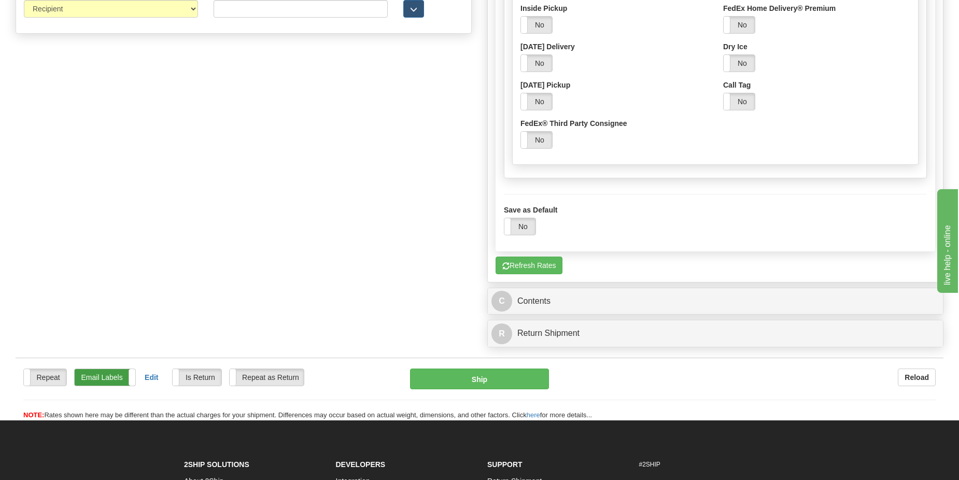
click at [103, 376] on label "Email Labels" at bounding box center [105, 377] width 61 height 17
click at [106, 376] on label "Email Labels" at bounding box center [105, 377] width 61 height 17
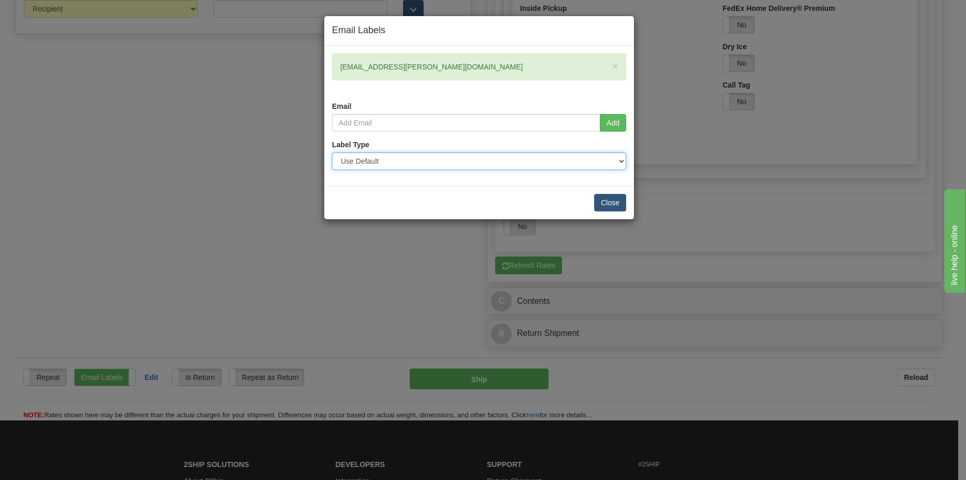
click at [415, 162] on select "Use Default Laser (8 ½” x 11”) Thermal (4” x 6”) Packing Slip (8 ½” x 11”)" at bounding box center [479, 161] width 294 height 18
click at [420, 160] on select "Use Default Laser (8 ½” x 11”) Thermal (4” x 6”) Packing Slip (8 ½” x 11”)" at bounding box center [479, 161] width 294 height 18
click at [609, 208] on button "Close" at bounding box center [610, 203] width 32 height 18
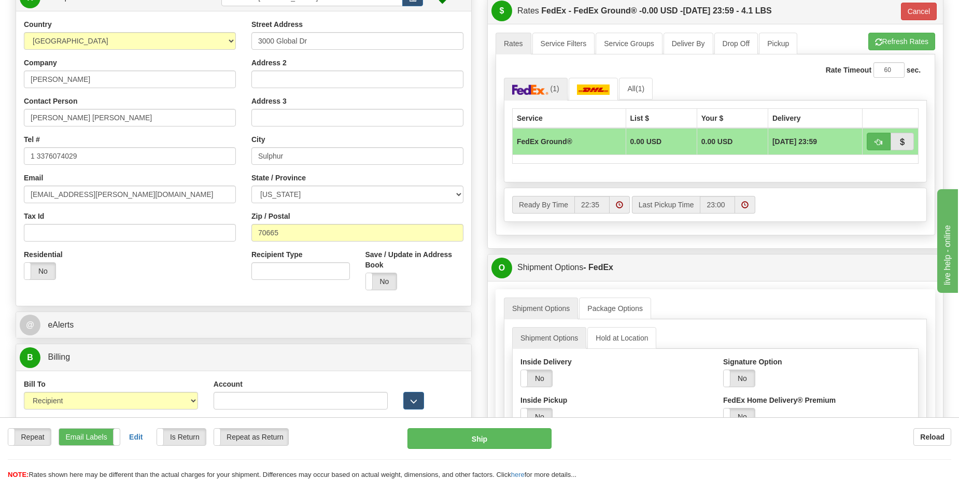
scroll to position [465, 0]
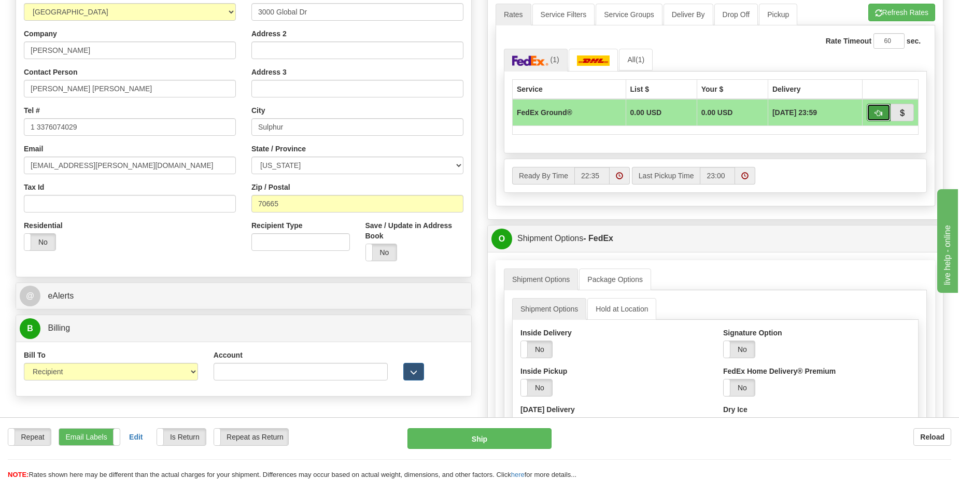
click at [873, 114] on button "button" at bounding box center [878, 113] width 24 height 18
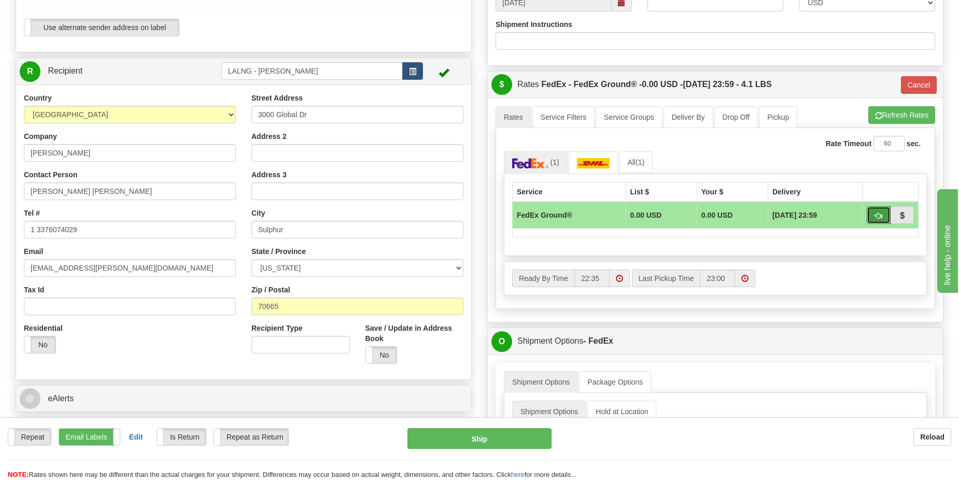
scroll to position [361, 0]
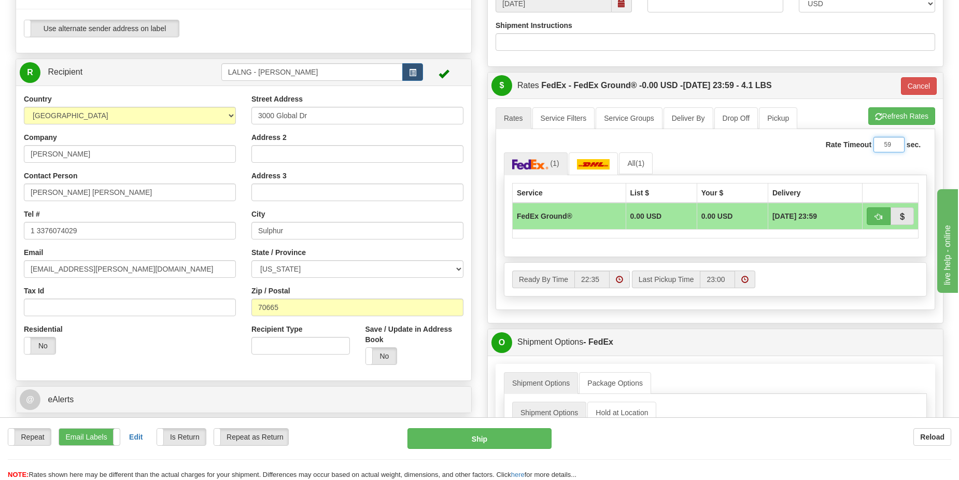
click at [892, 146] on input "59" at bounding box center [888, 145] width 31 height 16
click at [893, 140] on input "59" at bounding box center [888, 145] width 31 height 16
click at [894, 143] on input "60" at bounding box center [888, 145] width 31 height 16
click at [894, 143] on input "61" at bounding box center [888, 145] width 31 height 16
click at [894, 143] on input "62" at bounding box center [888, 145] width 31 height 16
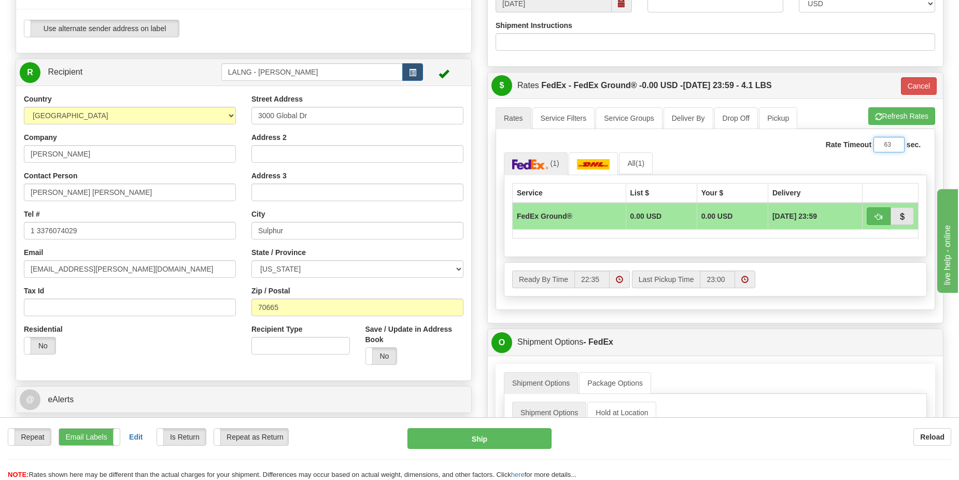
click at [894, 143] on input "63" at bounding box center [888, 145] width 31 height 16
click at [894, 143] on input "64" at bounding box center [888, 145] width 31 height 16
click at [894, 143] on input "65" at bounding box center [888, 145] width 31 height 16
click at [894, 143] on input "66" at bounding box center [888, 145] width 31 height 16
click at [894, 144] on input "67" at bounding box center [888, 145] width 31 height 16
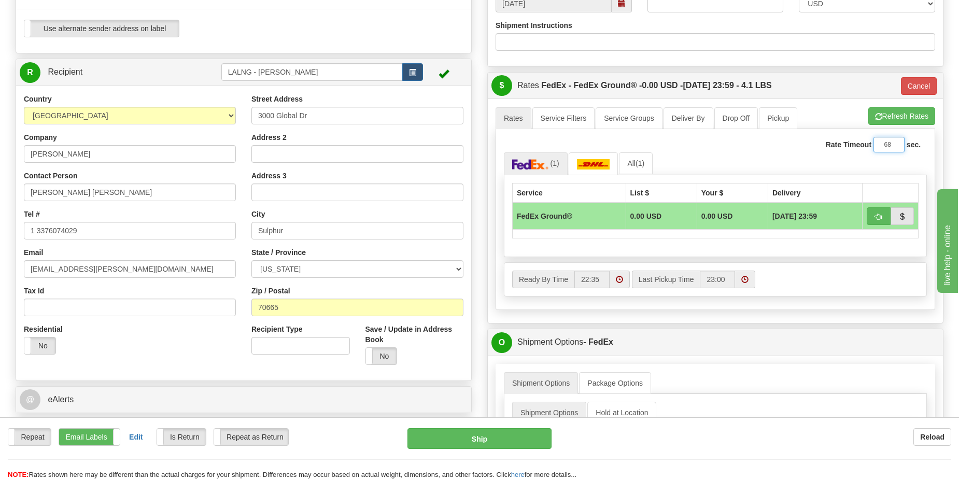
click at [894, 144] on input "68" at bounding box center [888, 145] width 31 height 16
type input "69"
click at [894, 144] on input "69" at bounding box center [888, 145] width 31 height 16
click at [699, 126] on link "Deliver By" at bounding box center [688, 118] width 50 height 22
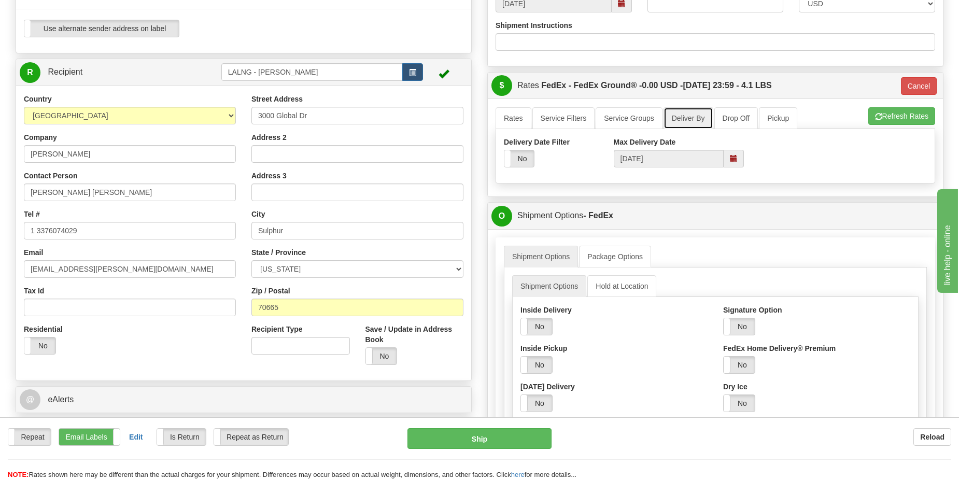
click at [736, 159] on span at bounding box center [733, 158] width 7 height 7
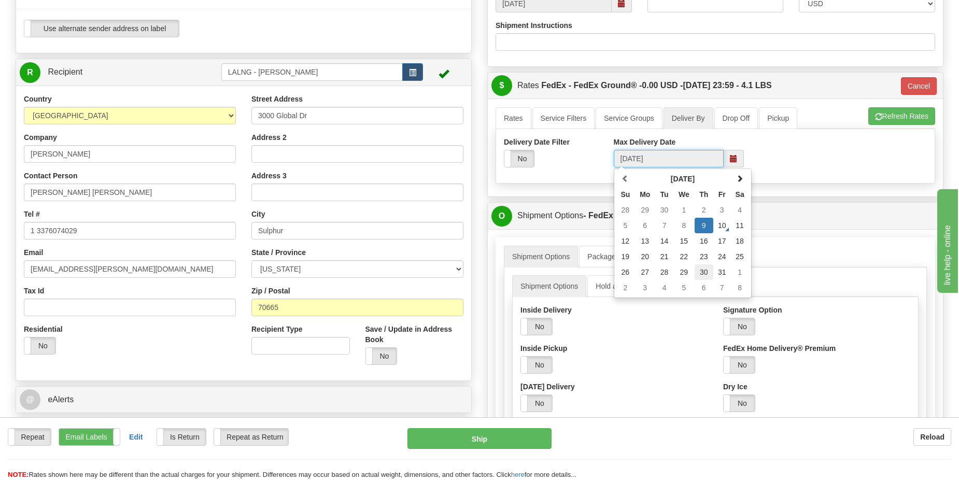
click at [703, 271] on td "30" at bounding box center [703, 272] width 19 height 16
type input "10/30/2025"
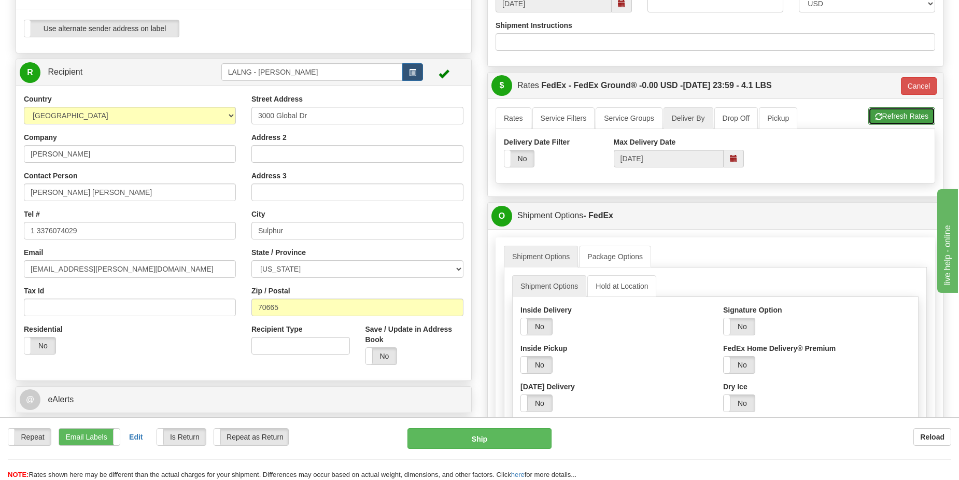
click at [894, 113] on button "Refresh Rates" at bounding box center [901, 116] width 67 height 18
type input "92"
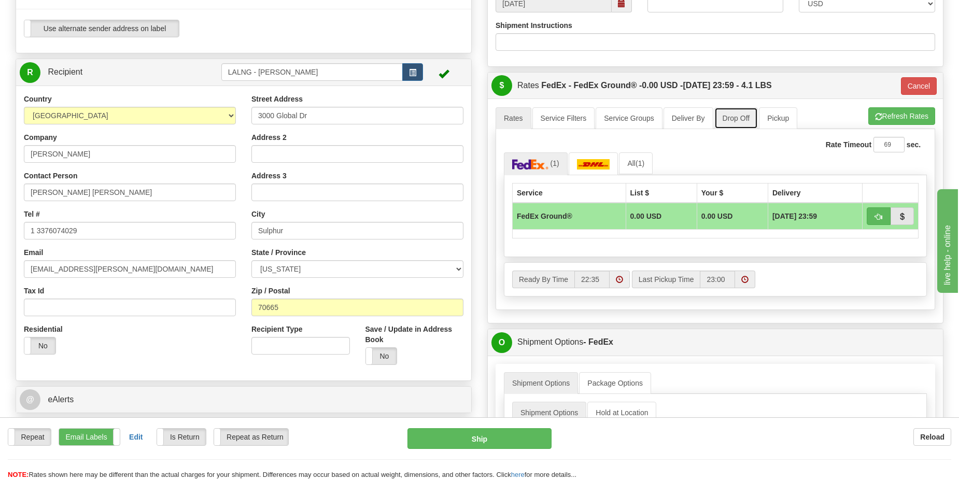
click at [739, 115] on link "Drop Off" at bounding box center [736, 118] width 44 height 22
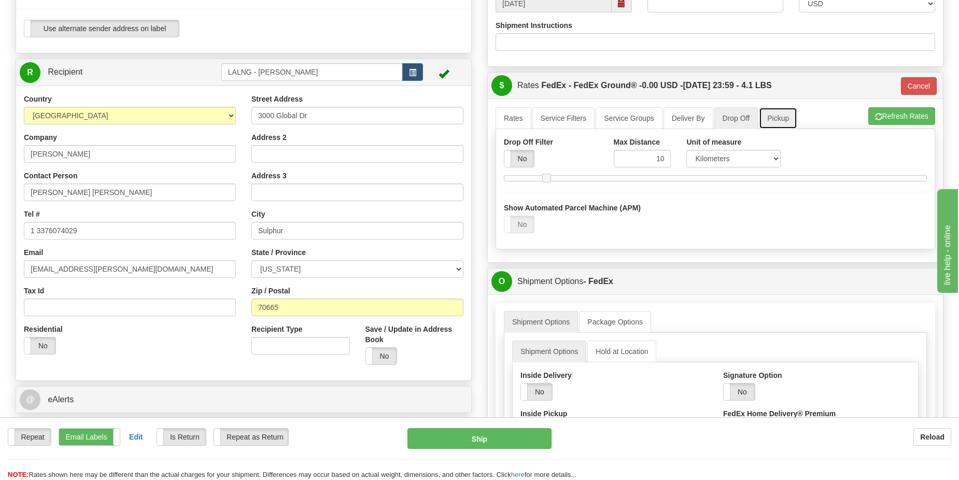
click at [778, 118] on link "Pickup" at bounding box center [778, 118] width 38 height 22
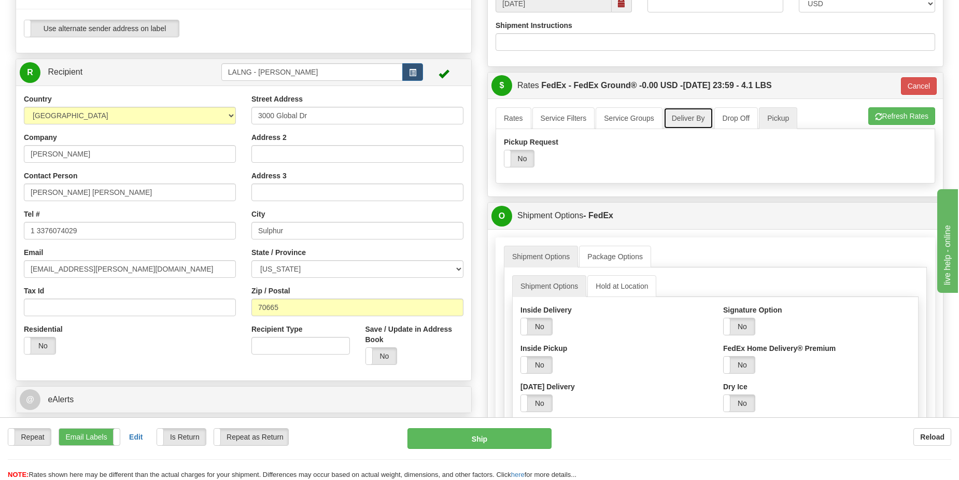
click at [687, 117] on link "Deliver By" at bounding box center [688, 118] width 50 height 22
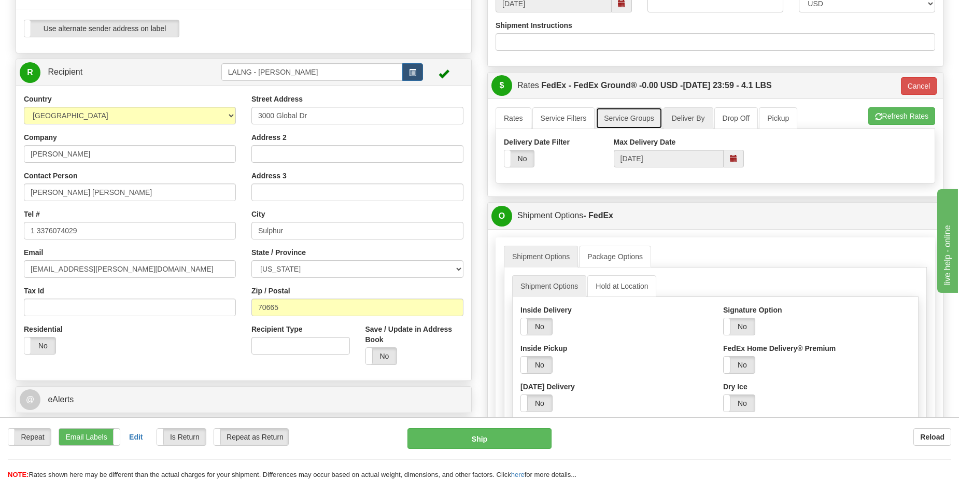
click at [623, 116] on link "Service Groups" at bounding box center [628, 118] width 66 height 22
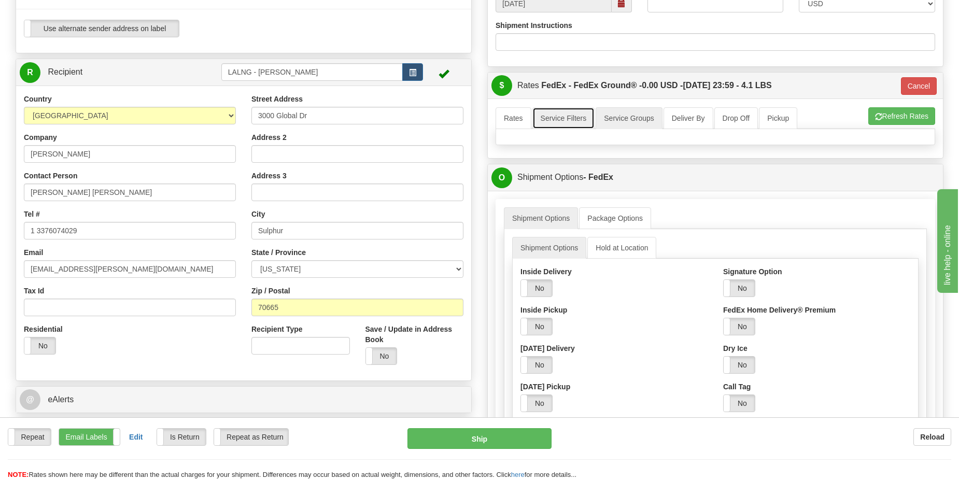
click at [550, 120] on link "Service Filters" at bounding box center [563, 118] width 63 height 22
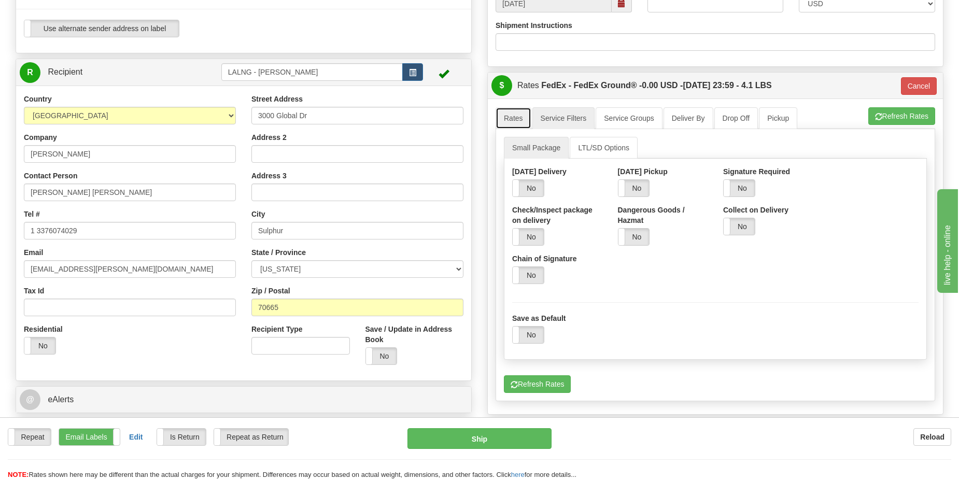
click at [503, 115] on link "Rates" at bounding box center [513, 118] width 36 height 22
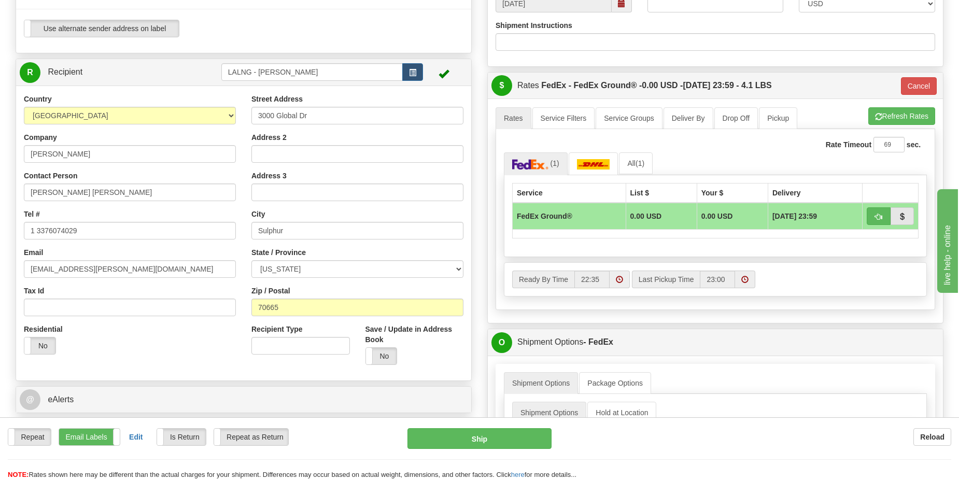
click at [472, 450] on div "Repeat Repeat Email Labels Email Labels Edit Is Return Is Return Repeat as Retu…" at bounding box center [479, 454] width 959 height 52
click at [471, 441] on button "Ship" at bounding box center [479, 438] width 144 height 21
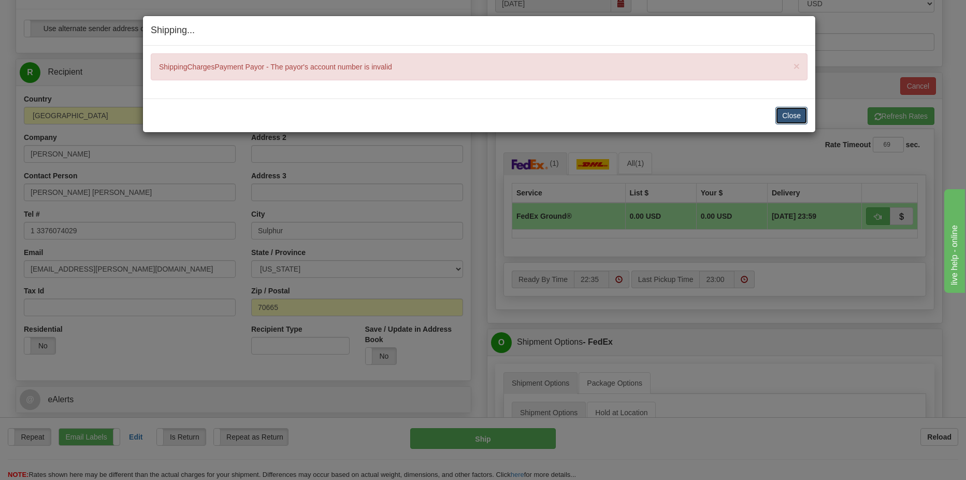
click at [784, 115] on button "Close" at bounding box center [792, 116] width 32 height 18
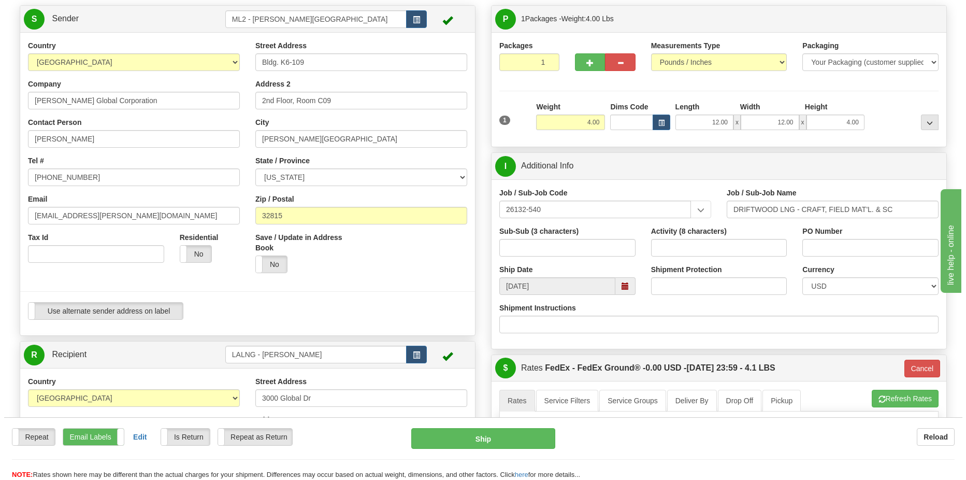
scroll to position [0, 0]
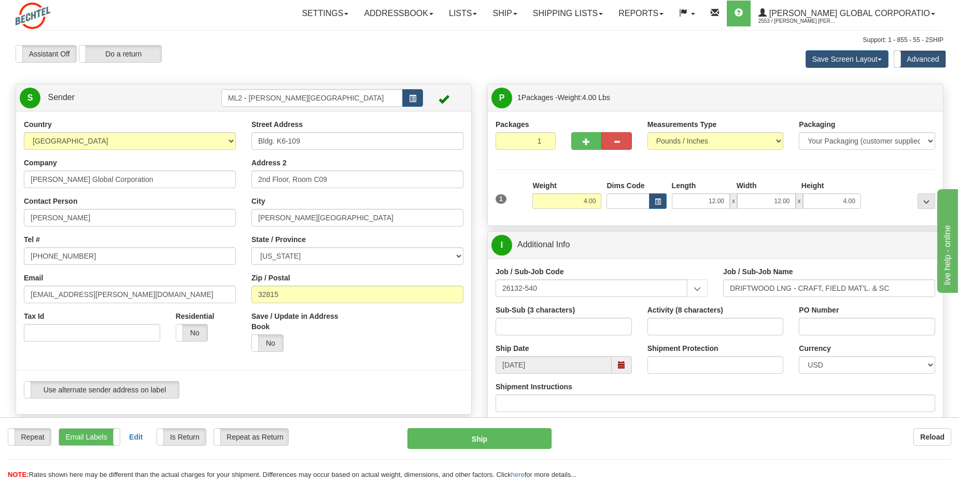
click at [916, 60] on label "Advanced" at bounding box center [919, 59] width 51 height 17
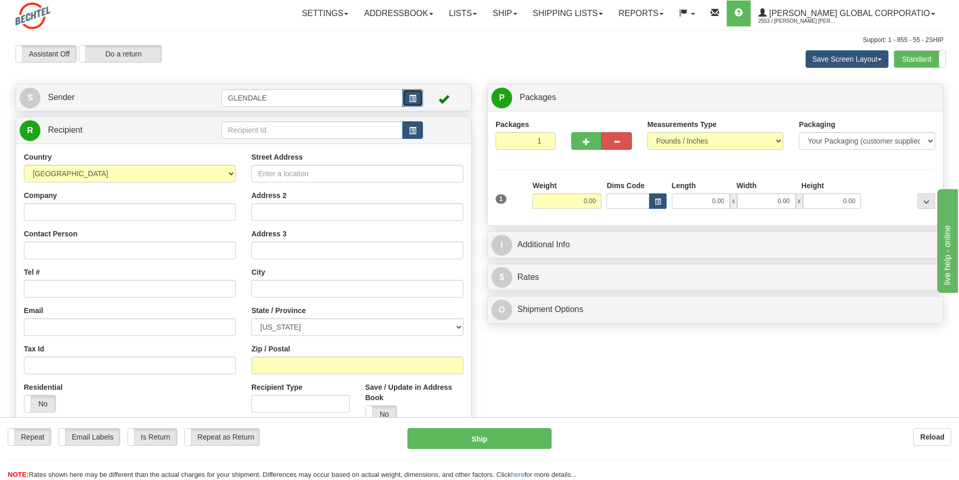
click at [420, 94] on button "button" at bounding box center [412, 98] width 21 height 18
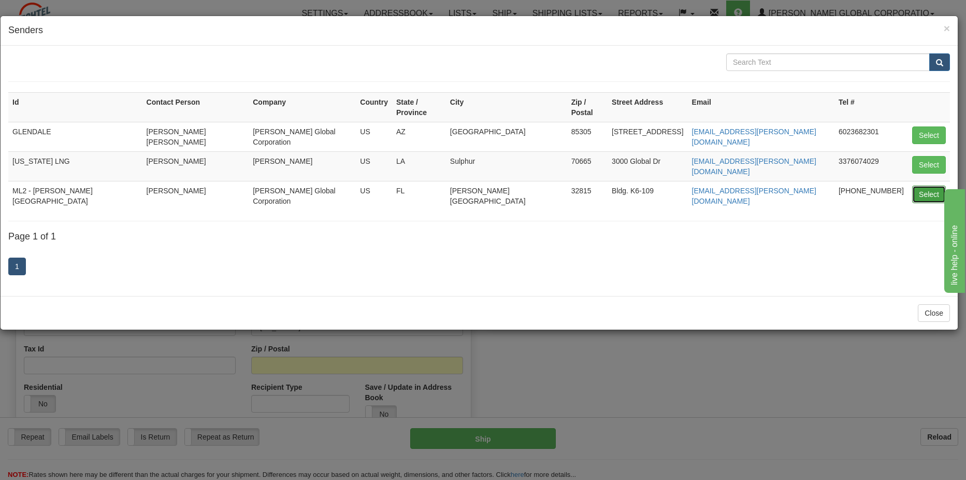
click at [922, 186] on button "Select" at bounding box center [930, 195] width 34 height 18
type input "ML2 - [PERSON_NAME][GEOGRAPHIC_DATA]"
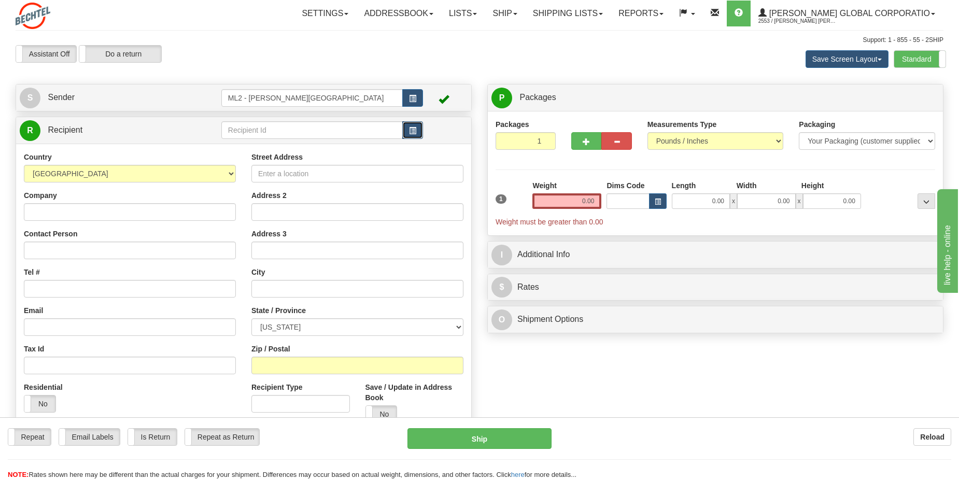
click at [415, 130] on span "button" at bounding box center [412, 130] width 7 height 7
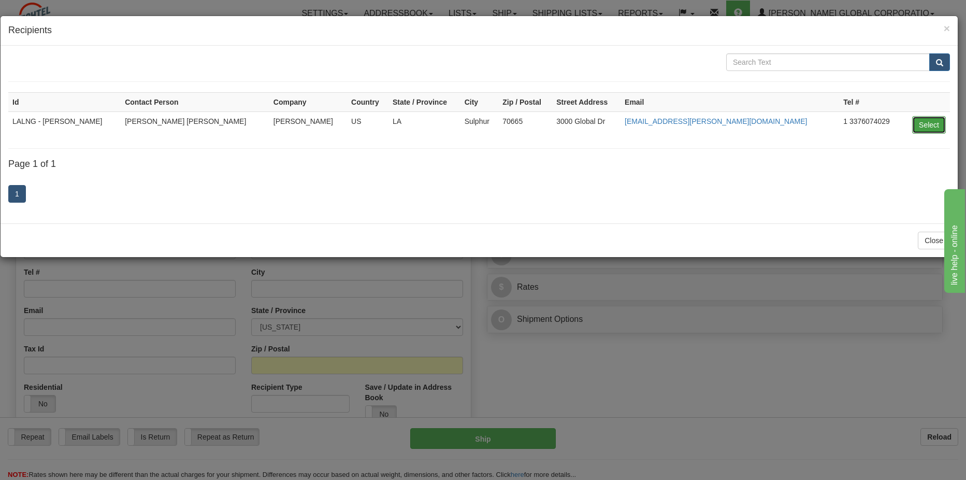
click at [923, 127] on button "Select" at bounding box center [930, 125] width 34 height 18
type input "LALNG - [PERSON_NAME]"
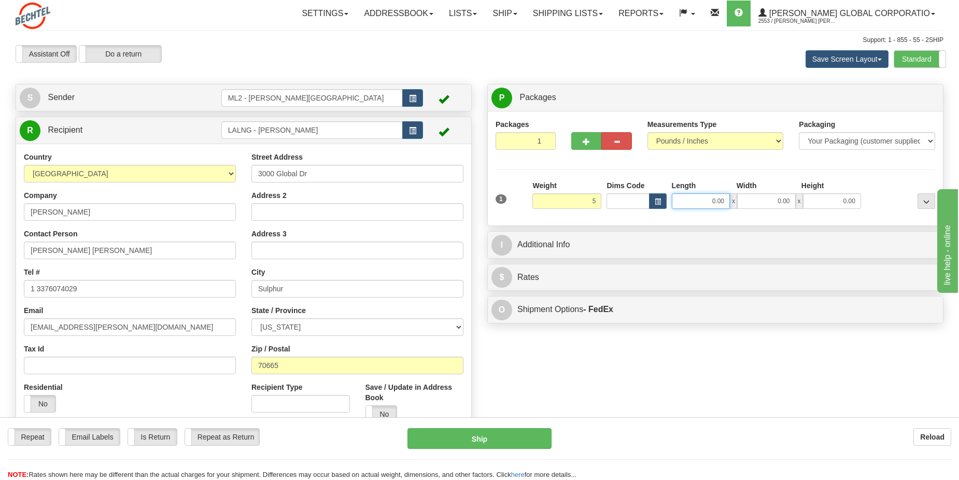
type input "5.00"
click at [703, 201] on input "0.00" at bounding box center [701, 201] width 58 height 16
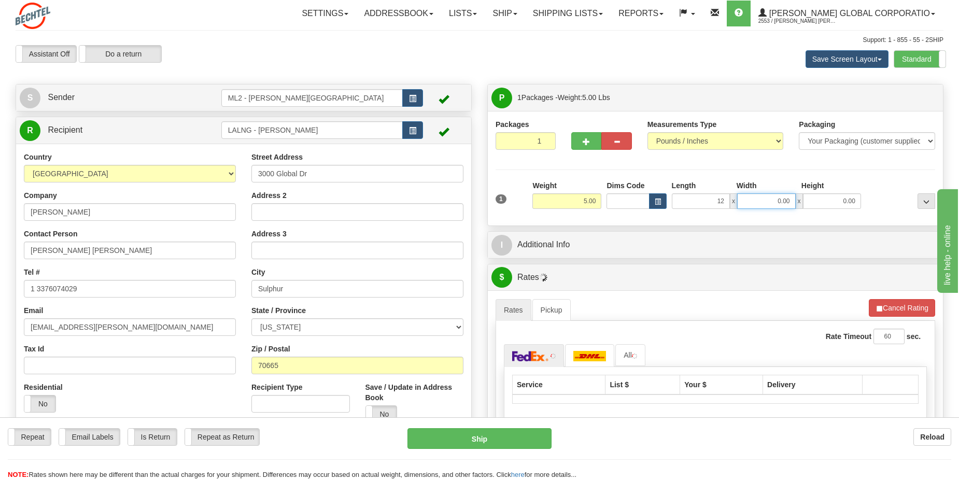
type input "12.00"
click at [767, 198] on input "0.00" at bounding box center [766, 201] width 58 height 16
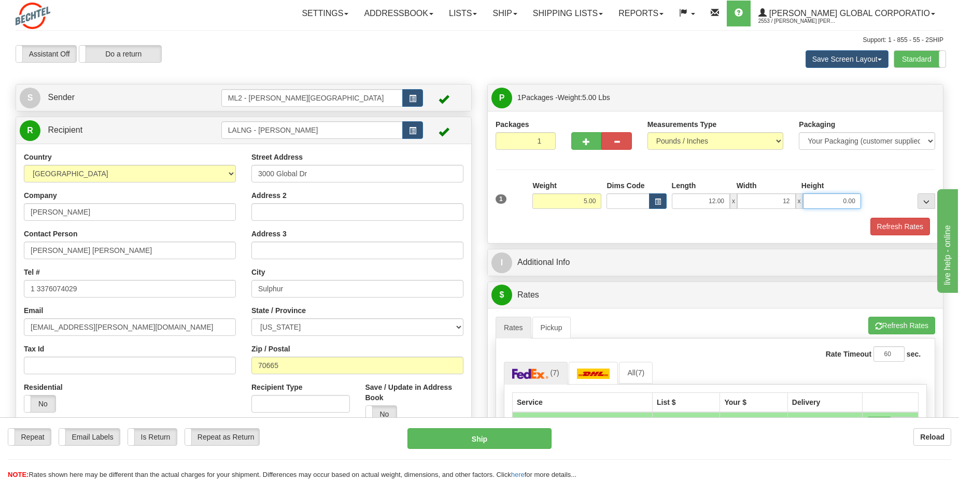
type input "12.00"
click at [826, 200] on input "0.00" at bounding box center [832, 201] width 58 height 16
type input "4.00"
click at [736, 229] on div "Refresh Rates" at bounding box center [715, 227] width 445 height 18
click at [907, 227] on button "Refresh Rates" at bounding box center [900, 227] width 60 height 18
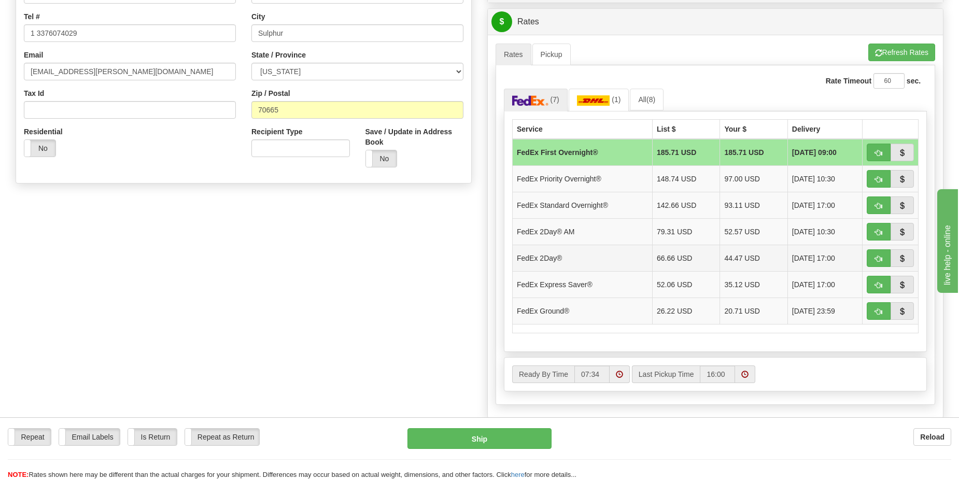
scroll to position [259, 0]
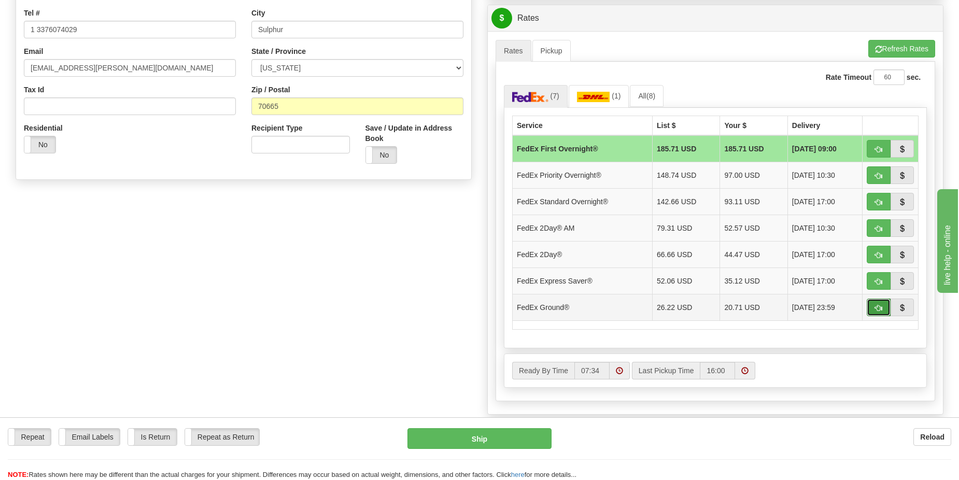
click at [880, 308] on span "button" at bounding box center [878, 308] width 7 height 7
type input "92"
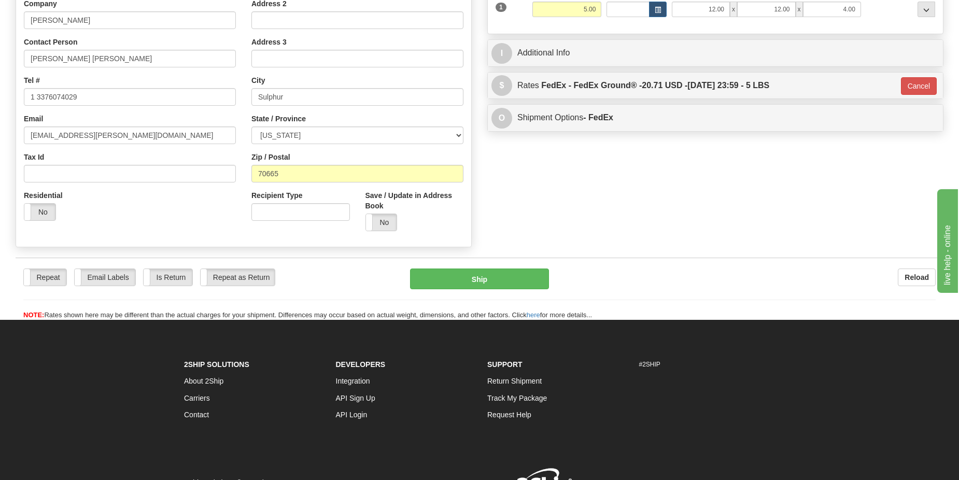
scroll to position [195, 0]
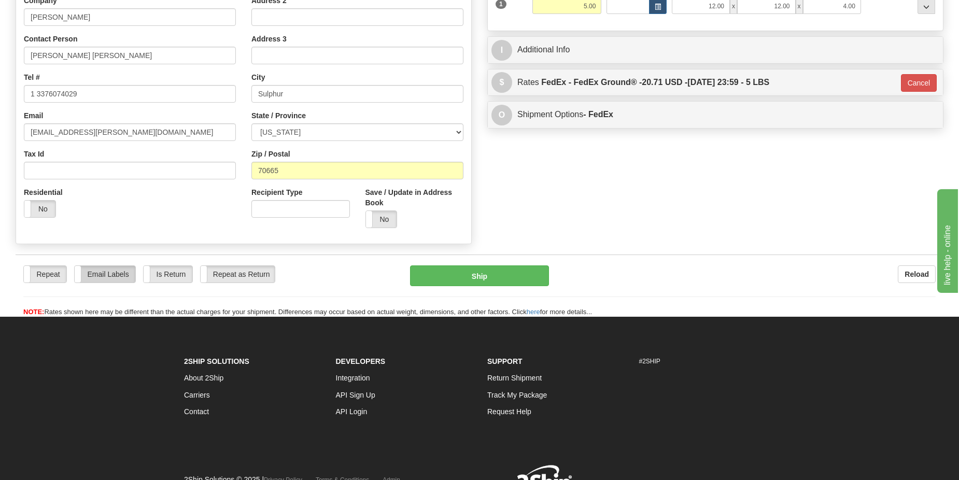
click at [107, 274] on label "Email Labels" at bounding box center [105, 274] width 61 height 17
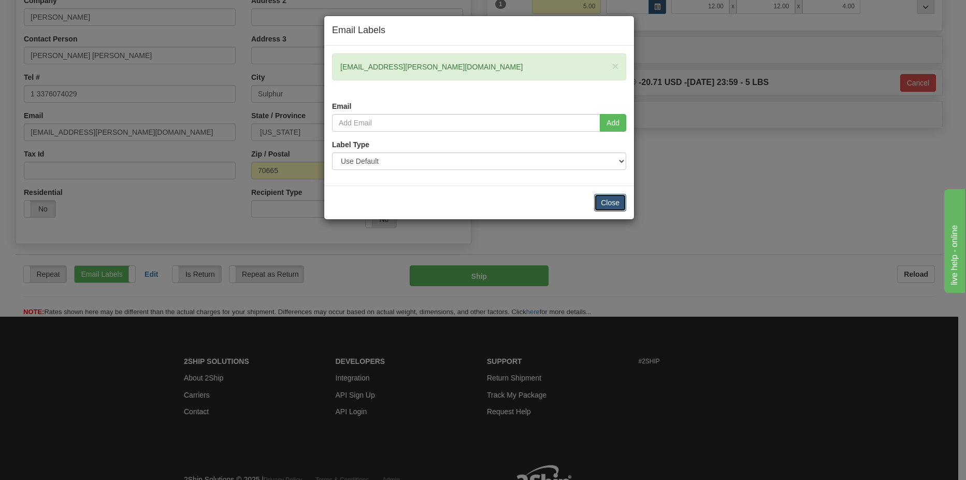
click at [615, 200] on button "Close" at bounding box center [610, 203] width 32 height 18
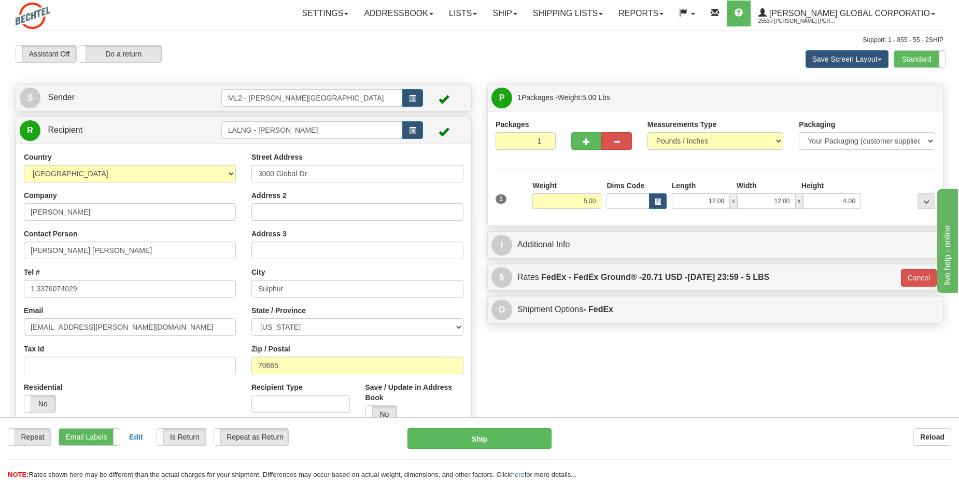
scroll to position [247, 0]
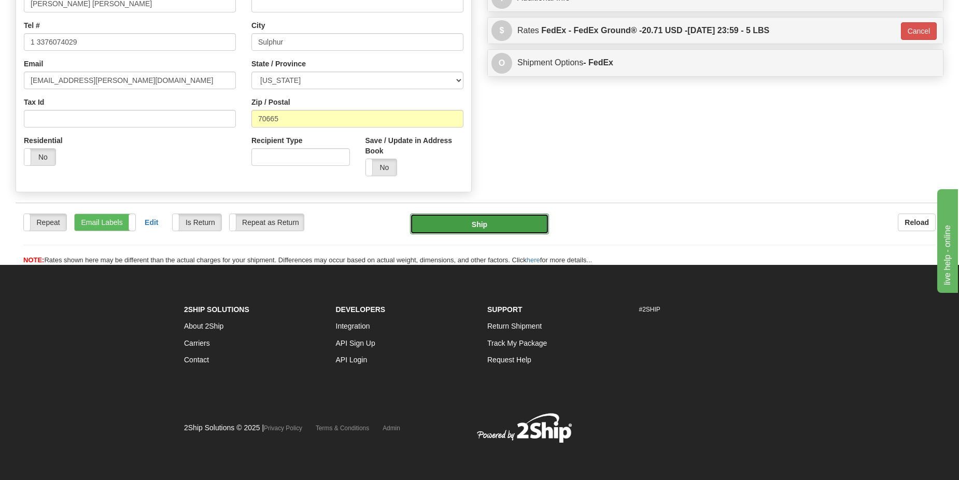
click at [498, 226] on button "Ship" at bounding box center [479, 224] width 139 height 21
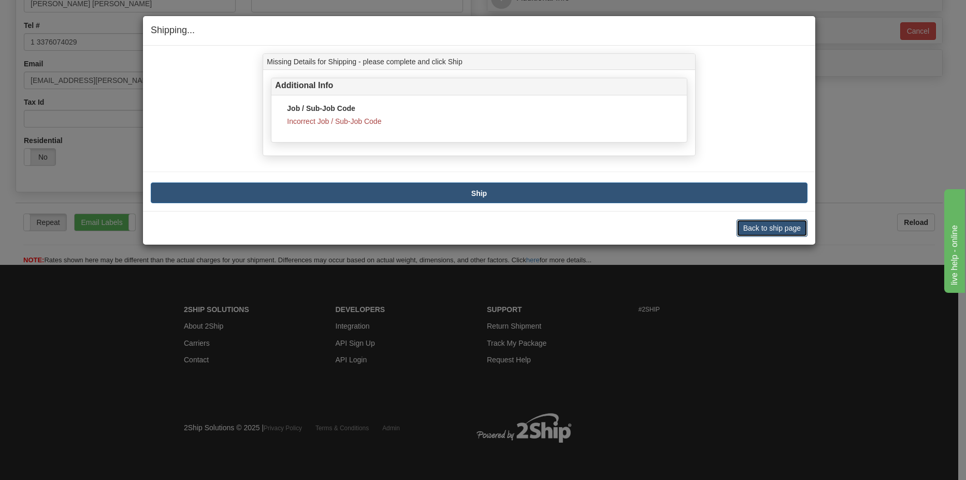
click at [779, 230] on button "Back to ship page" at bounding box center [772, 228] width 71 height 18
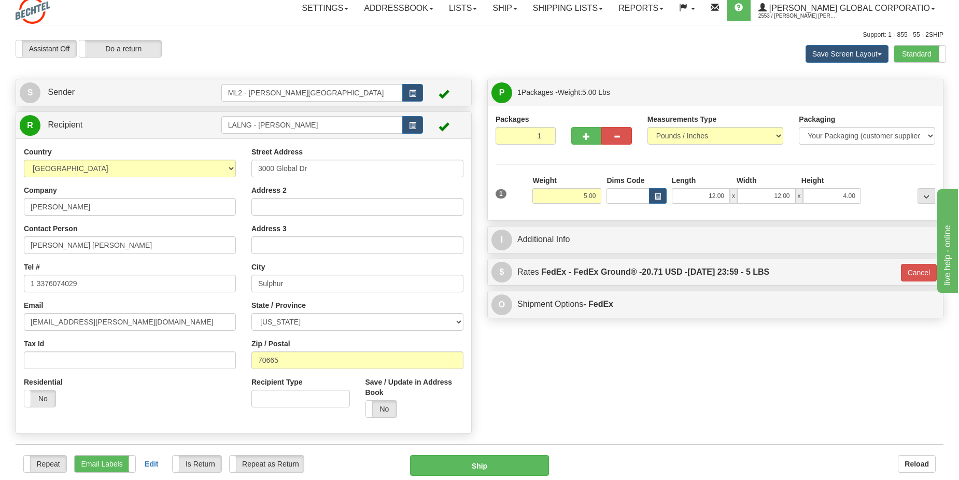
scroll to position [0, 0]
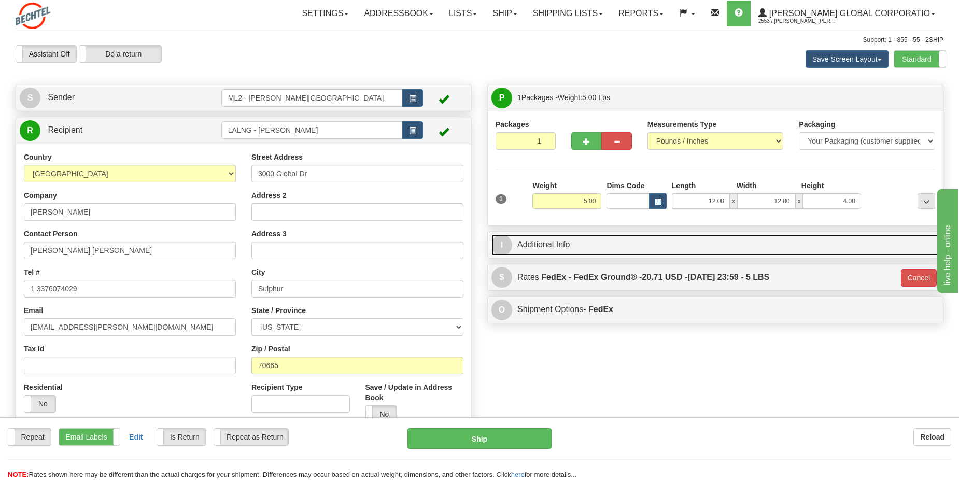
click at [593, 244] on link "I Additional Info" at bounding box center [715, 244] width 448 height 21
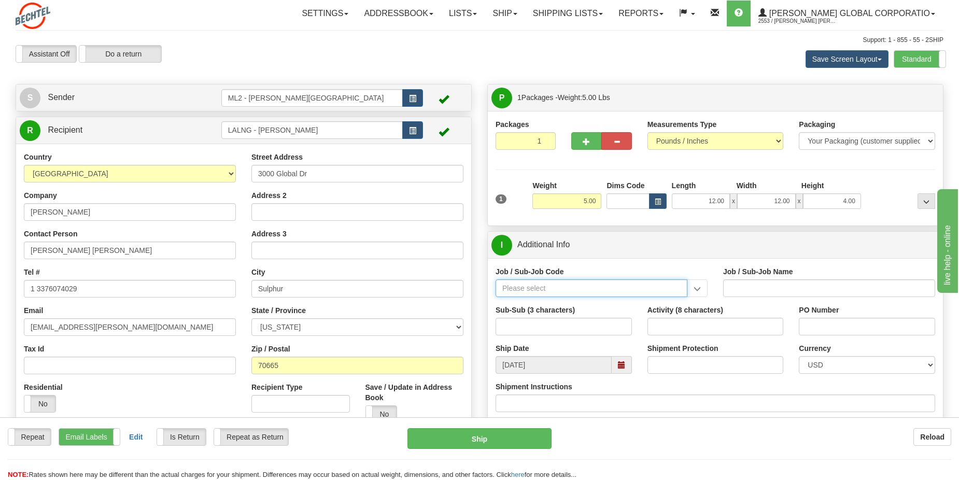
click at [567, 292] on input "Job / Sub-Job Code" at bounding box center [591, 288] width 192 height 18
type input "26132-540"
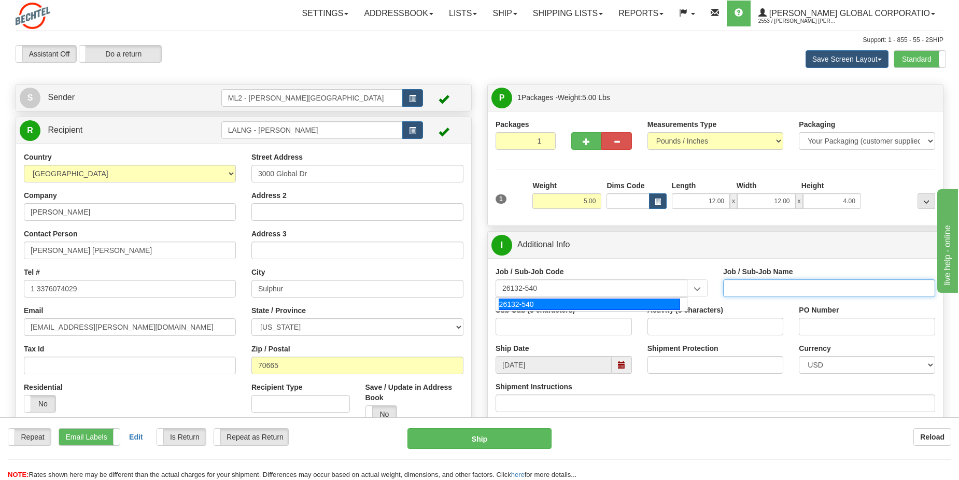
type input "DRIFTWOOD LNG - CRAFT, FIELD MAT'L. & SC"
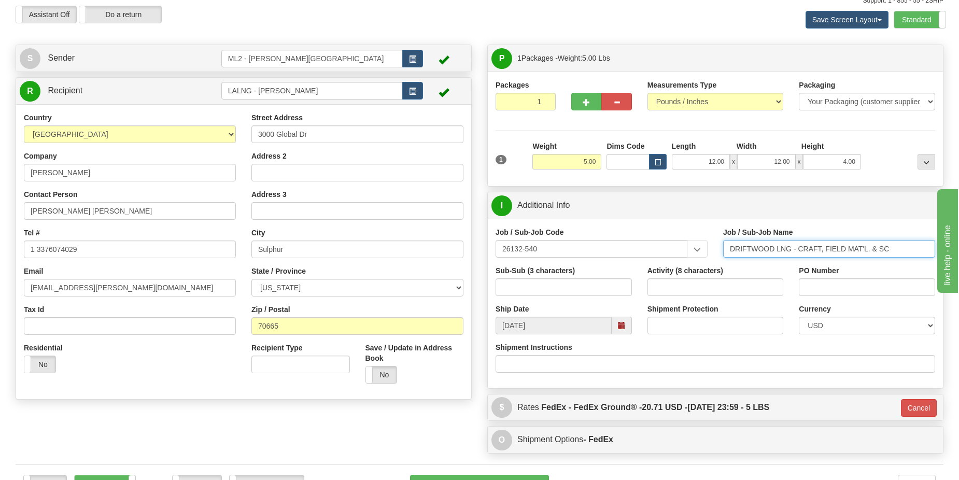
scroll to position [104, 0]
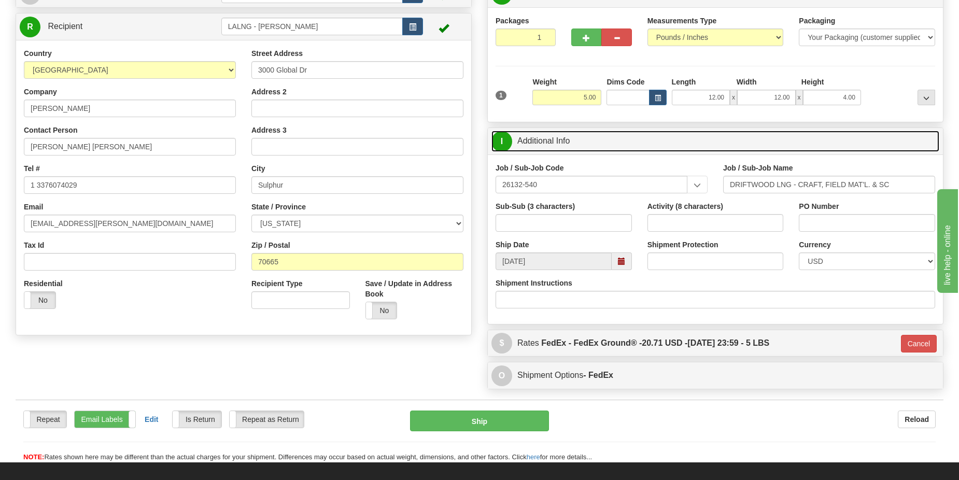
click at [666, 135] on link "I Additional Info" at bounding box center [715, 141] width 448 height 21
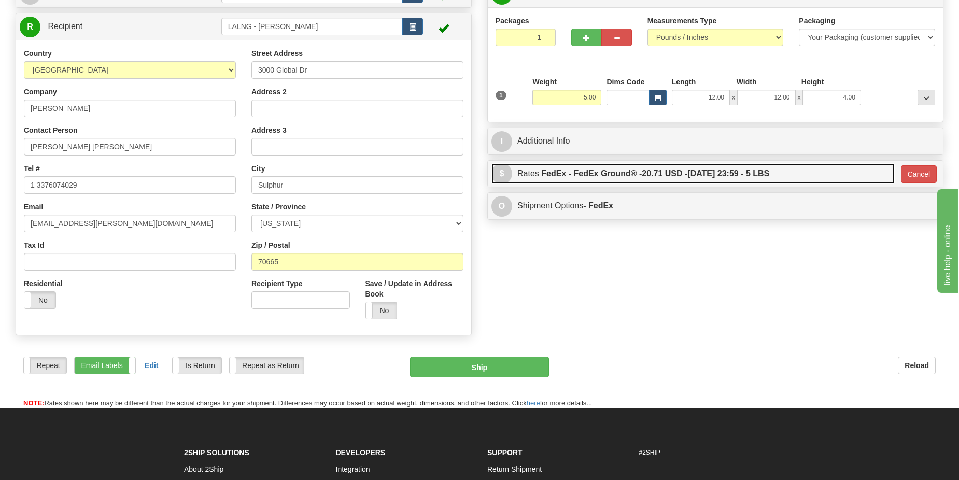
click at [664, 173] on span "20.71 USD -" at bounding box center [665, 173] width 46 height 9
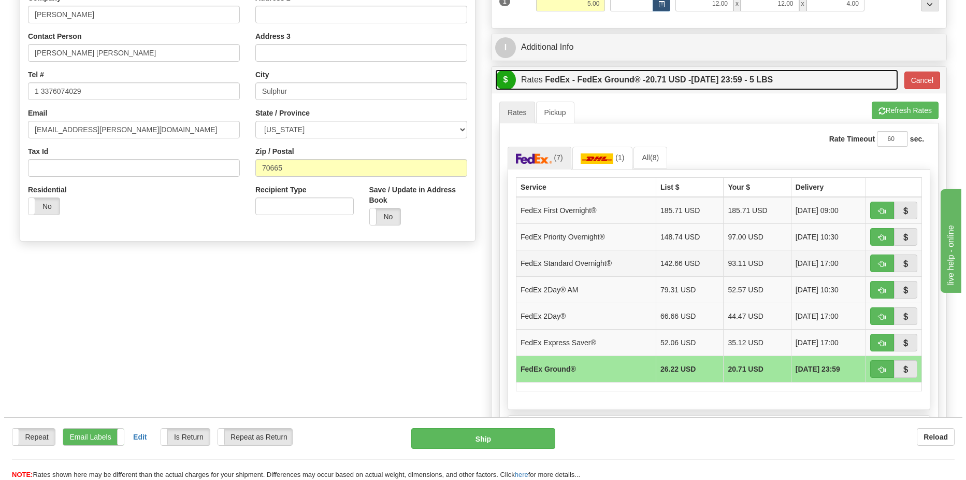
scroll to position [207, 0]
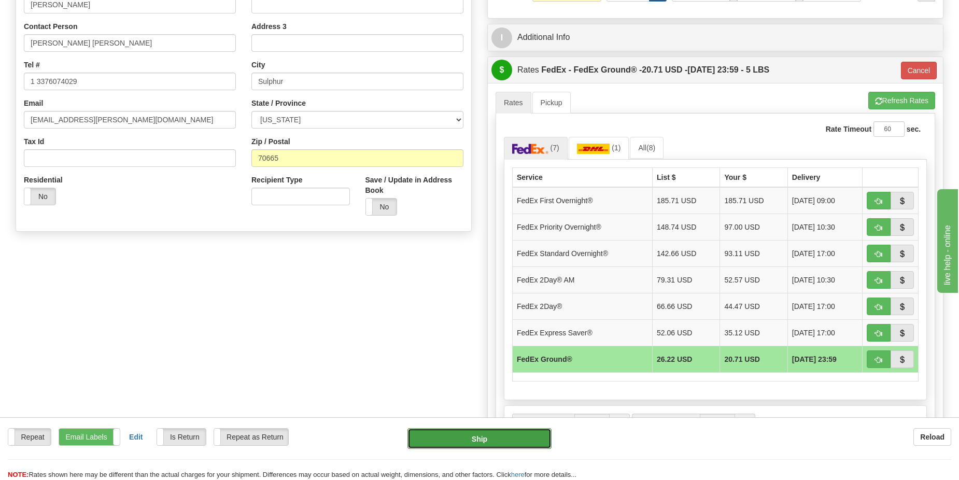
click at [480, 442] on button "Ship" at bounding box center [479, 438] width 144 height 21
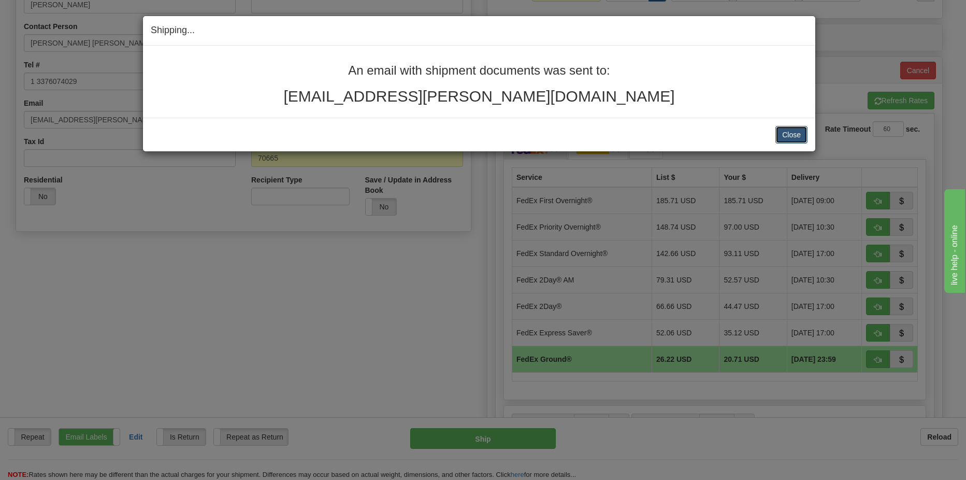
click at [792, 131] on button "Close" at bounding box center [792, 135] width 32 height 18
